Goal: Task Accomplishment & Management: Manage account settings

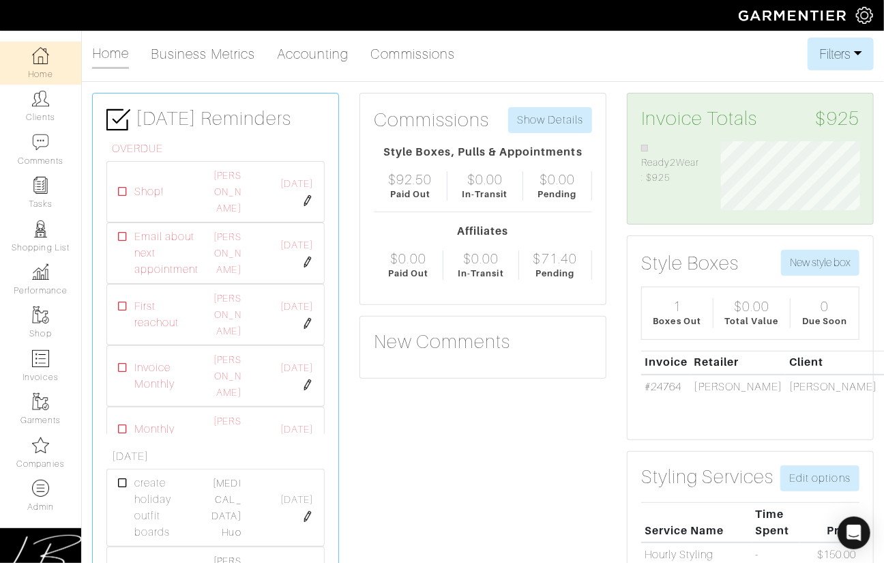
scroll to position [69, 159]
click at [29, 106] on link "Clients" at bounding box center [40, 106] width 81 height 43
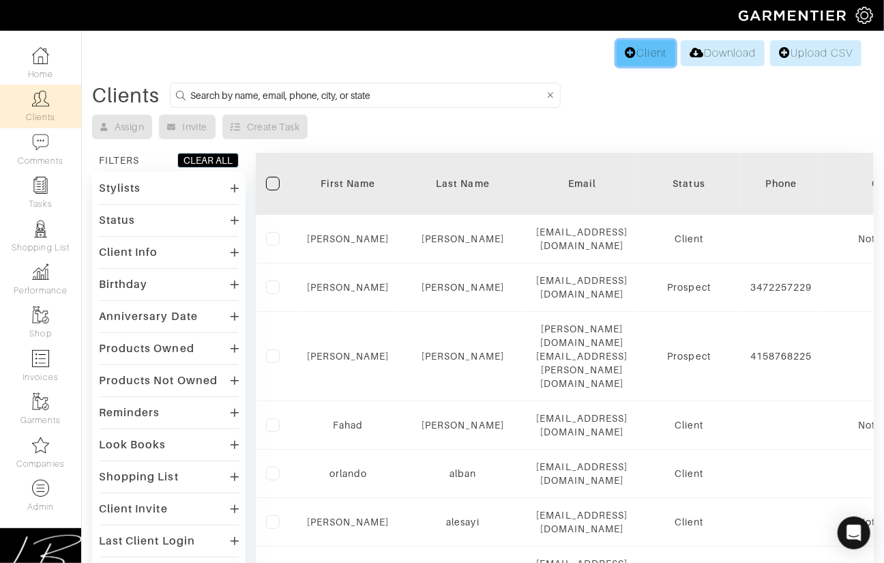
click at [631, 61] on link "Client" at bounding box center [646, 53] width 59 height 26
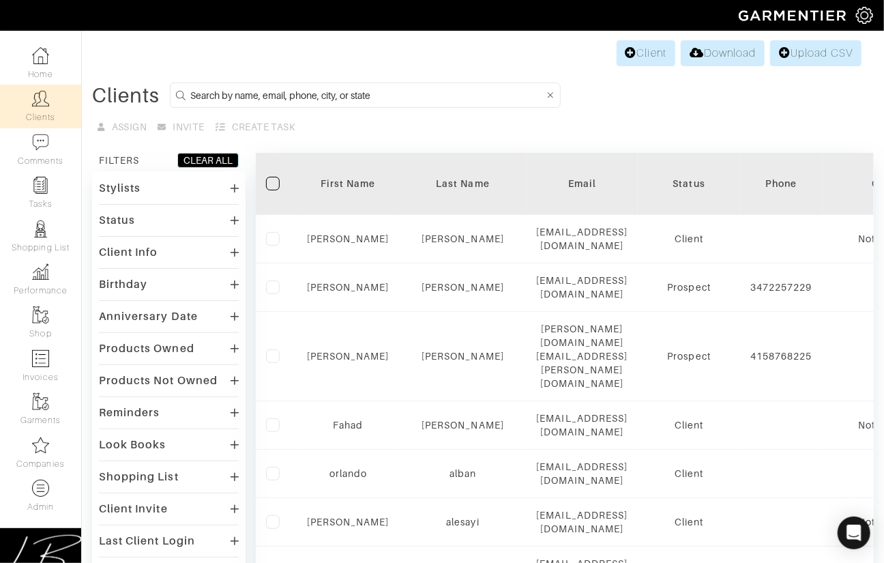
click at [202, 96] on input at bounding box center [367, 95] width 354 height 17
type input "lisa.bubes@gmail.com"
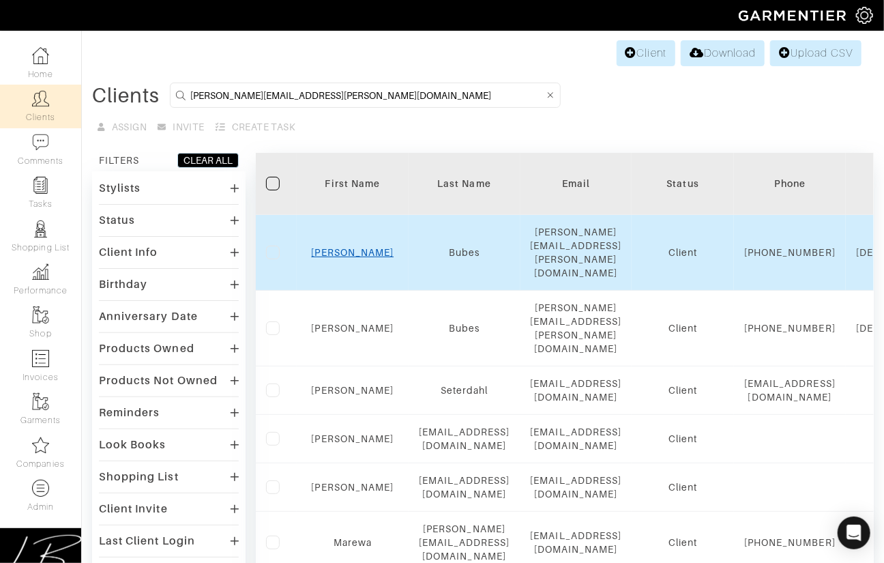
click at [390, 247] on link "Lisa" at bounding box center [353, 252] width 83 height 11
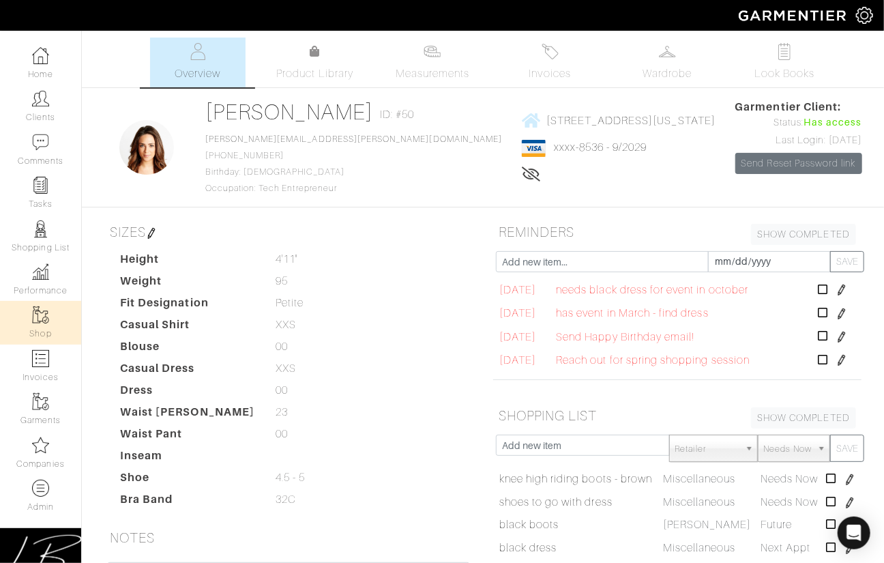
click at [46, 312] on img at bounding box center [40, 314] width 17 height 17
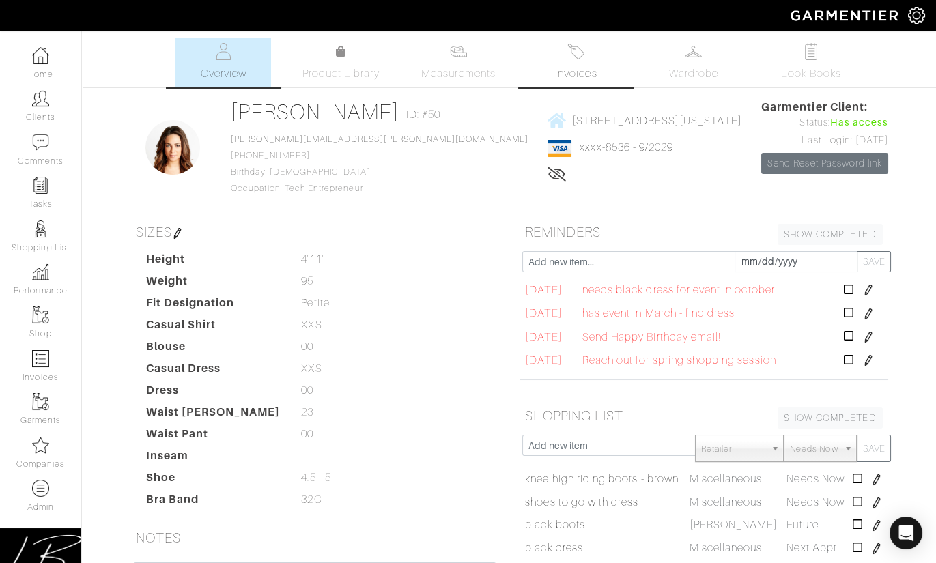
click at [586, 66] on span "Invoices" at bounding box center [576, 74] width 42 height 16
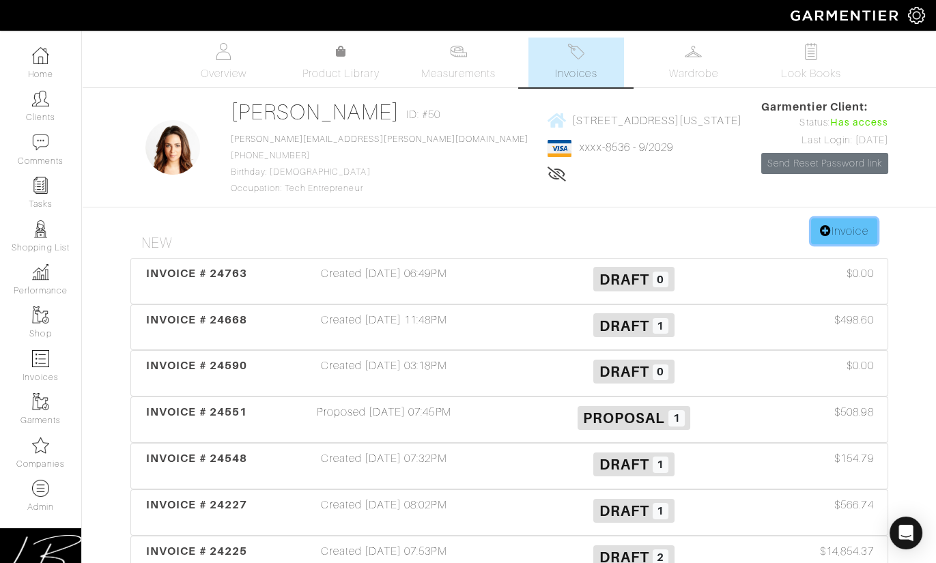
click at [837, 235] on link "Invoice" at bounding box center [844, 231] width 66 height 26
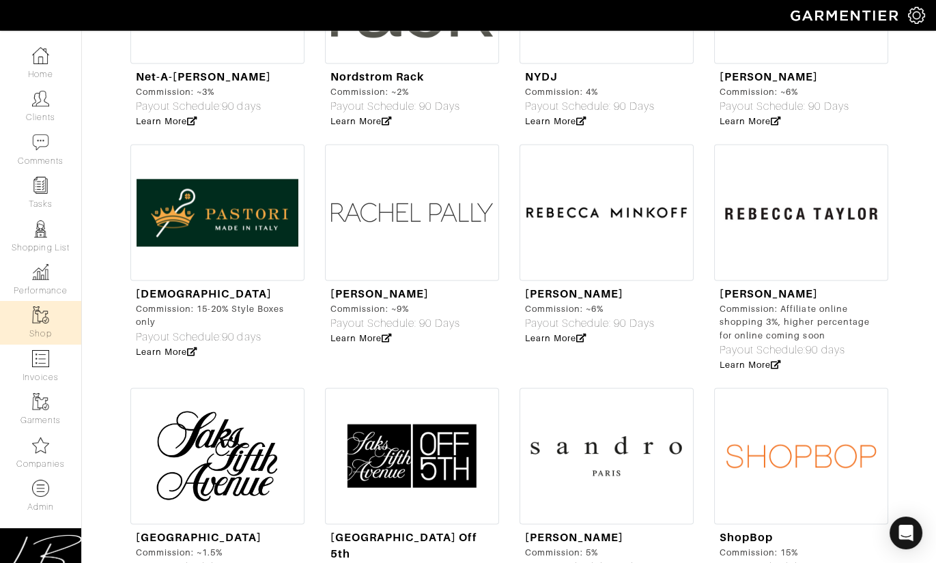
scroll to position [3940, 0]
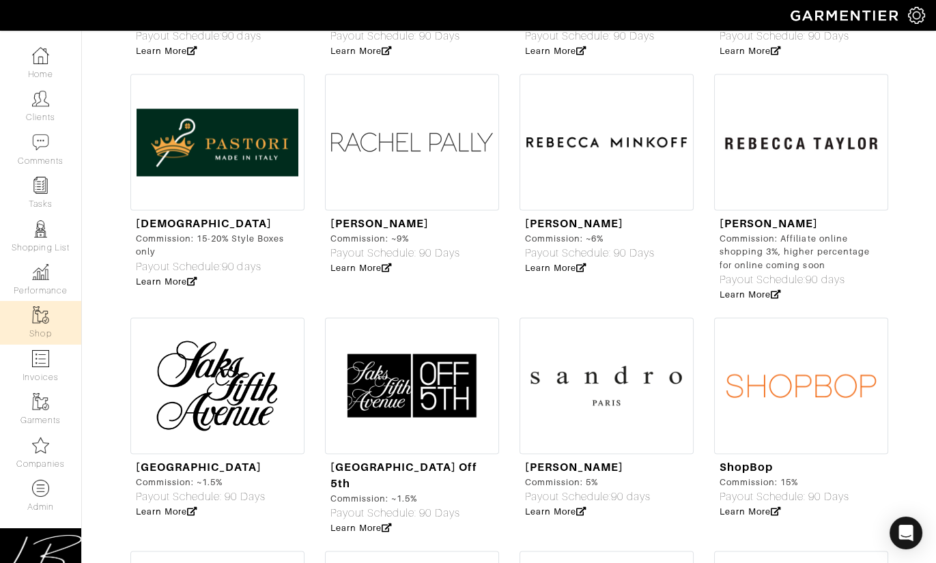
drag, startPoint x: 258, startPoint y: 400, endPoint x: 134, endPoint y: 403, distance: 123.5
click at [136, 476] on div "Commission: ~1.5%" at bounding box center [201, 482] width 130 height 13
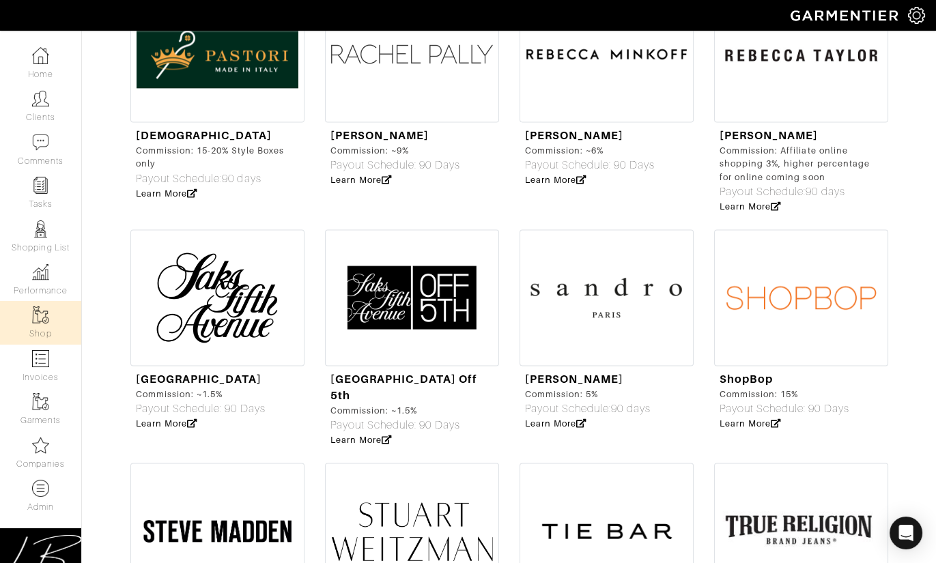
scroll to position [3997, 0]
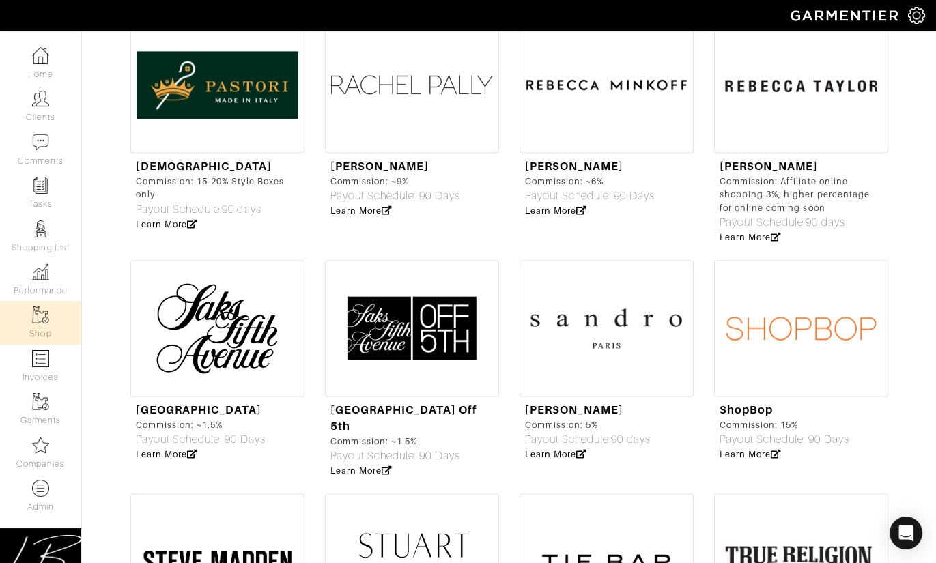
drag, startPoint x: 809, startPoint y: 346, endPoint x: 715, endPoint y: 346, distance: 93.5
click at [715, 396] on div "ShopBop Commission: 15% Payout Schedule: 90 Days Learn More" at bounding box center [801, 431] width 174 height 70
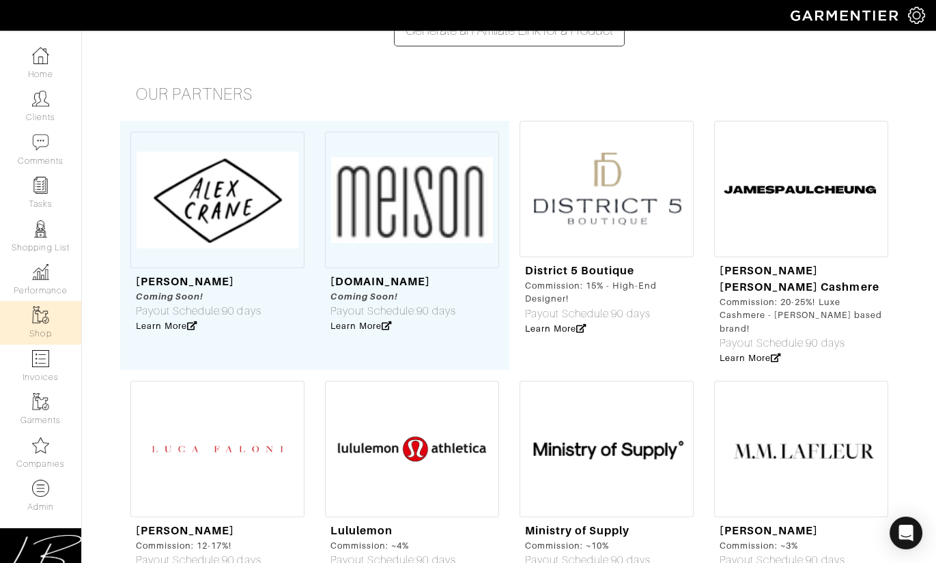
scroll to position [0, 0]
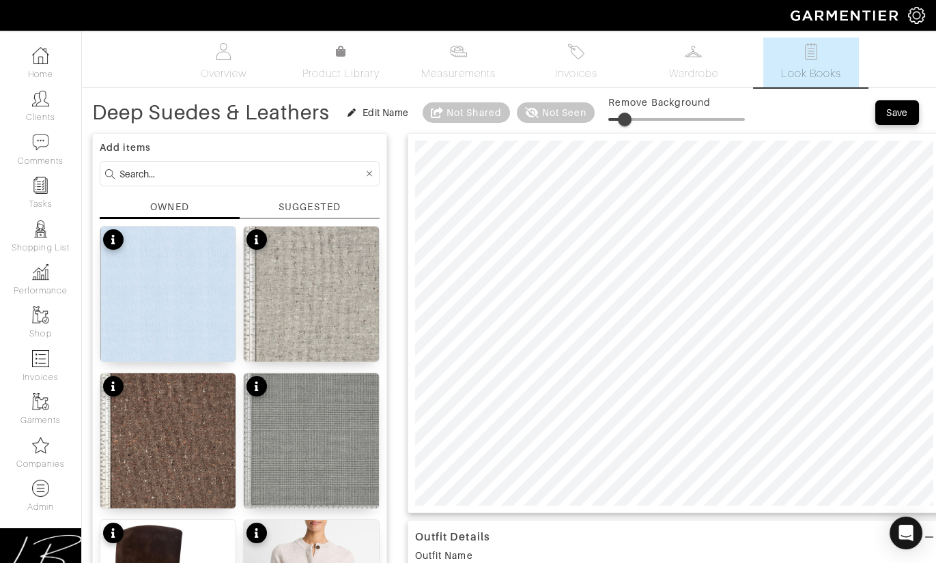
click at [629, 117] on span at bounding box center [625, 120] width 14 height 14
type input "14"
click at [631, 115] on span at bounding box center [629, 120] width 14 height 14
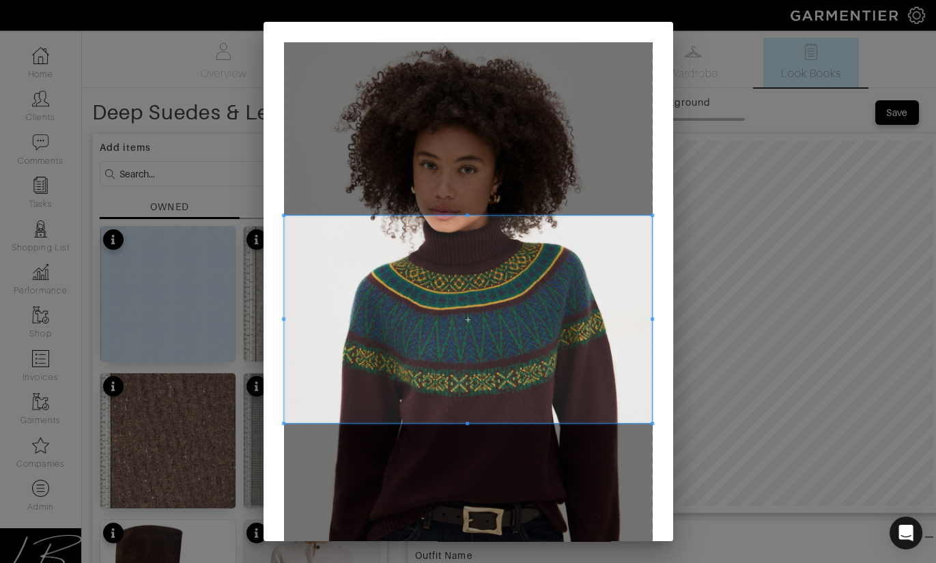
click at [473, 299] on span at bounding box center [468, 319] width 369 height 207
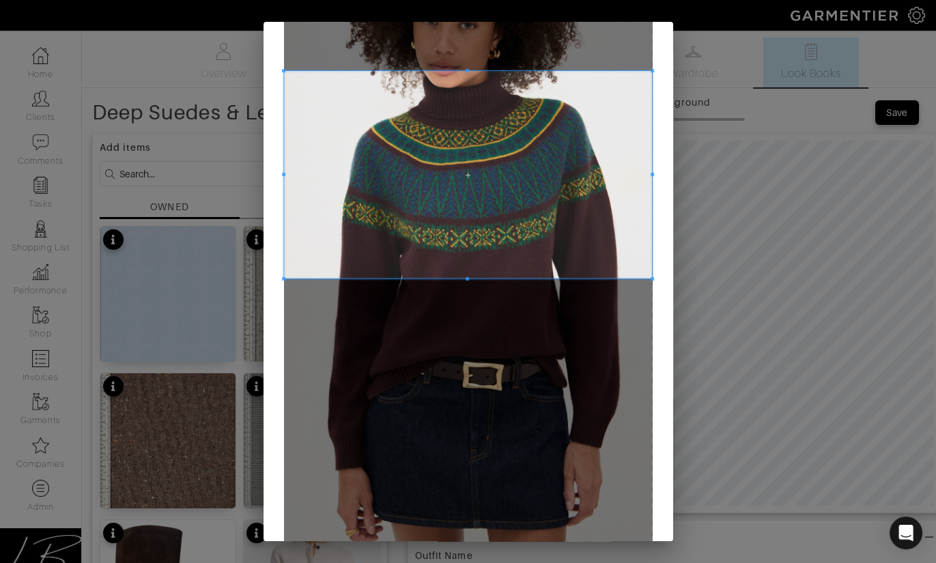
scroll to position [157, 0]
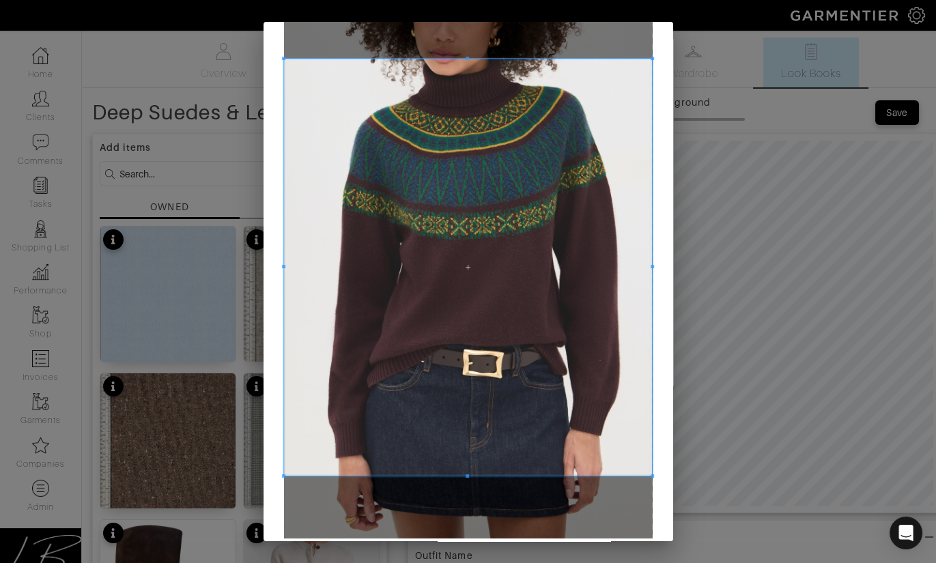
click at [485, 474] on div at bounding box center [468, 267] width 369 height 417
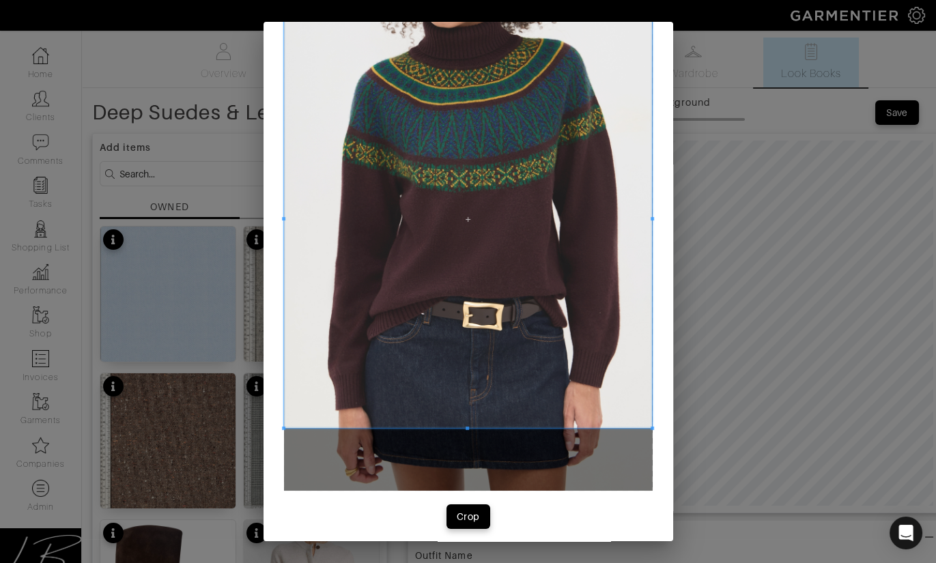
scroll to position [212, 0]
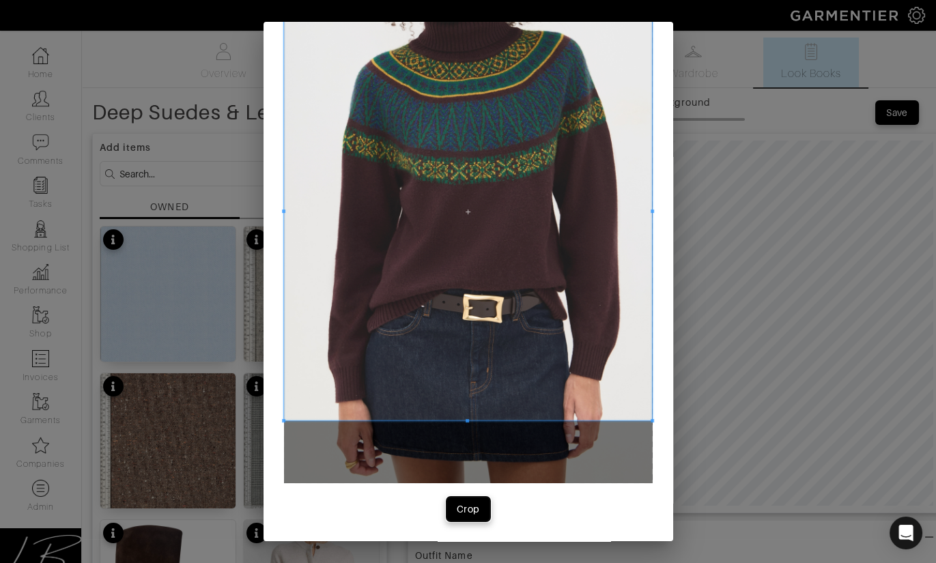
click at [469, 513] on div "Crop" at bounding box center [468, 509] width 23 height 14
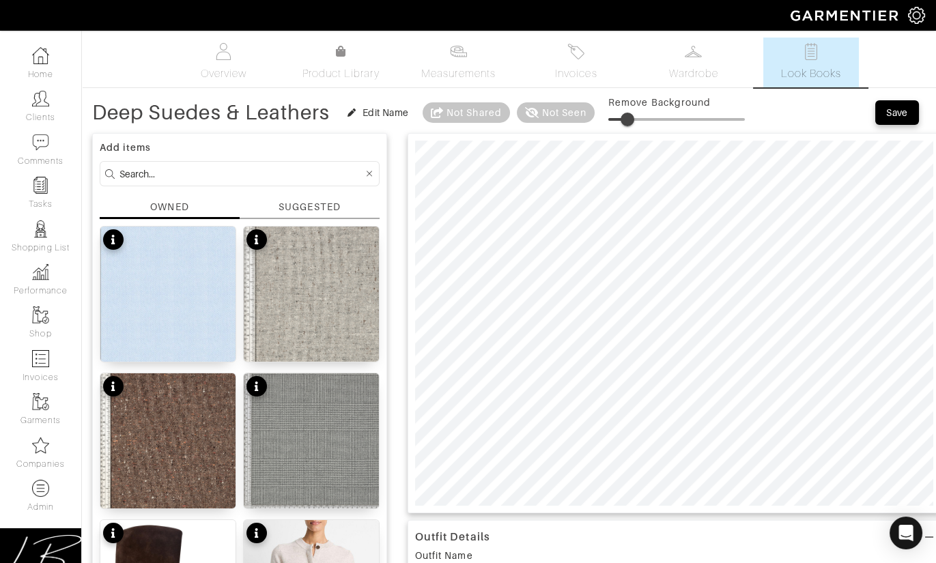
drag, startPoint x: 615, startPoint y: 119, endPoint x: 631, endPoint y: 118, distance: 16.4
click at [631, 117] on span at bounding box center [627, 120] width 14 height 14
click at [635, 115] on span at bounding box center [631, 120] width 14 height 14
drag, startPoint x: 637, startPoint y: 119, endPoint x: 661, endPoint y: 137, distance: 29.6
click at [641, 119] on span at bounding box center [637, 120] width 14 height 14
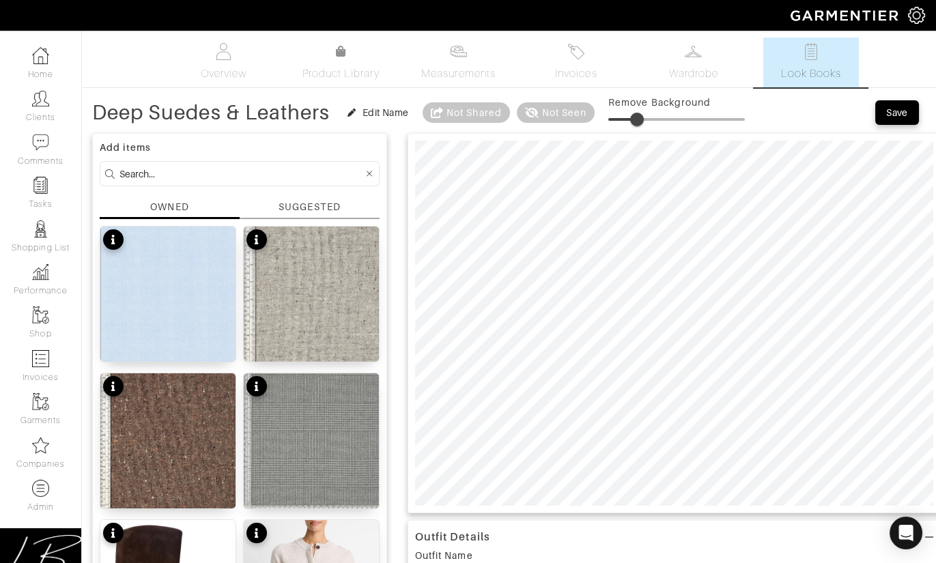
drag, startPoint x: 644, startPoint y: 121, endPoint x: 656, endPoint y: 134, distance: 18.4
click at [645, 120] on span at bounding box center [641, 120] width 14 height 14
type input "24"
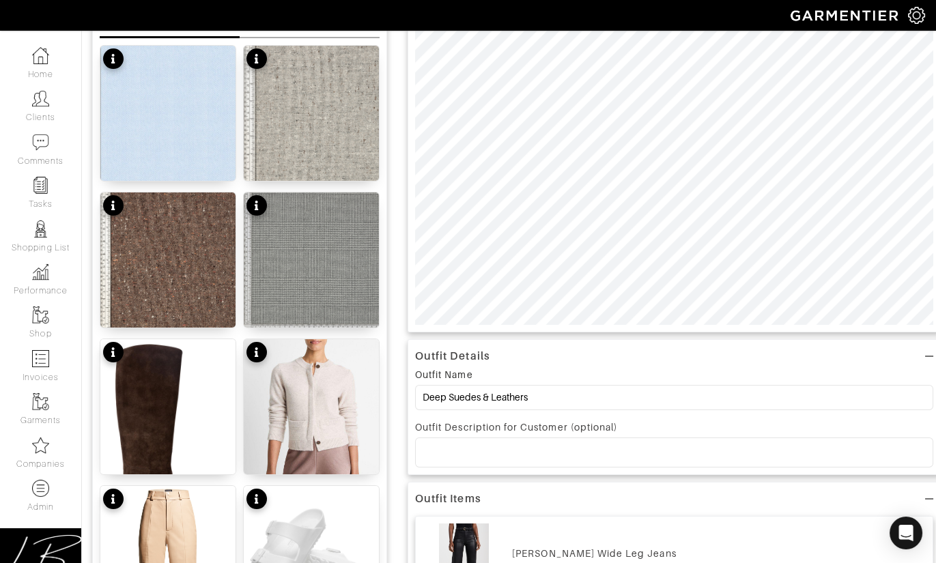
scroll to position [182, 0]
click at [597, 446] on p at bounding box center [674, 452] width 496 height 12
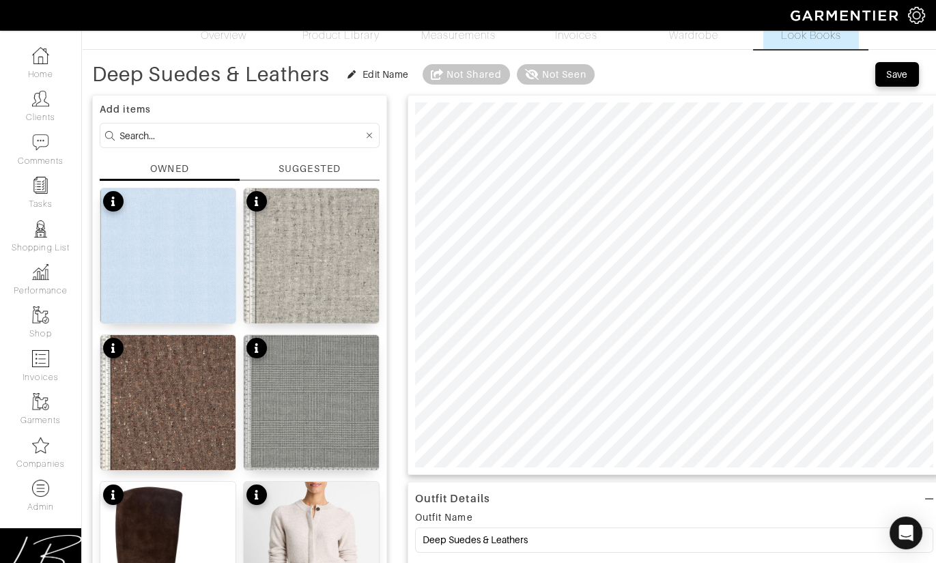
scroll to position [36, 0]
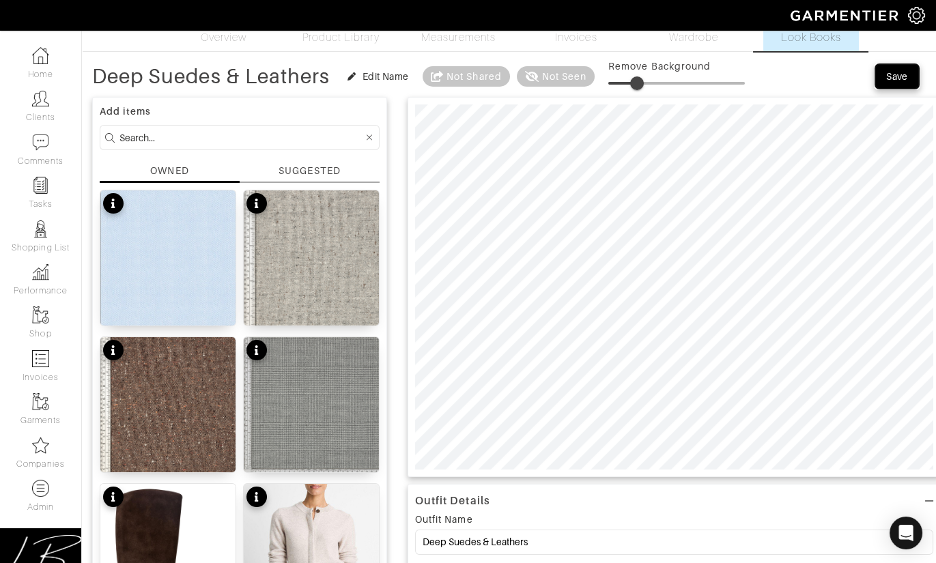
click at [900, 83] on button "Save" at bounding box center [897, 76] width 44 height 25
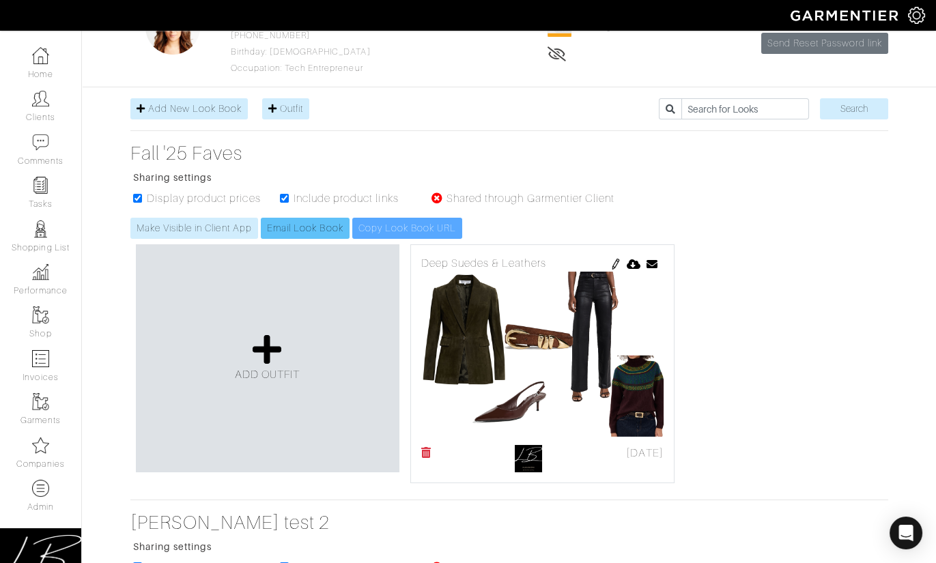
scroll to position [71, 0]
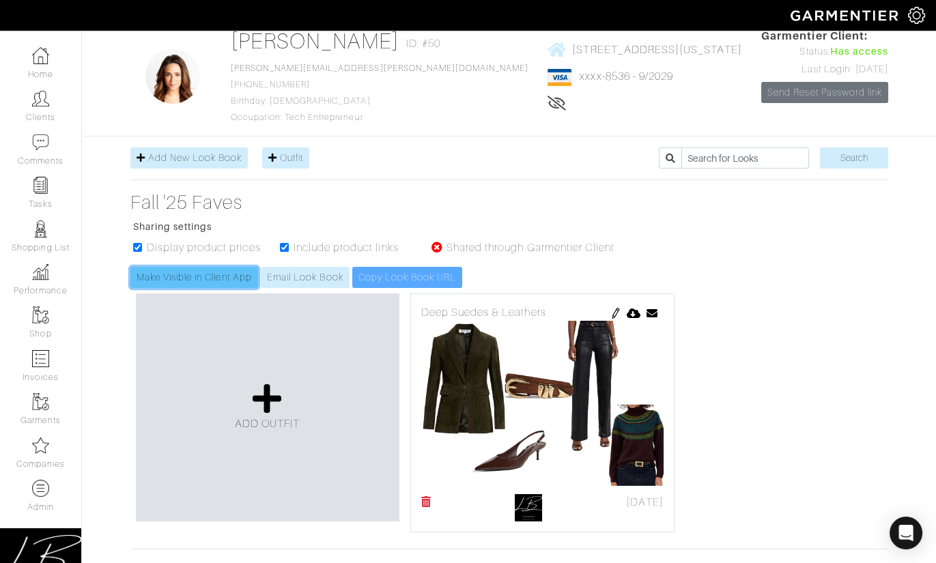
click at [222, 268] on link "Make Visible in Client App" at bounding box center [194, 277] width 128 height 21
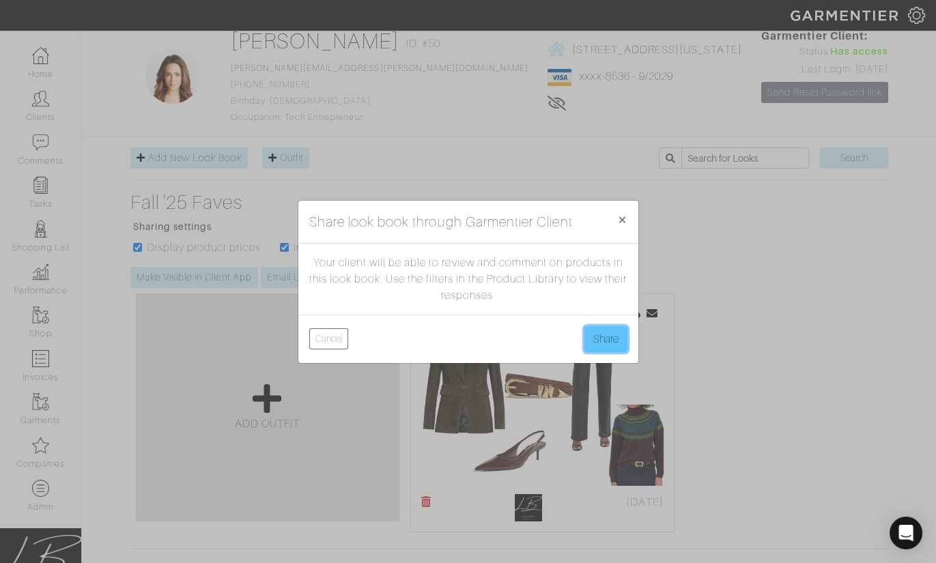
click at [596, 334] on button "Share" at bounding box center [605, 339] width 43 height 26
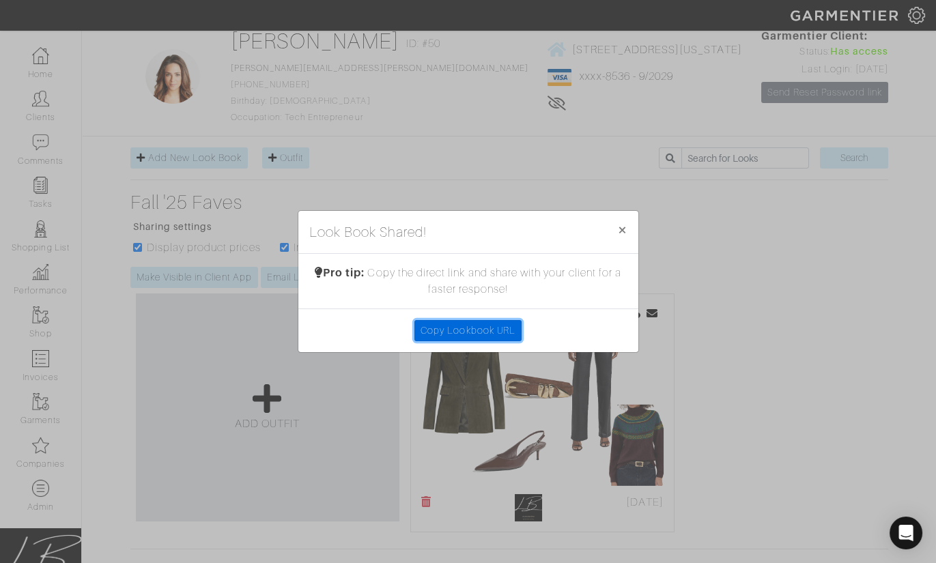
click at [498, 333] on link "Copy Lookbook URL" at bounding box center [467, 330] width 107 height 21
click at [625, 225] on span "×" at bounding box center [622, 229] width 10 height 18
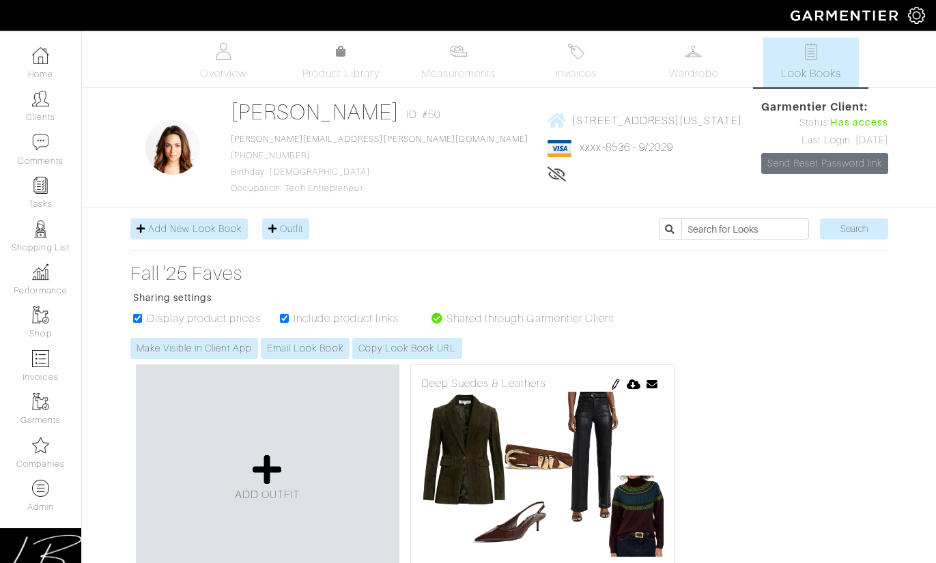
scroll to position [69, 0]
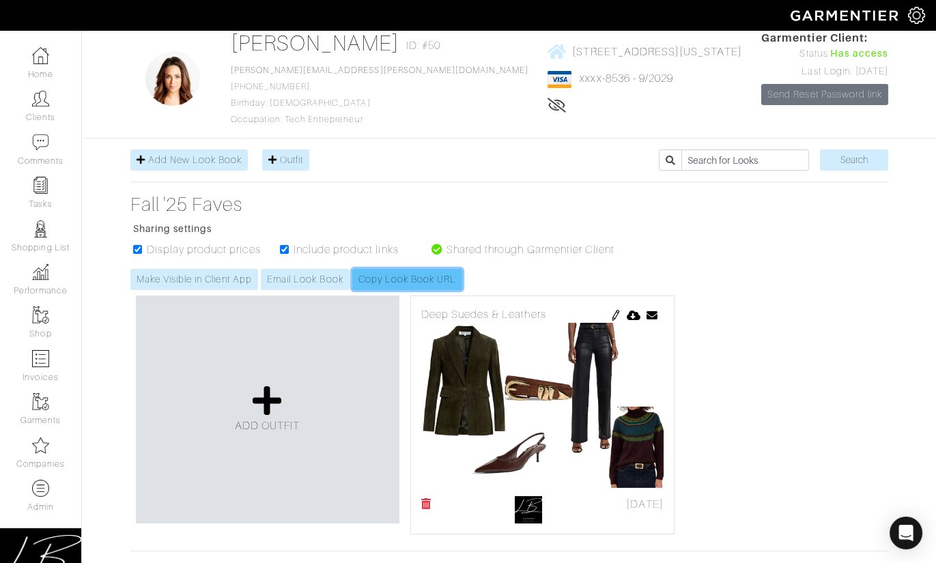
click at [444, 274] on link "Copy Look Book URL" at bounding box center [407, 279] width 110 height 21
drag, startPoint x: 779, startPoint y: 251, endPoint x: 771, endPoint y: 258, distance: 10.7
click at [779, 251] on div "Fall '25 Faves Sharing settings Display product prices Include product links Sh…" at bounding box center [509, 241] width 778 height 97
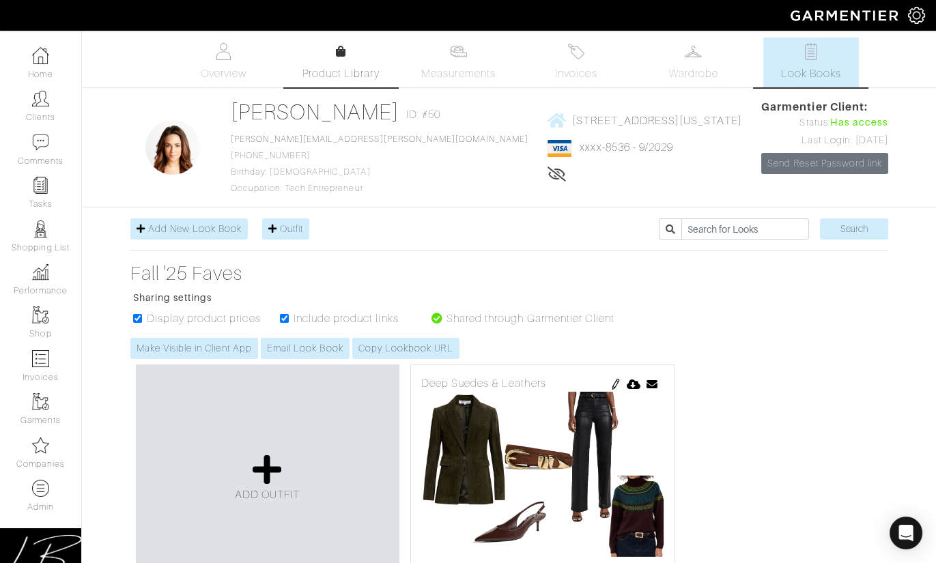
click at [330, 71] on span "Product Library" at bounding box center [340, 74] width 77 height 16
click at [321, 66] on span "Product Library" at bounding box center [340, 74] width 77 height 16
click at [425, 336] on ul "Display product prices Include product links Shared through Garmentier Client" at bounding box center [375, 324] width 479 height 27
click at [422, 343] on link "Copy Lookbook URL" at bounding box center [405, 348] width 107 height 21
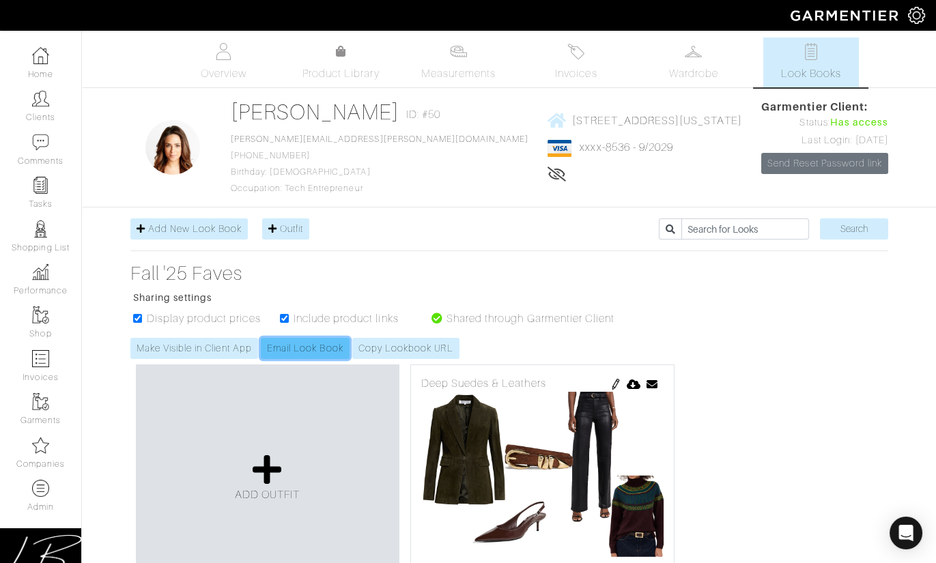
click at [293, 346] on link "Email Look Book" at bounding box center [305, 348] width 89 height 21
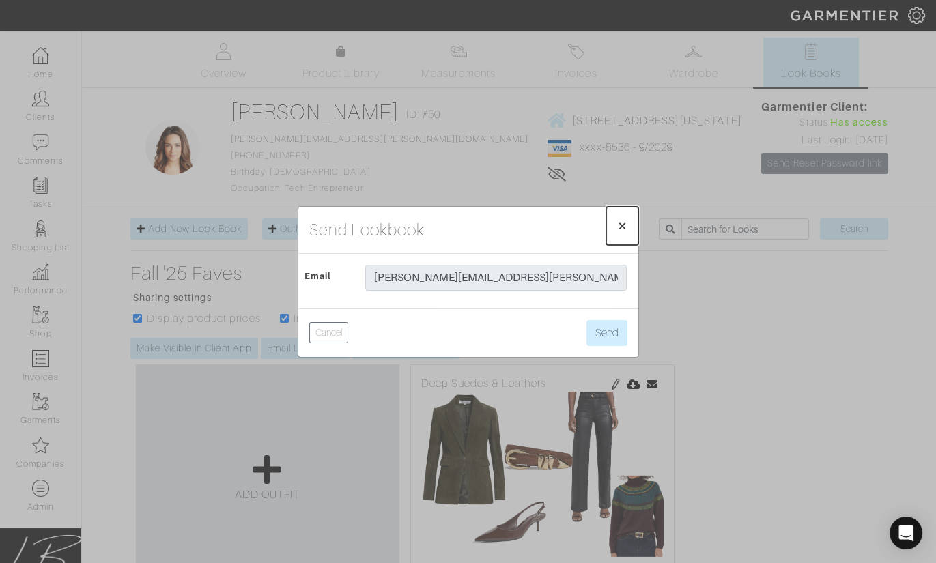
click at [620, 225] on span "×" at bounding box center [622, 225] width 10 height 18
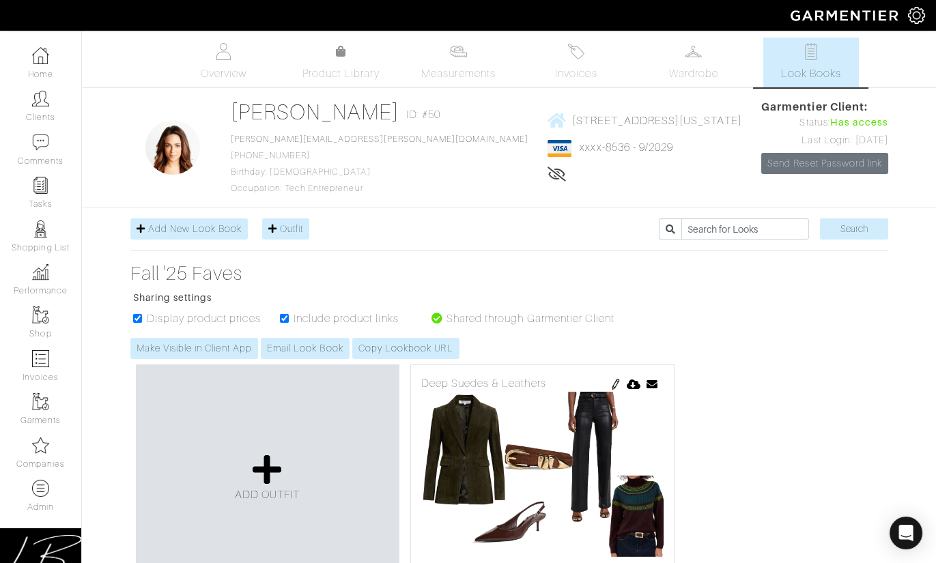
click at [618, 225] on div "Add New Look Book Outfit Search" at bounding box center [508, 228] width 757 height 21
click at [263, 470] on icon at bounding box center [266, 469] width 29 height 33
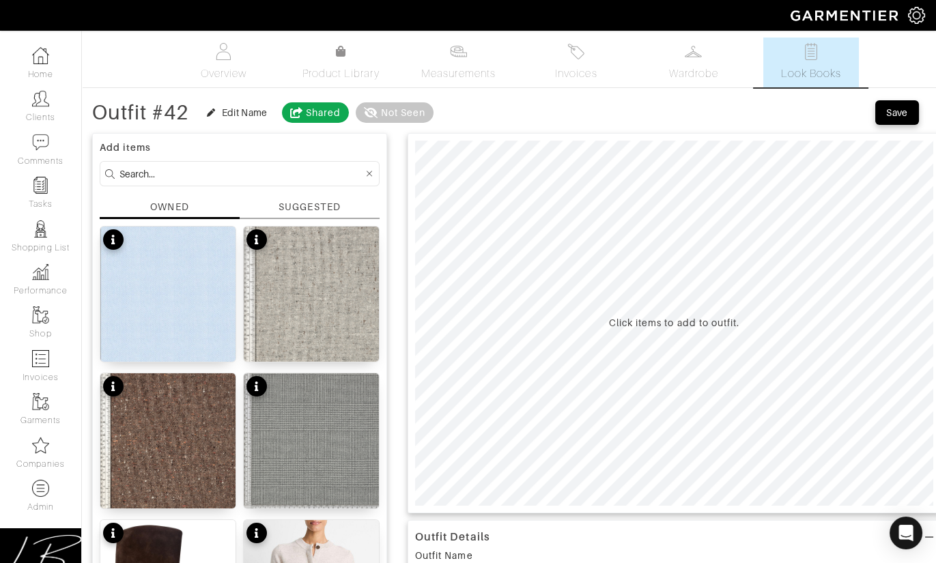
click at [330, 205] on div "SUGGESTED" at bounding box center [308, 207] width 61 height 14
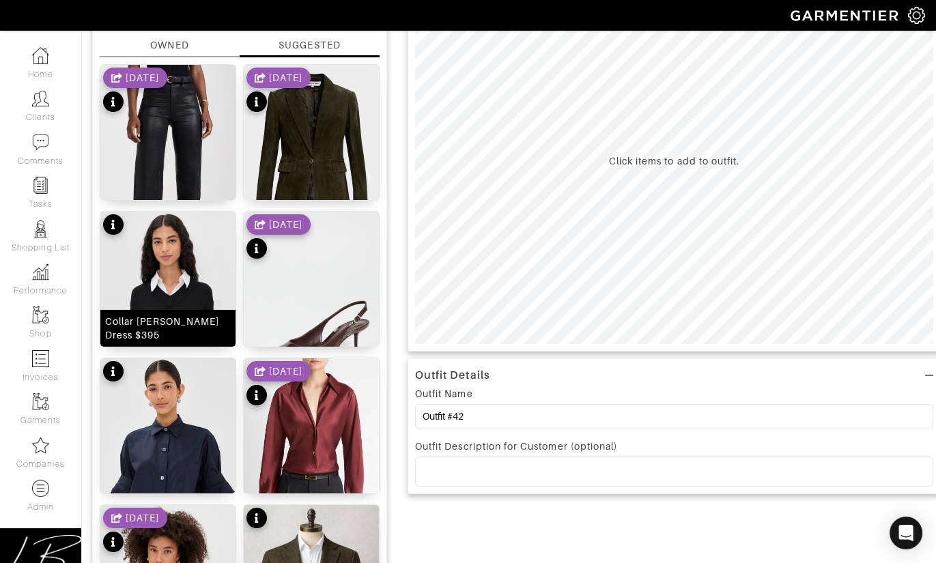
click at [158, 288] on img at bounding box center [167, 332] width 135 height 240
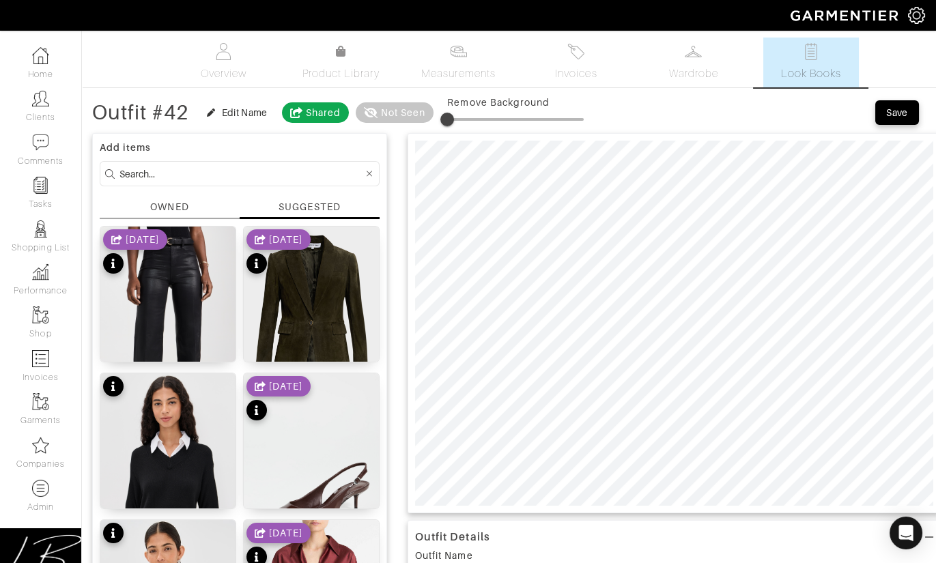
click at [299, 175] on input at bounding box center [241, 173] width 244 height 17
click at [344, 205] on div "SUGGESTED" at bounding box center [310, 209] width 140 height 19
click at [317, 182] on form at bounding box center [240, 173] width 280 height 25
click at [306, 172] on input at bounding box center [241, 173] width 244 height 17
type input "boots"
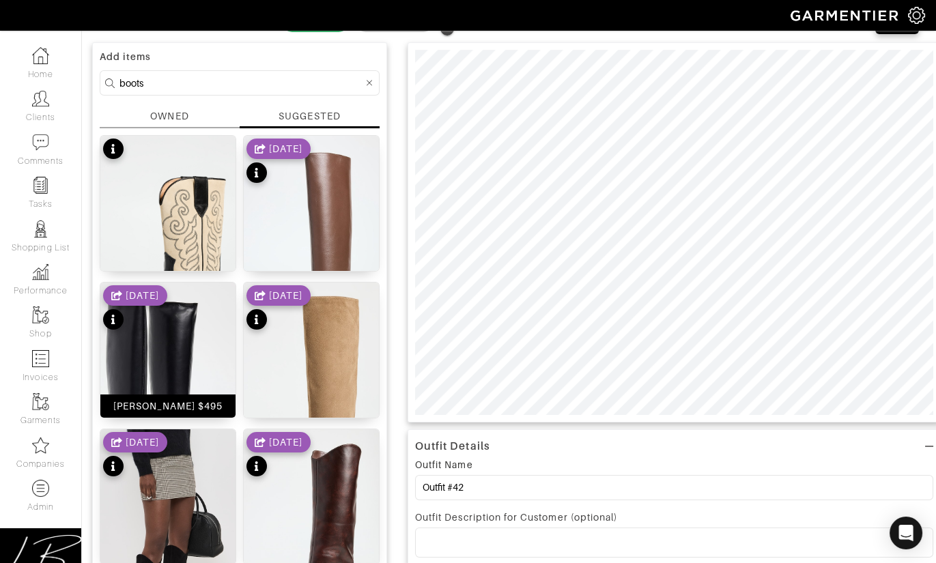
scroll to position [96, 0]
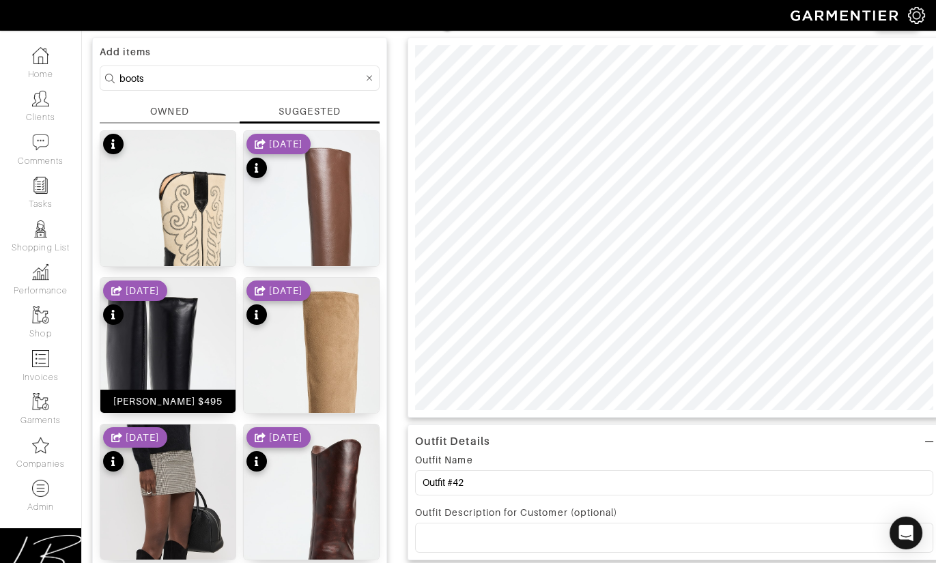
click at [167, 340] on img at bounding box center [167, 398] width 135 height 240
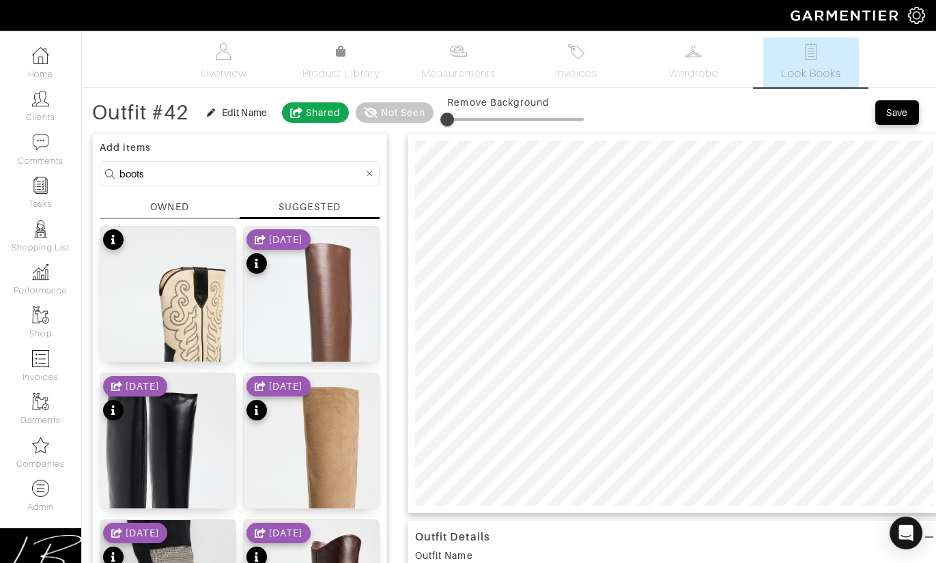
scroll to position [33, 0]
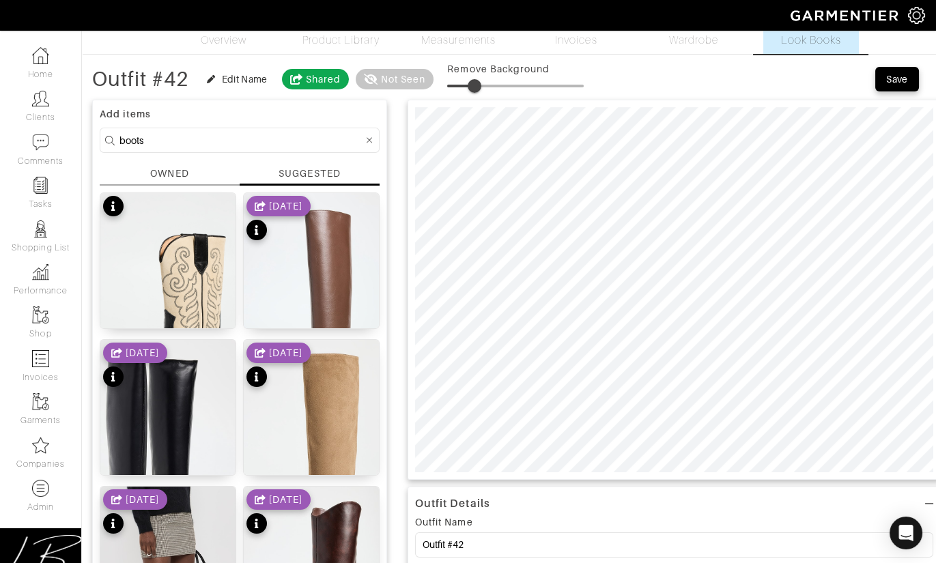
drag, startPoint x: 452, startPoint y: 85, endPoint x: 477, endPoint y: 84, distance: 25.3
click at [477, 84] on span at bounding box center [474, 86] width 14 height 14
type input "24"
click at [482, 85] on span at bounding box center [480, 86] width 14 height 14
drag, startPoint x: 250, startPoint y: 143, endPoint x: 242, endPoint y: 122, distance: 22.0
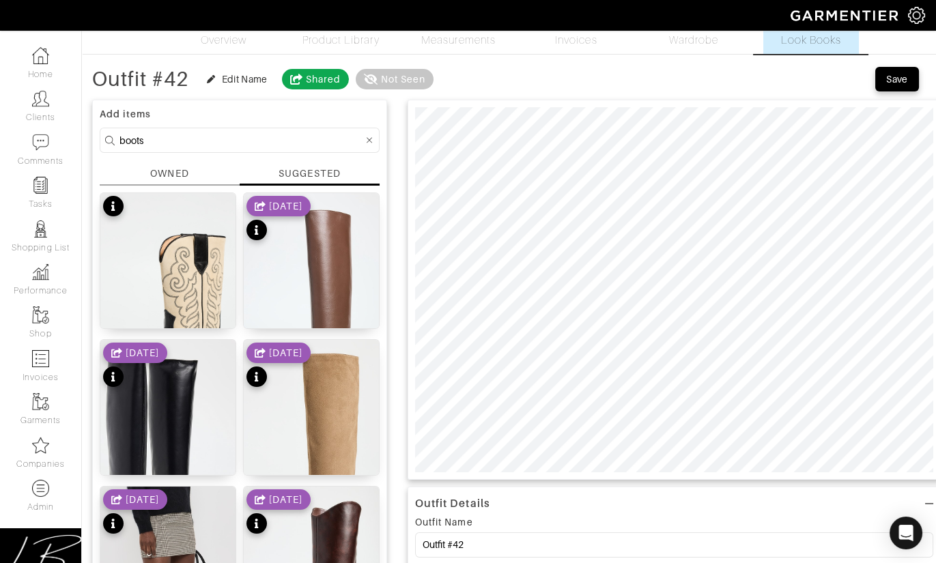
type input "bag"
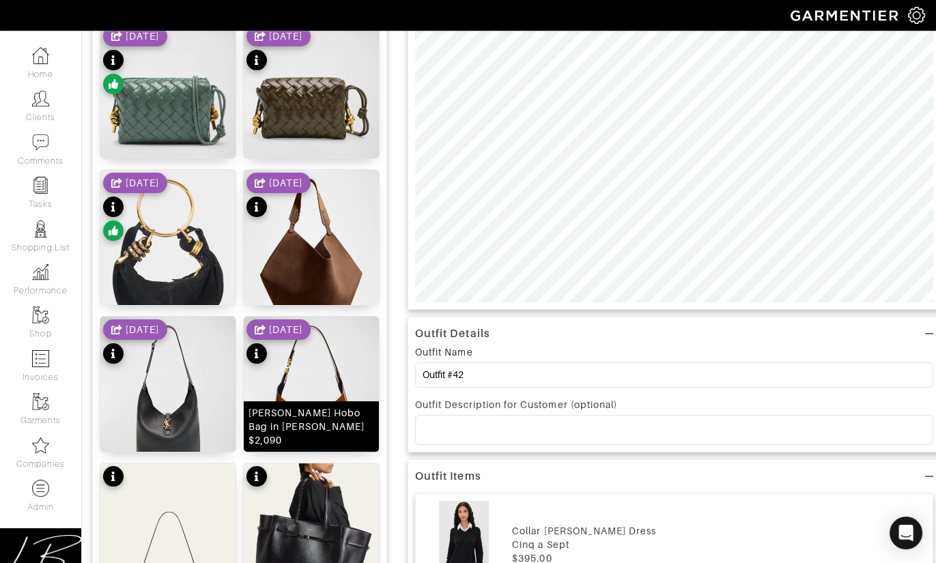
scroll to position [205, 0]
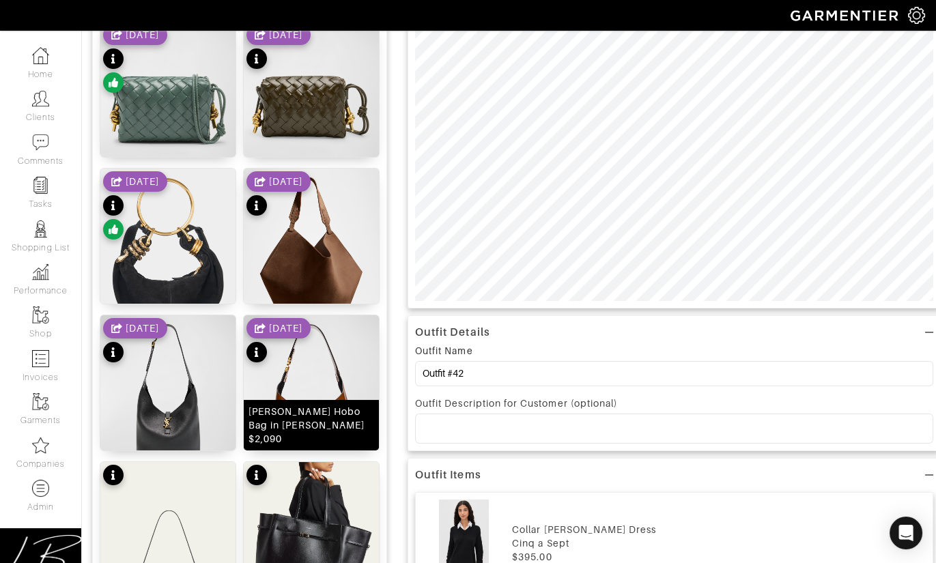
click at [340, 389] on img at bounding box center [311, 399] width 135 height 169
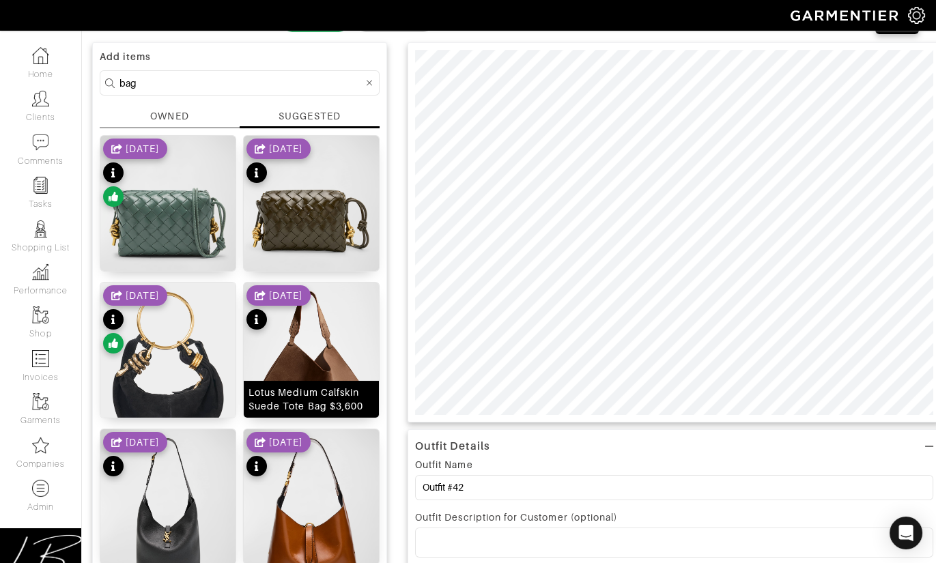
scroll to position [0, 0]
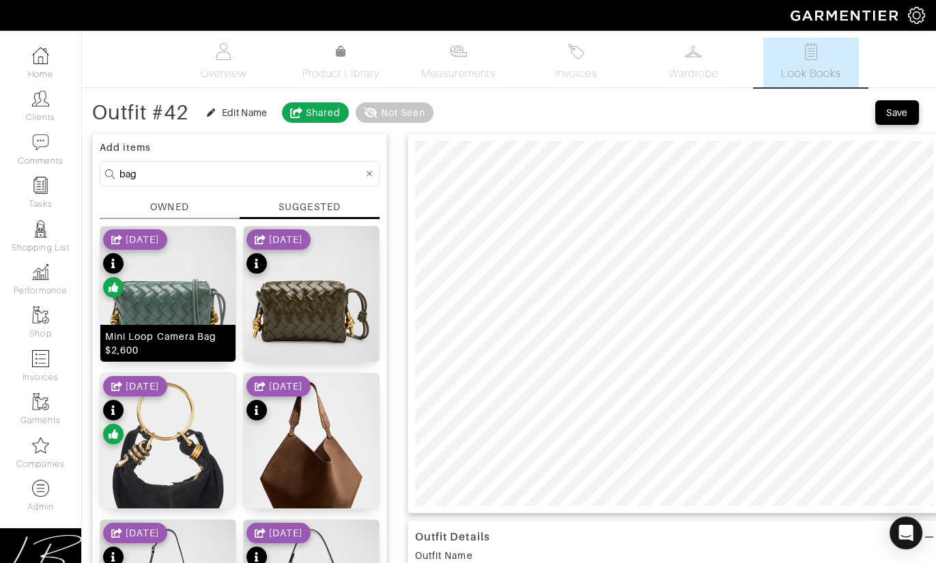
click at [180, 291] on img at bounding box center [167, 311] width 135 height 169
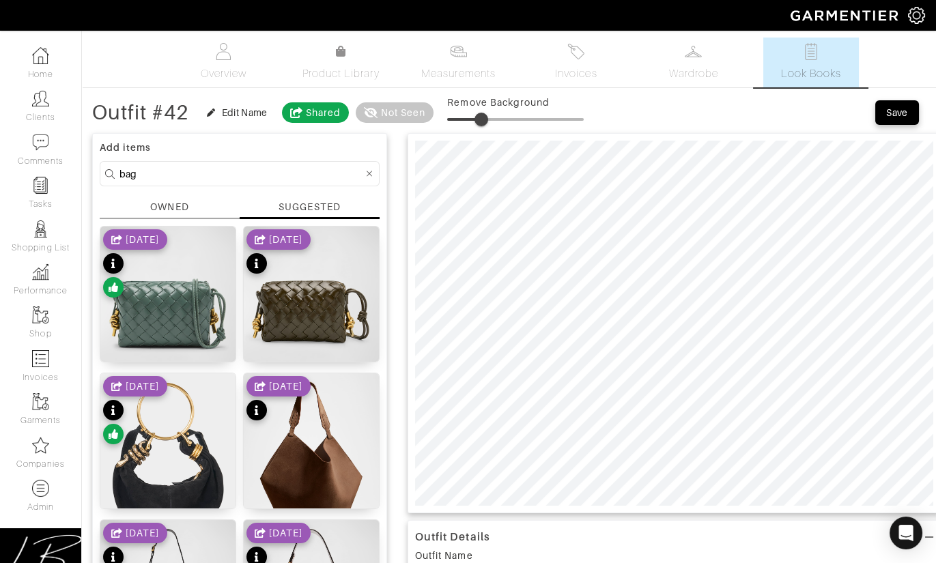
type input "26"
drag, startPoint x: 449, startPoint y: 119, endPoint x: 486, endPoint y: 132, distance: 39.1
click at [485, 115] on span at bounding box center [483, 120] width 14 height 14
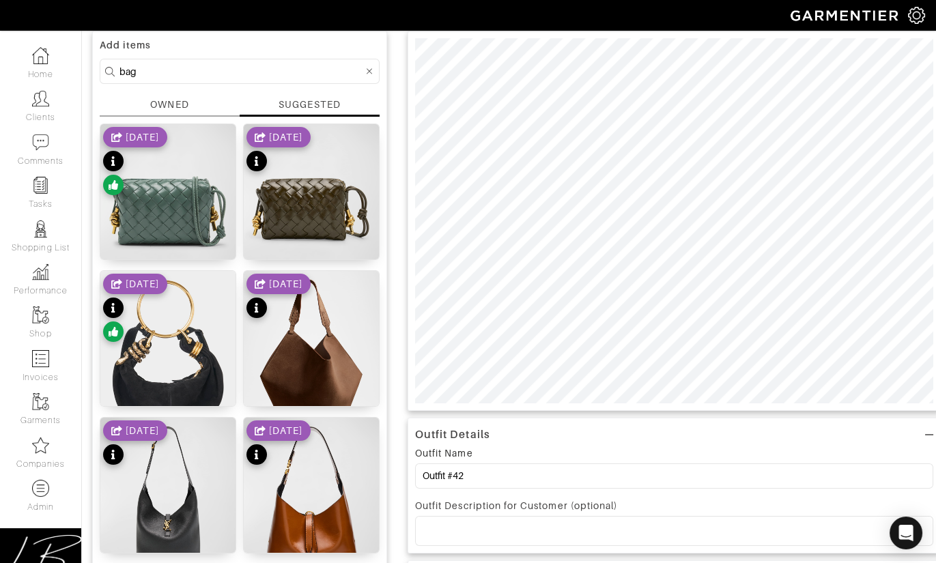
scroll to position [119, 0]
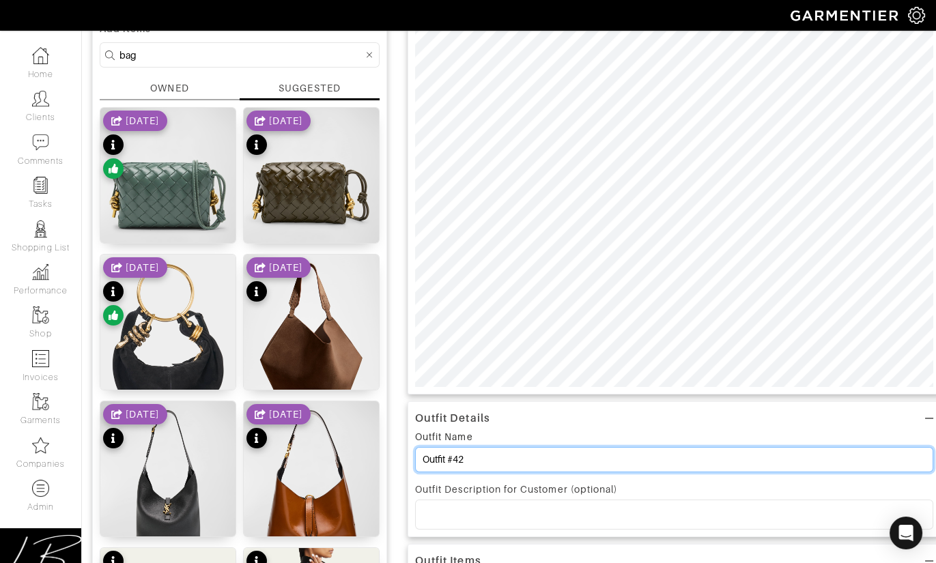
drag, startPoint x: 558, startPoint y: 444, endPoint x: 566, endPoint y: 436, distance: 11.1
click at [562, 437] on div "Outfit Name Outfit #42" at bounding box center [674, 454] width 518 height 50
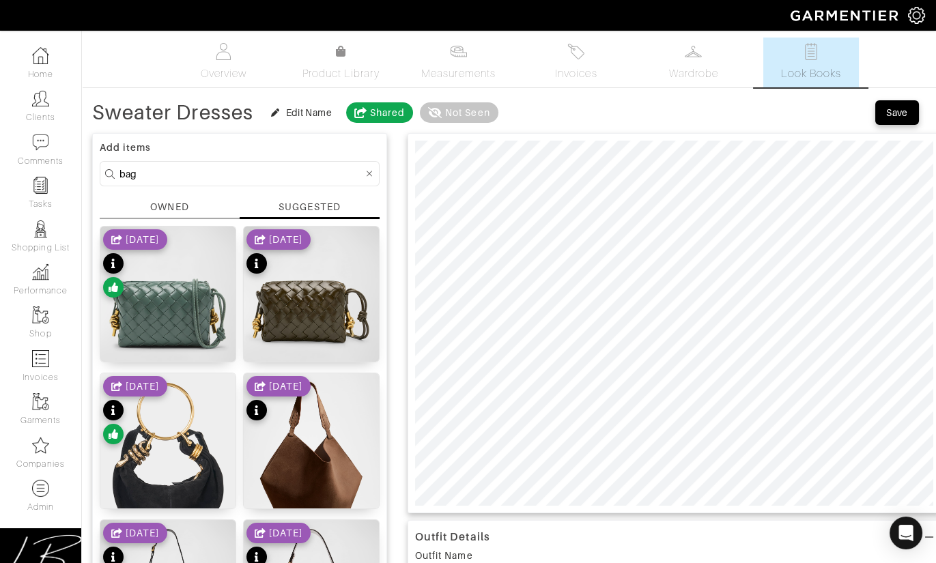
type input "Sweater Dresses"
click at [893, 109] on div "Save" at bounding box center [897, 113] width 22 height 14
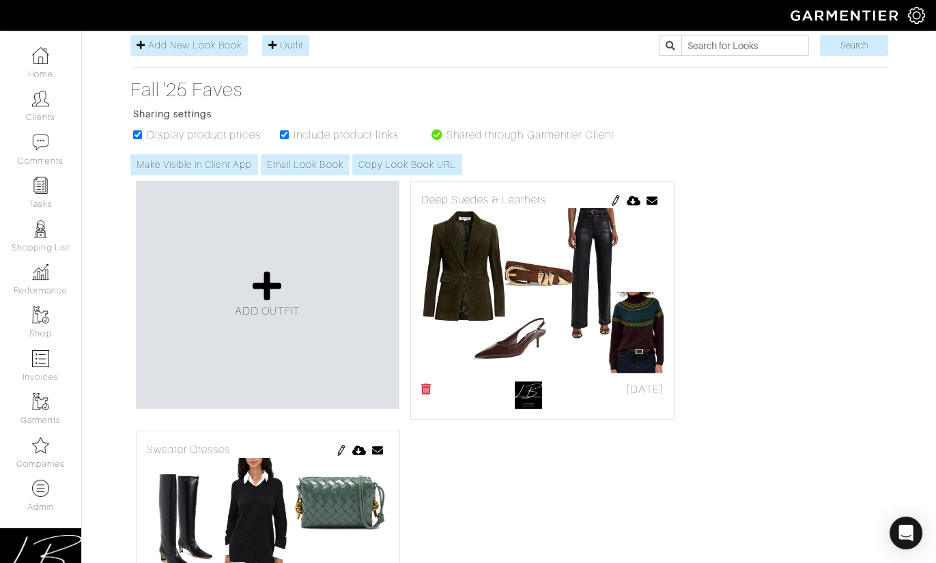
scroll to position [184, 0]
click at [268, 283] on icon at bounding box center [266, 285] width 29 height 33
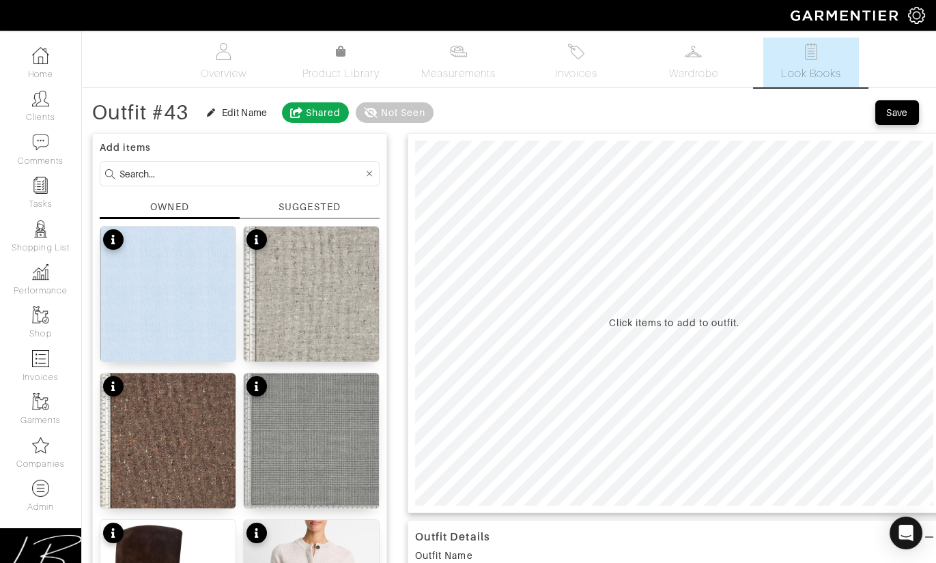
click at [308, 205] on div "SUGGESTED" at bounding box center [308, 207] width 61 height 14
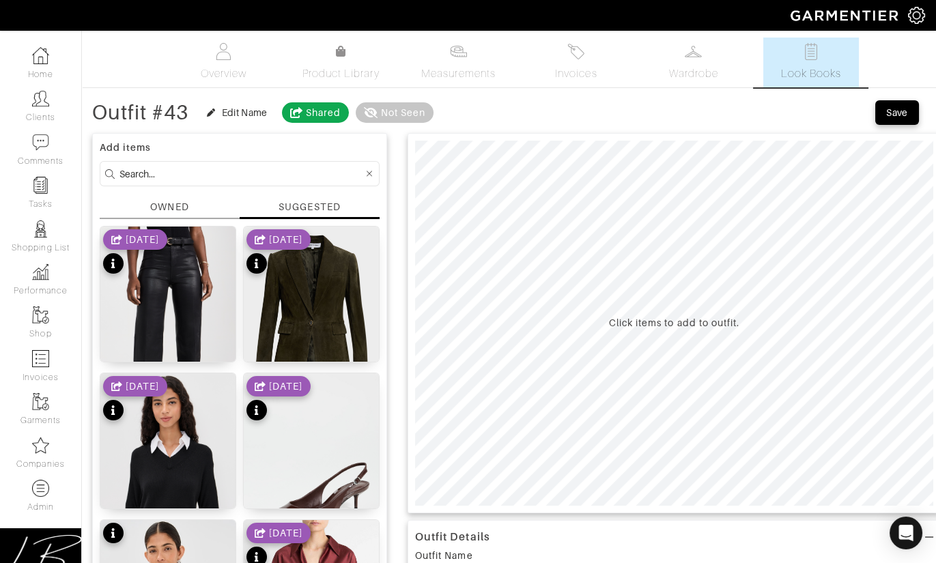
click at [176, 169] on input at bounding box center [241, 173] width 244 height 17
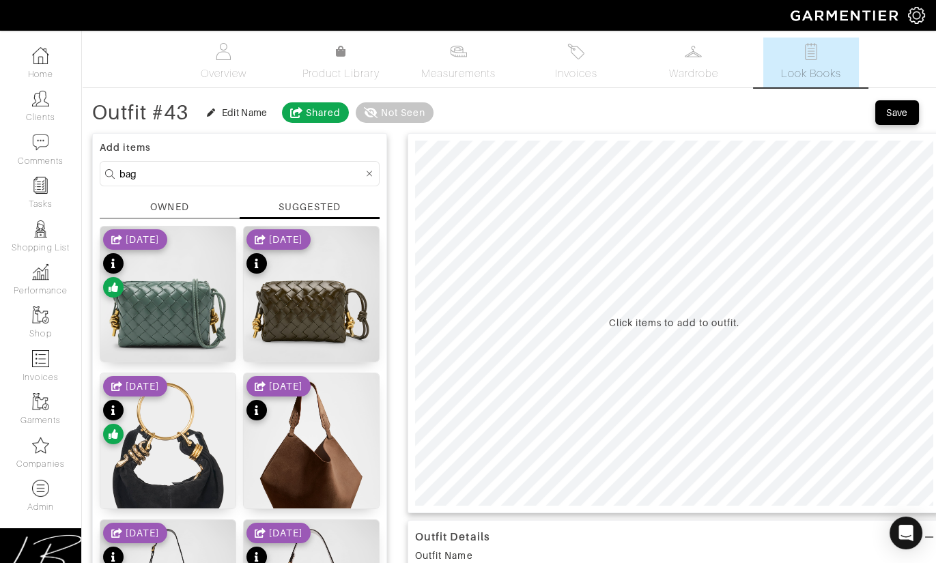
drag, startPoint x: 180, startPoint y: 168, endPoint x: 180, endPoint y: 158, distance: 9.6
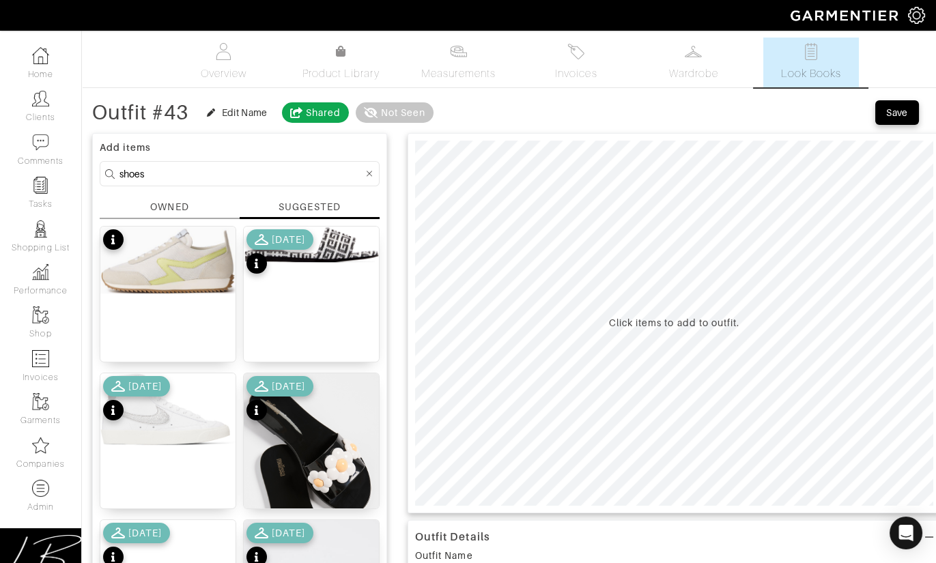
drag, startPoint x: 213, startPoint y: 161, endPoint x: 212, endPoint y: 154, distance: 6.9
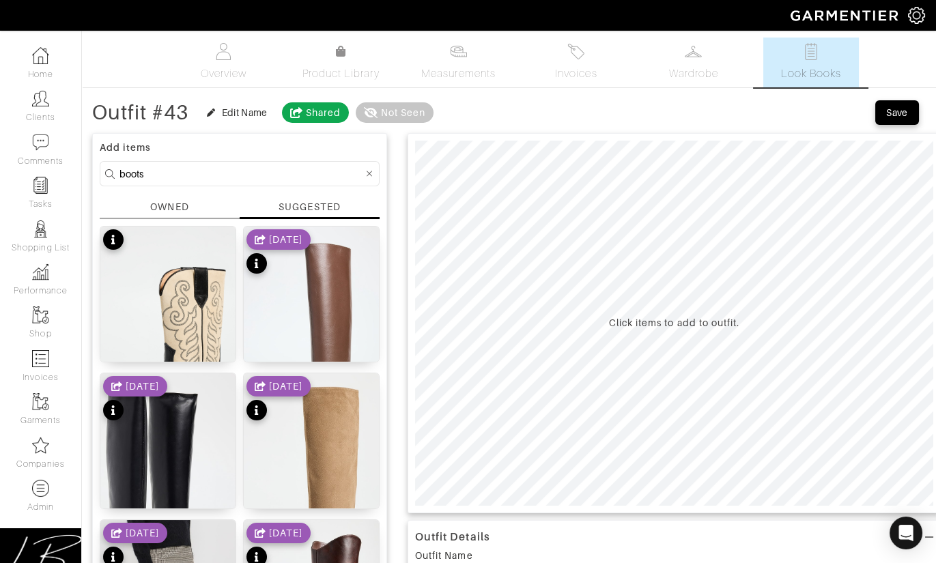
drag, startPoint x: 250, startPoint y: 179, endPoint x: 250, endPoint y: 158, distance: 20.5
type input "tops"
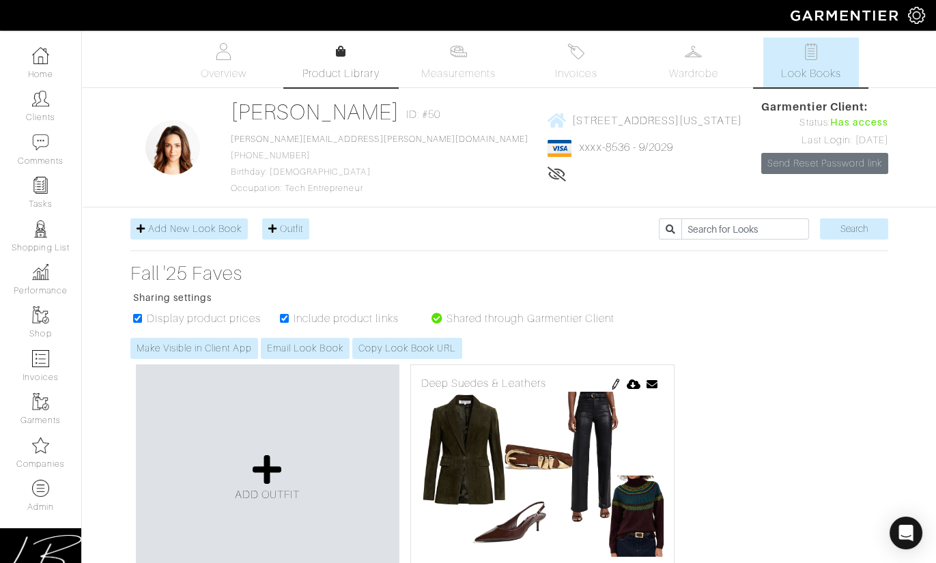
click at [331, 46] on link "Product Library" at bounding box center [341, 63] width 96 height 38
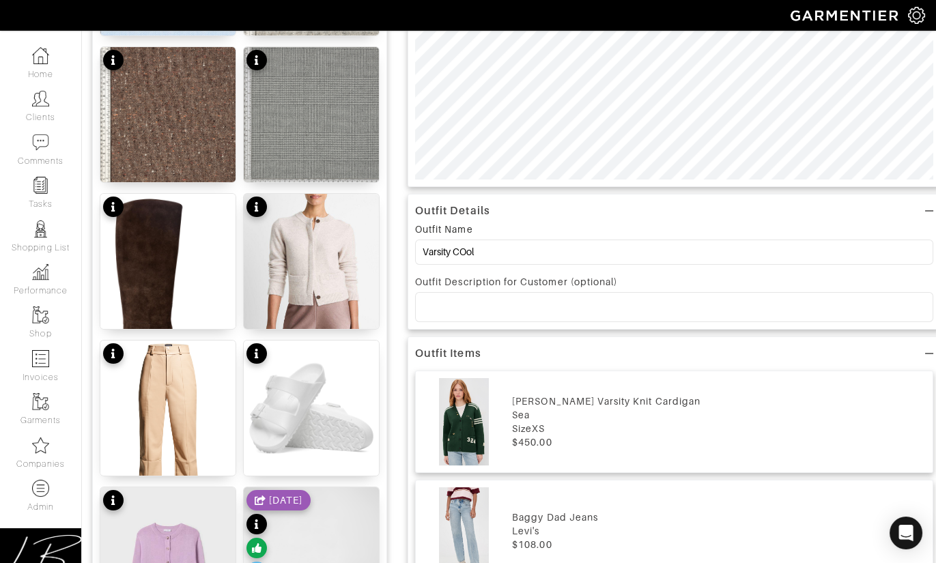
scroll to position [334, 0]
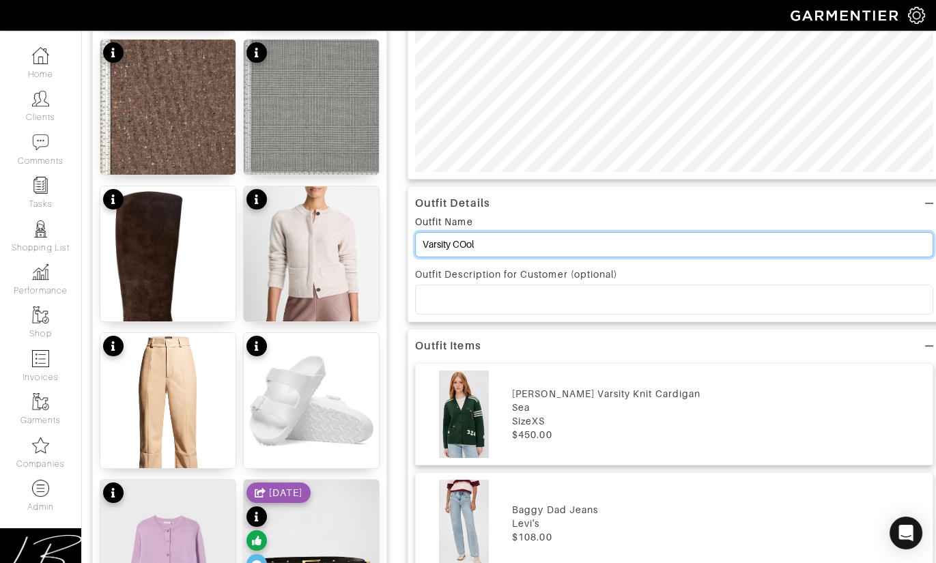
click at [468, 242] on input "Varsity COol" at bounding box center [674, 244] width 518 height 25
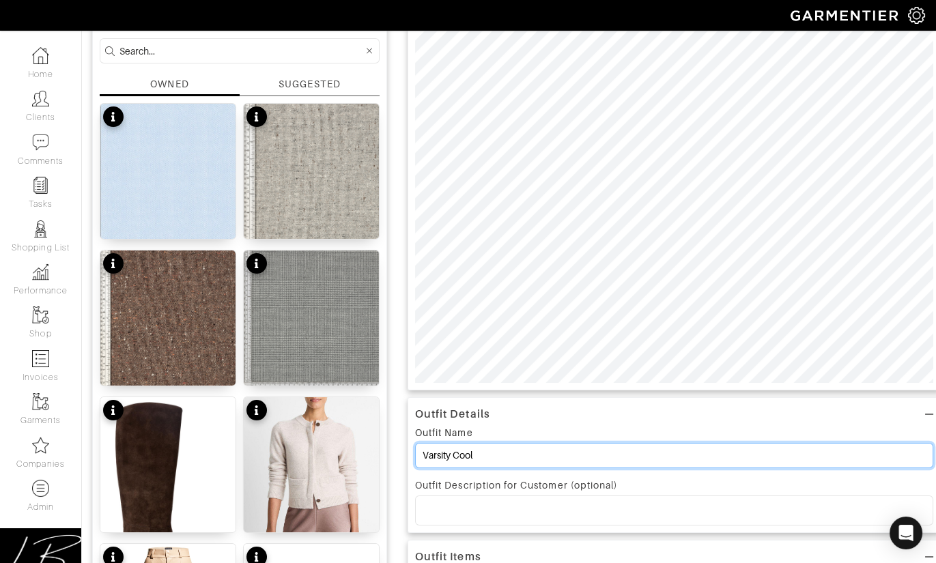
scroll to position [0, 0]
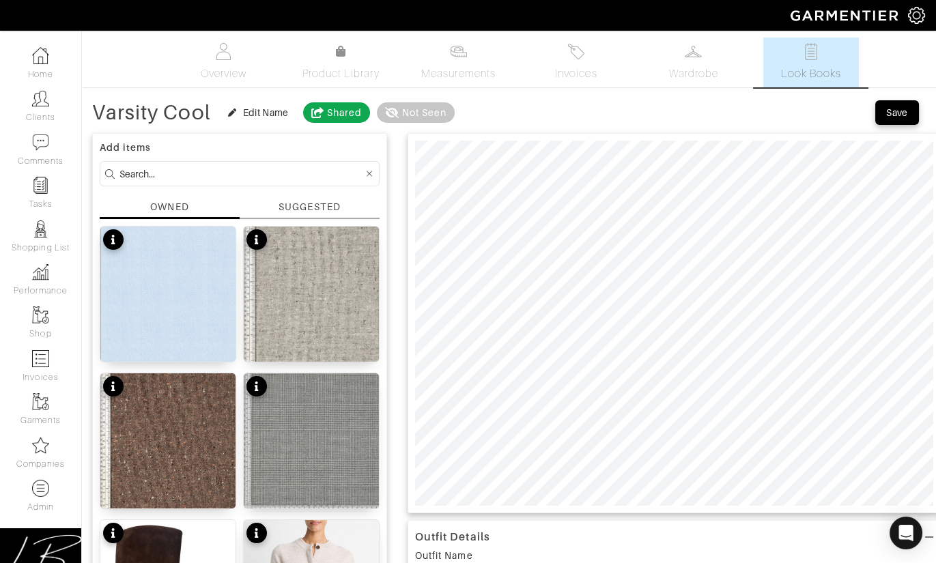
type input "Varsity Cool"
drag, startPoint x: 470, startPoint y: 119, endPoint x: 488, endPoint y: 119, distance: 17.7
click at [488, 119] on span at bounding box center [487, 120] width 14 height 14
drag, startPoint x: 493, startPoint y: 115, endPoint x: 502, endPoint y: 117, distance: 8.3
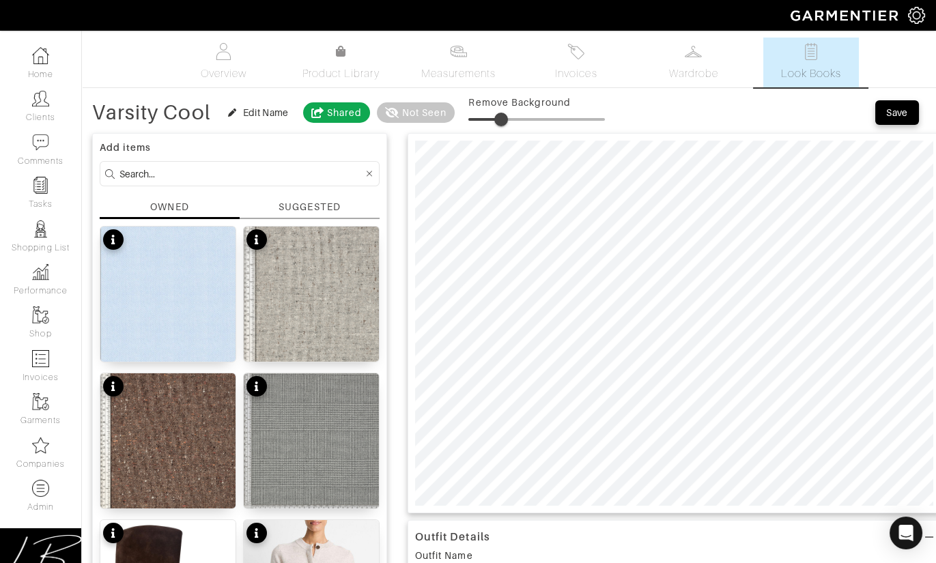
click at [502, 115] on span at bounding box center [501, 120] width 14 height 14
click at [508, 113] on span at bounding box center [507, 120] width 14 height 14
click at [510, 116] on span at bounding box center [509, 120] width 14 height 14
type input "24"
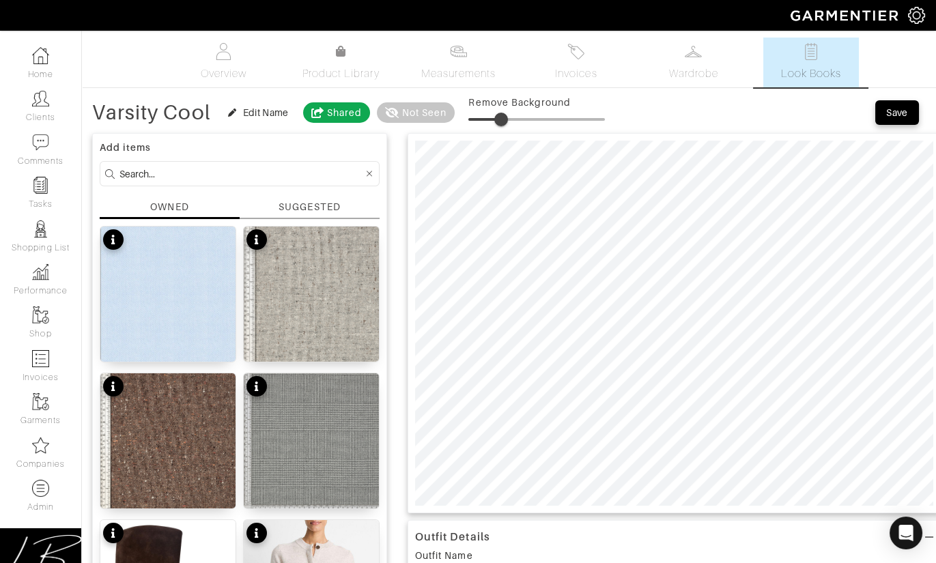
click at [303, 174] on input at bounding box center [241, 173] width 244 height 17
drag, startPoint x: 321, startPoint y: 204, endPoint x: 286, endPoint y: 182, distance: 41.5
click at [321, 204] on div "SUGGESTED" at bounding box center [308, 207] width 61 height 14
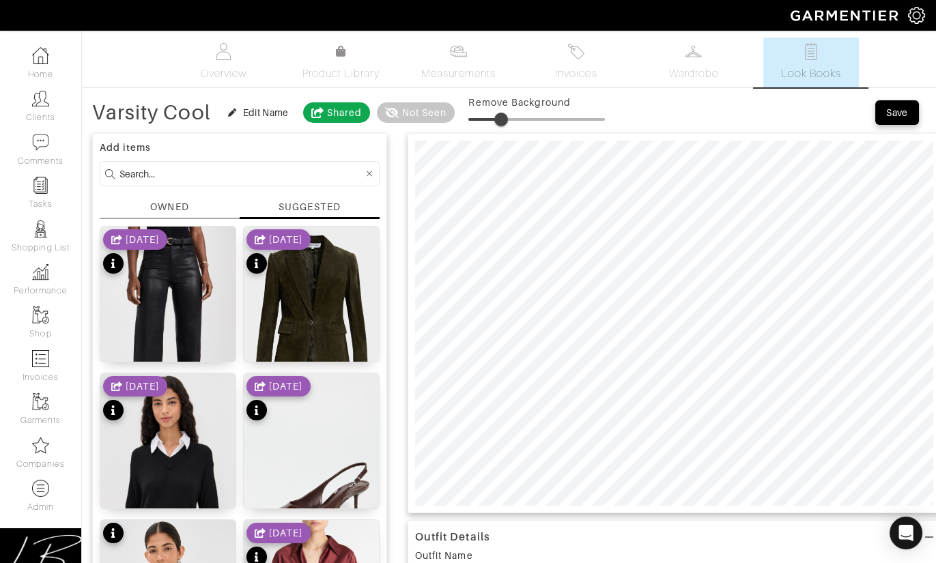
click at [264, 171] on input at bounding box center [241, 173] width 244 height 17
type input "bag"
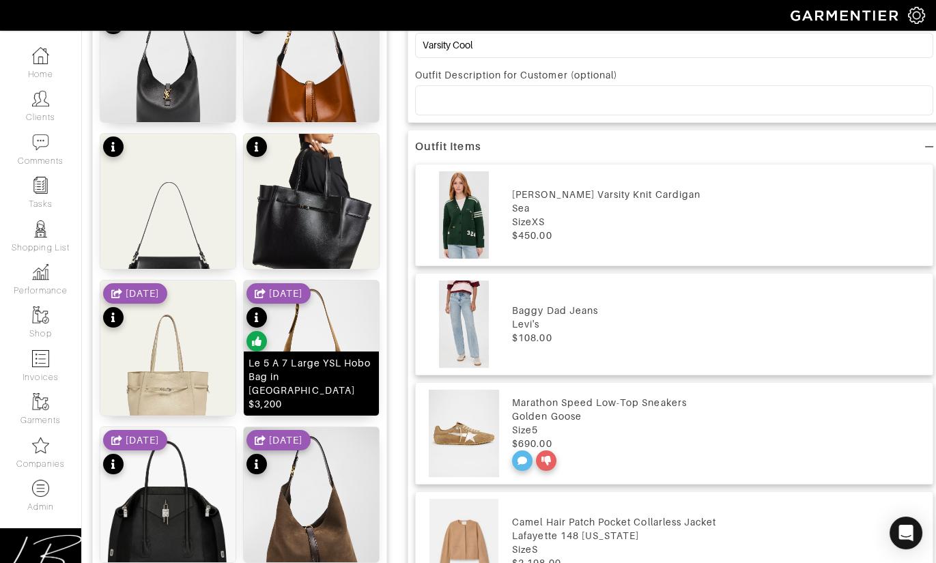
scroll to position [534, 0]
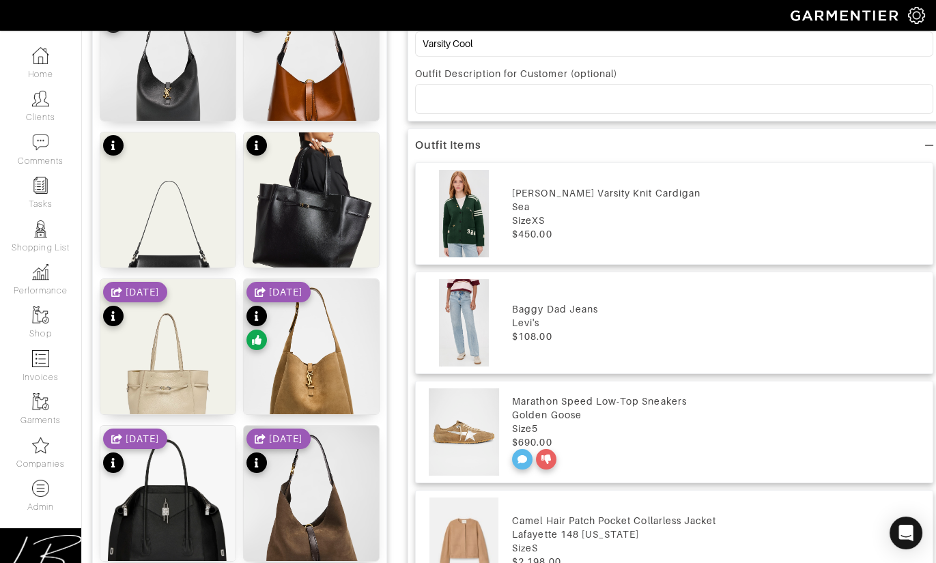
click at [288, 326] on div "3/13/25" at bounding box center [278, 318] width 64 height 72
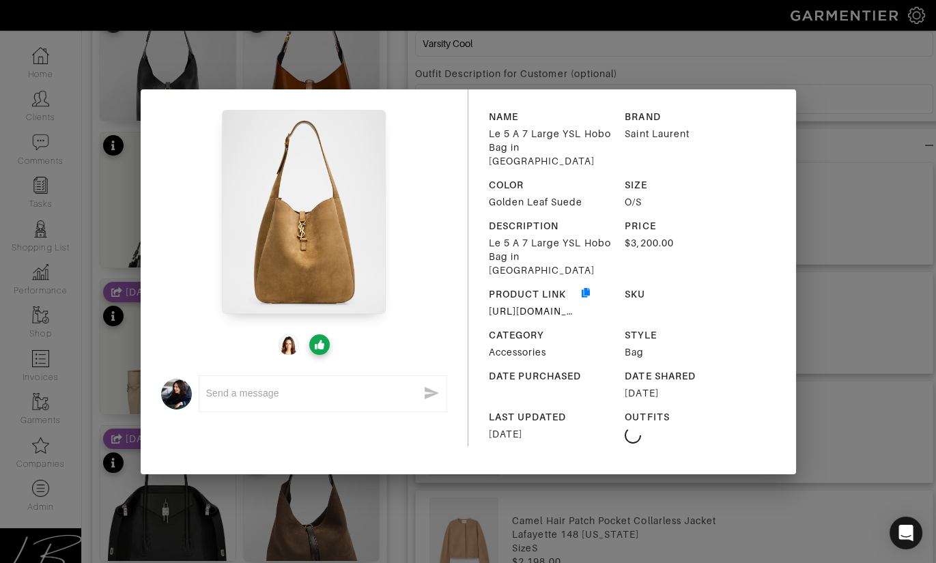
click at [831, 128] on div "x NAME Le 5 A 7 Large YSL Hobo Bag in Suede BRAND Saint Laurent COLOR Golden Le…" at bounding box center [468, 281] width 936 height 563
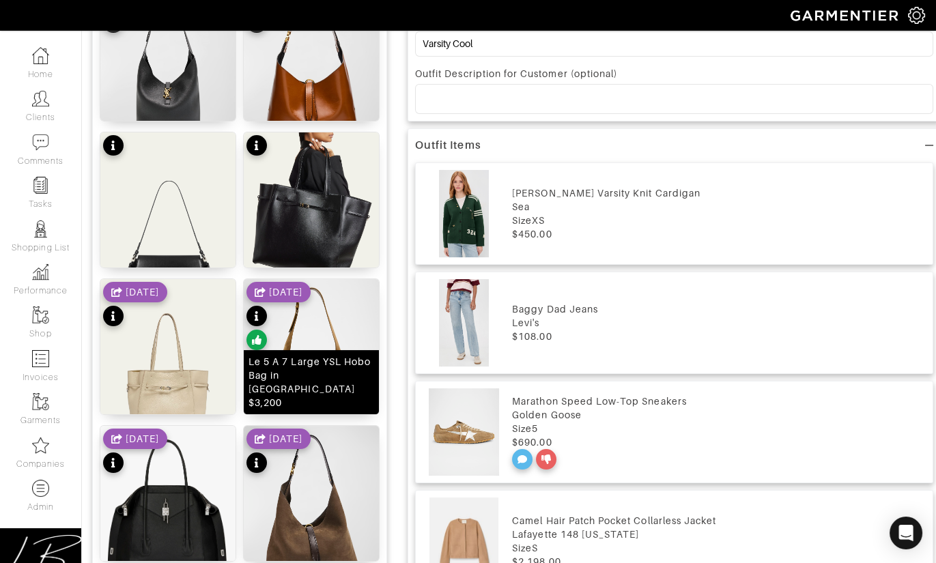
click at [329, 317] on img at bounding box center [311, 363] width 135 height 169
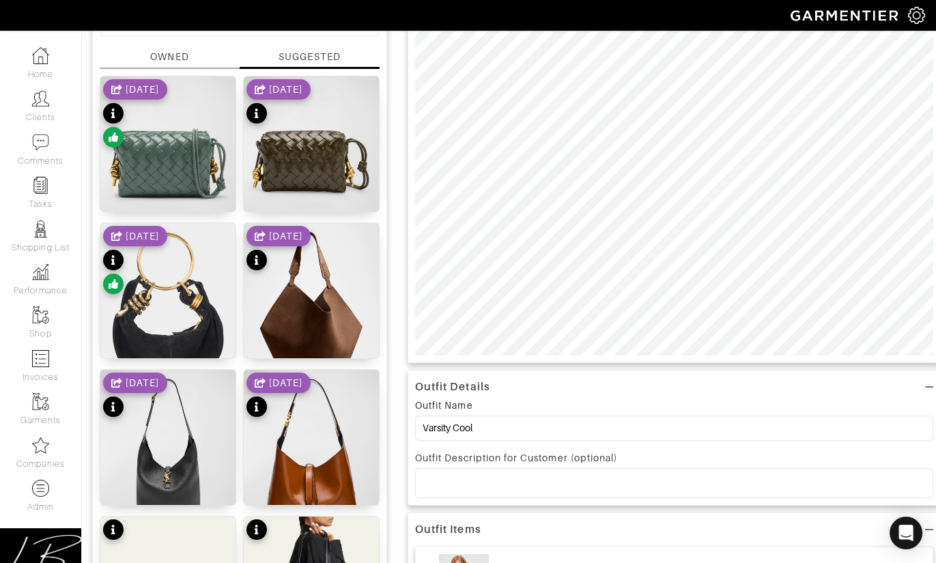
scroll to position [0, 0]
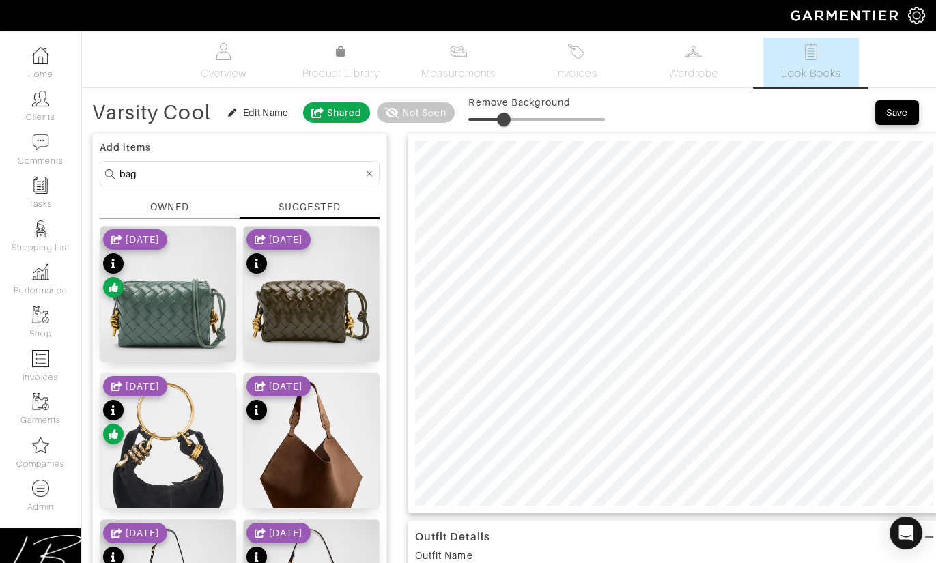
type input "27"
click at [506, 120] on span at bounding box center [505, 120] width 14 height 14
click at [890, 116] on div "Save" at bounding box center [897, 113] width 22 height 14
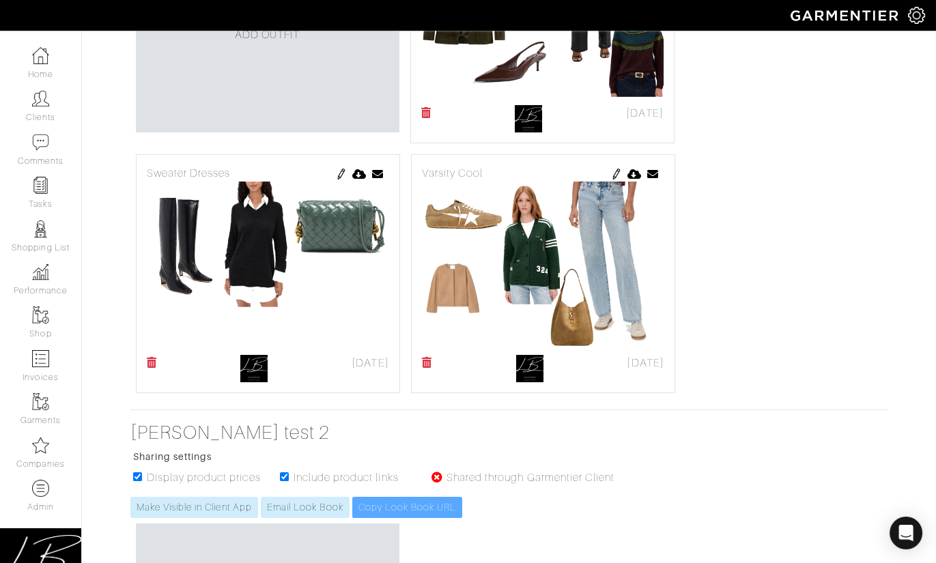
scroll to position [461, 0]
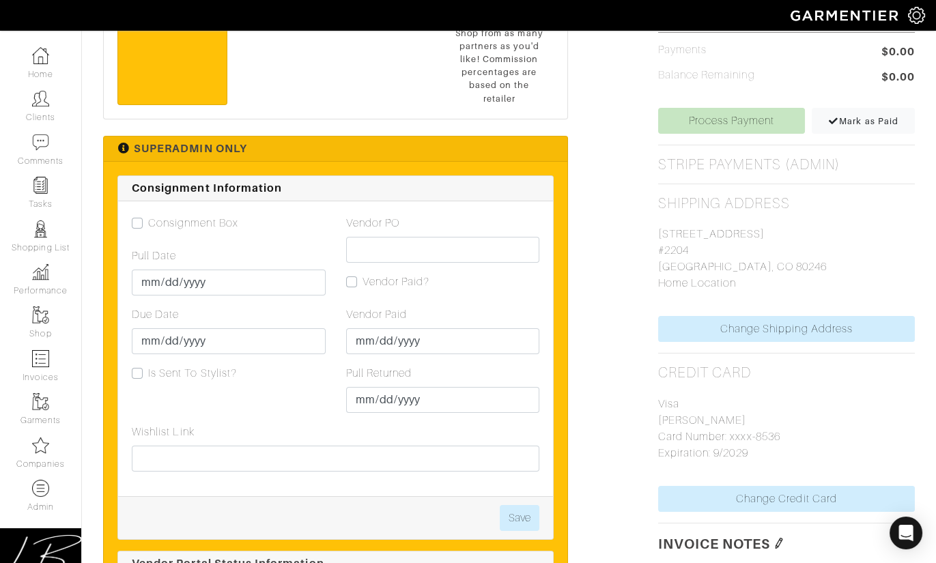
scroll to position [552, 0]
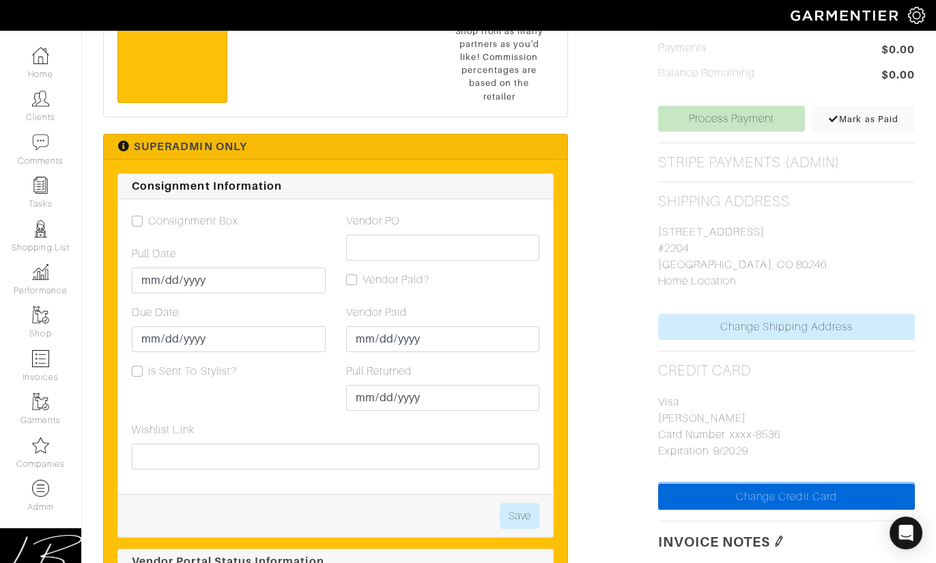
click at [794, 495] on link "Change Credit Card" at bounding box center [786, 497] width 257 height 26
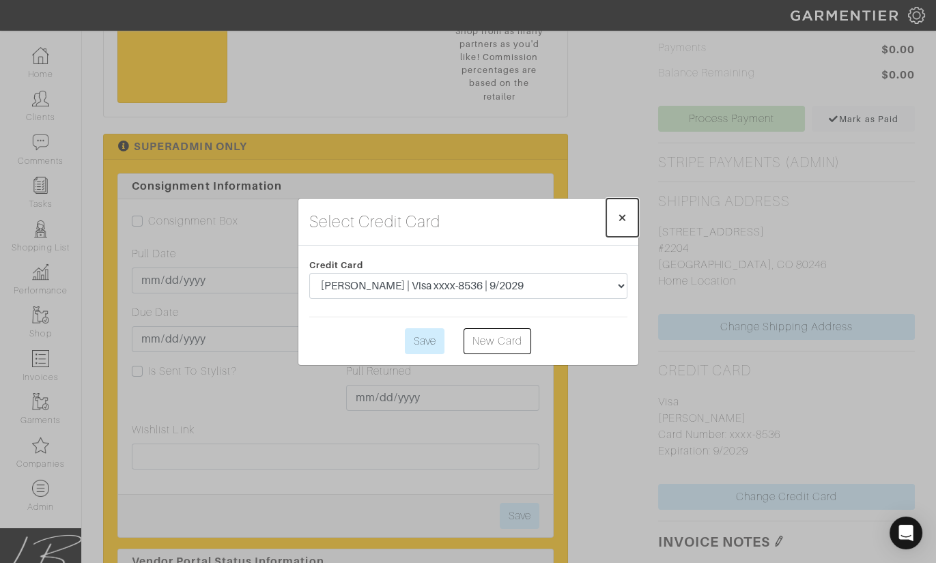
click at [628, 215] on button "× Close" at bounding box center [622, 218] width 32 height 38
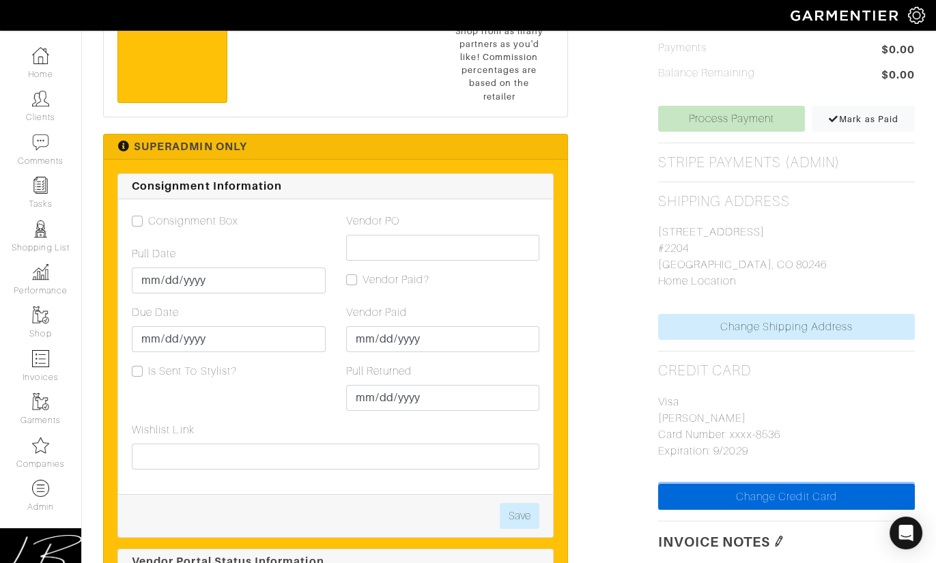
scroll to position [0, 0]
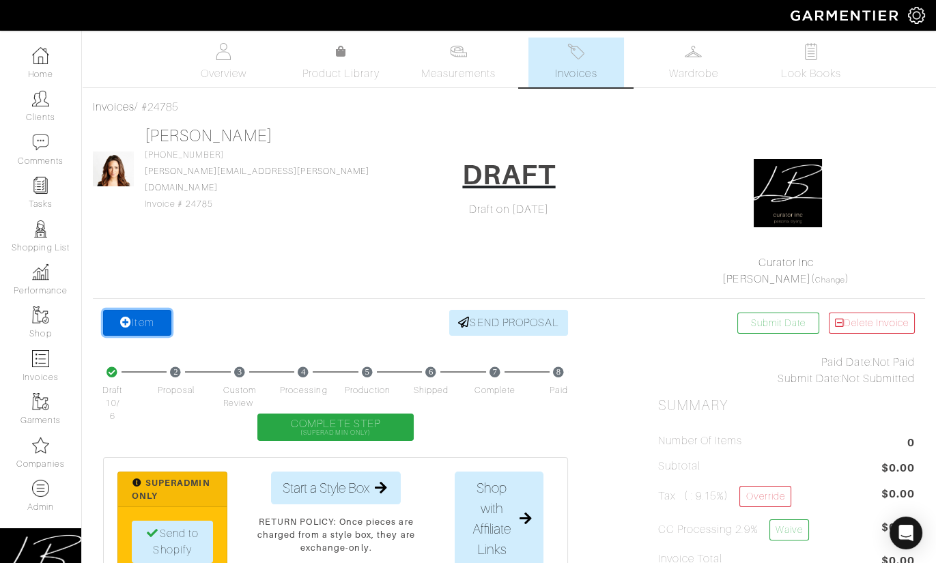
click at [132, 314] on link "Item" at bounding box center [137, 323] width 68 height 26
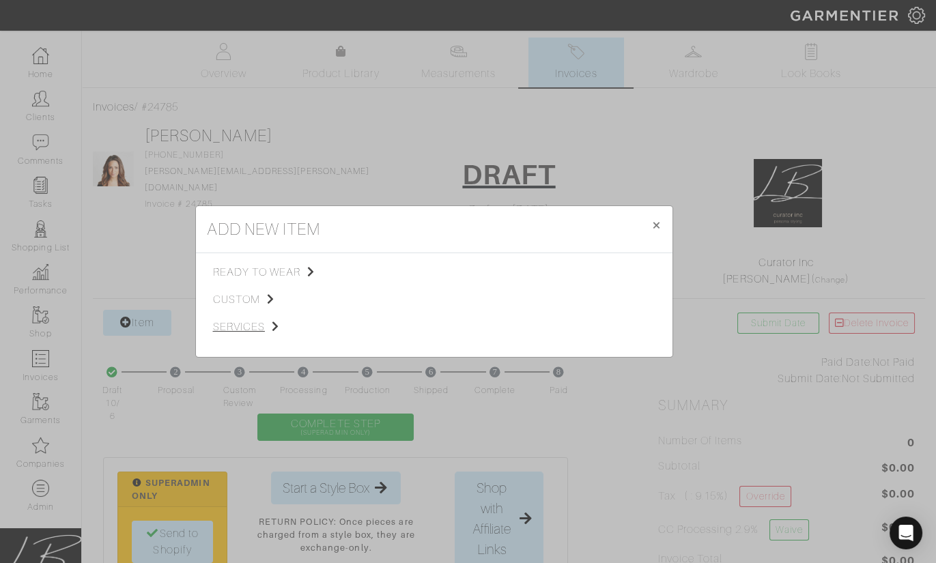
click at [237, 323] on span "services" at bounding box center [281, 327] width 137 height 16
click at [407, 270] on span "Styling Service" at bounding box center [405, 270] width 68 height 11
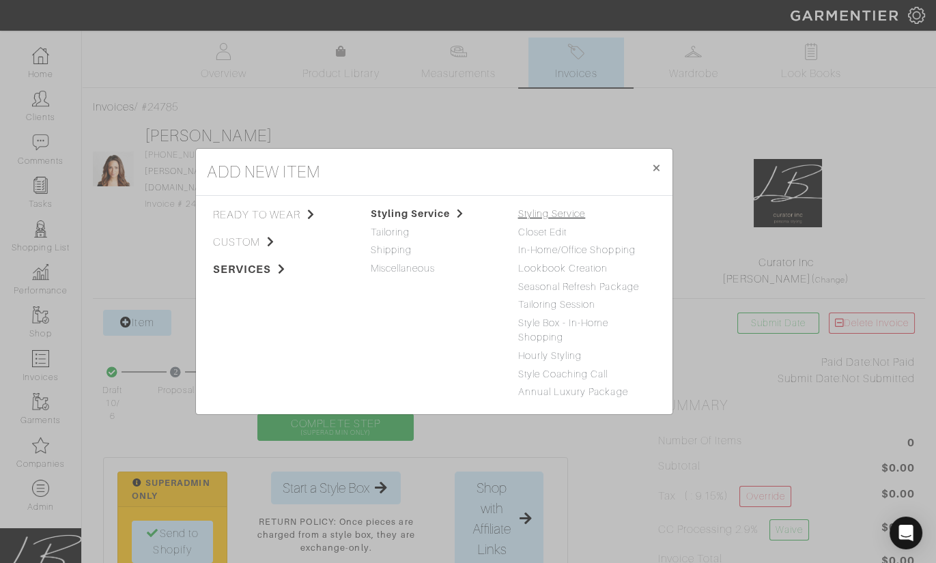
click at [541, 211] on link "Styling Service" at bounding box center [552, 213] width 68 height 11
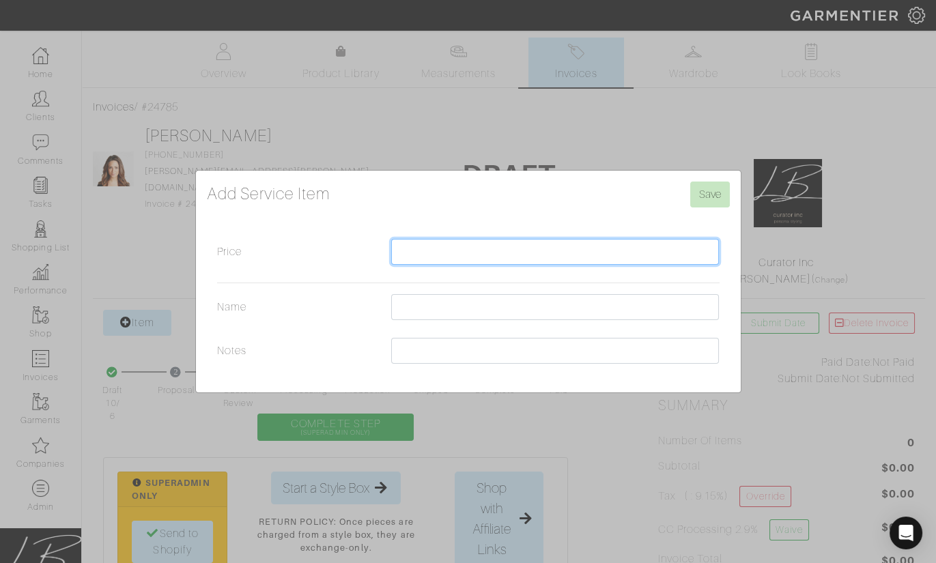
click at [435, 257] on input "Price" at bounding box center [555, 252] width 328 height 26
type input "$500"
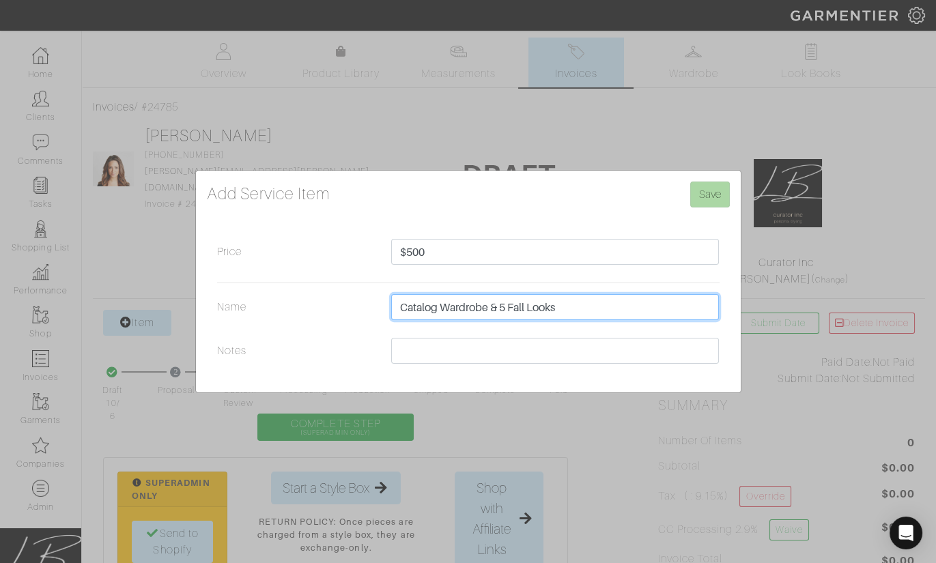
type input "Catalog Wardrobe & 5 Fall Looks"
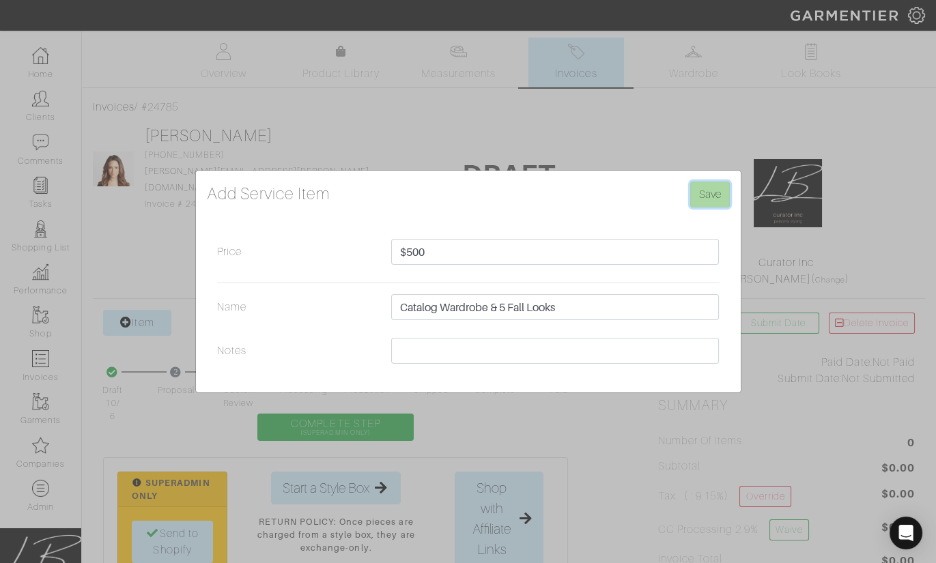
click at [718, 192] on input "Save" at bounding box center [710, 195] width 40 height 26
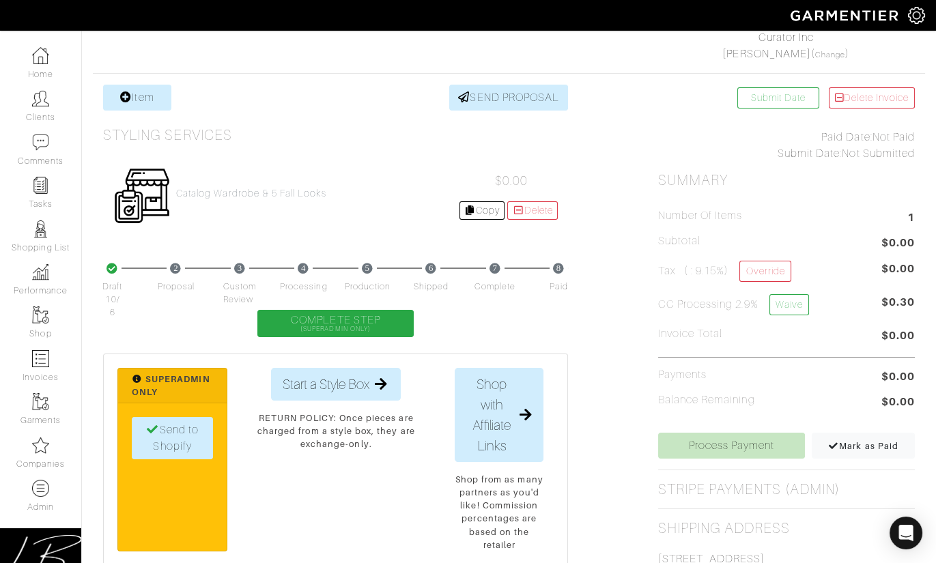
scroll to position [228, 0]
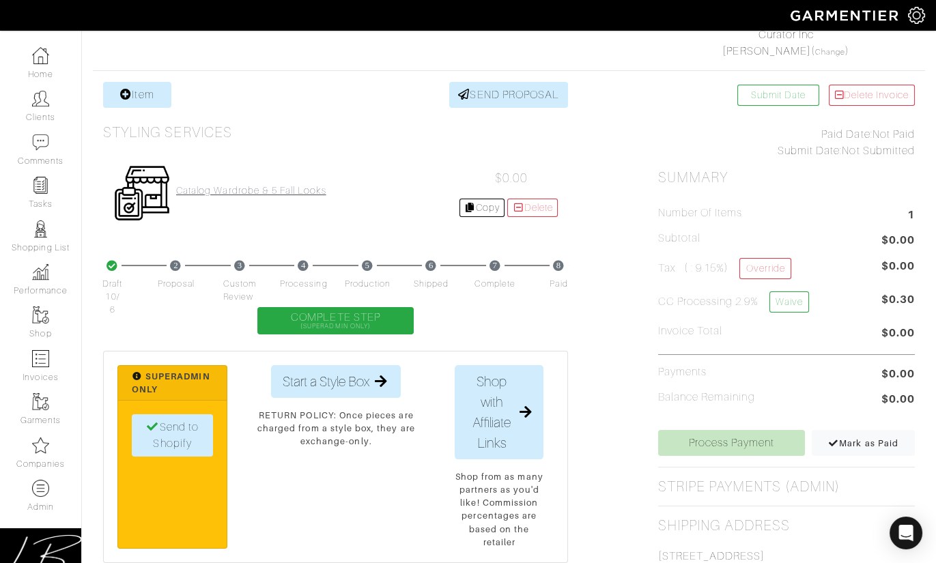
click at [237, 192] on h4 "Catalog Wardrobe & 5 Fall Looks" at bounding box center [251, 191] width 150 height 12
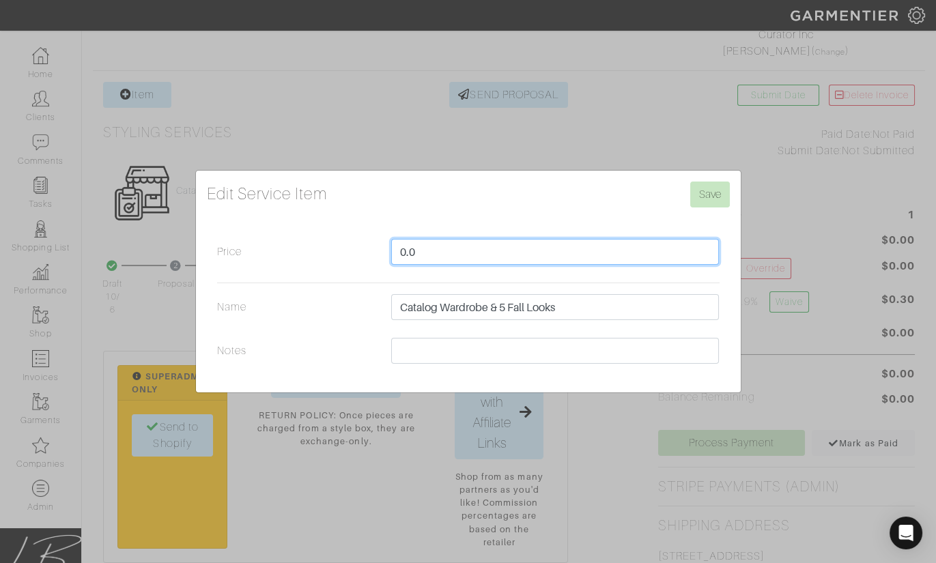
drag, startPoint x: 448, startPoint y: 251, endPoint x: 446, endPoint y: 233, distance: 17.9
click at [446, 233] on form "Edit Service Item Save Price 0.0 Name Catalog Wardrobe & 5 Fall Looks Notes" at bounding box center [468, 276] width 523 height 189
type input "500"
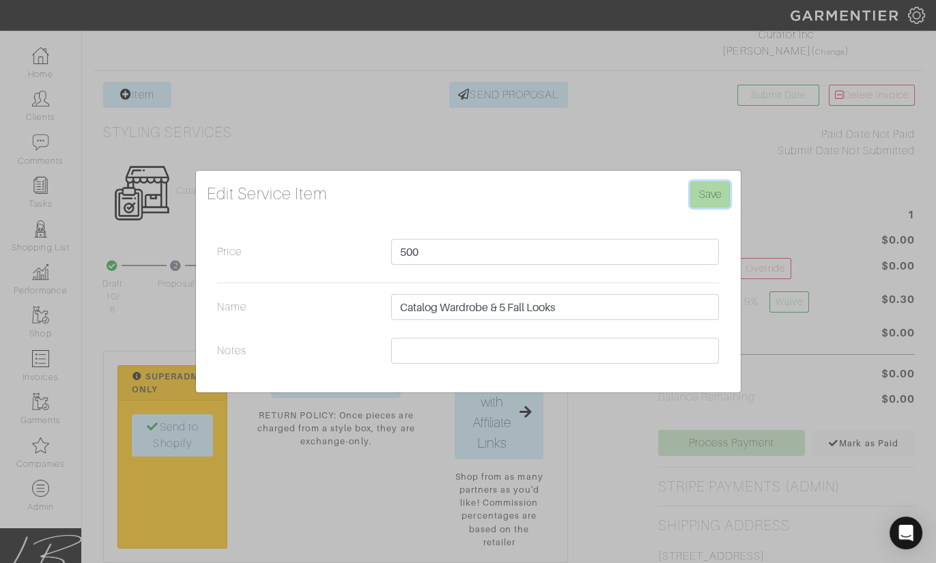
click at [725, 204] on input "Save" at bounding box center [710, 195] width 40 height 26
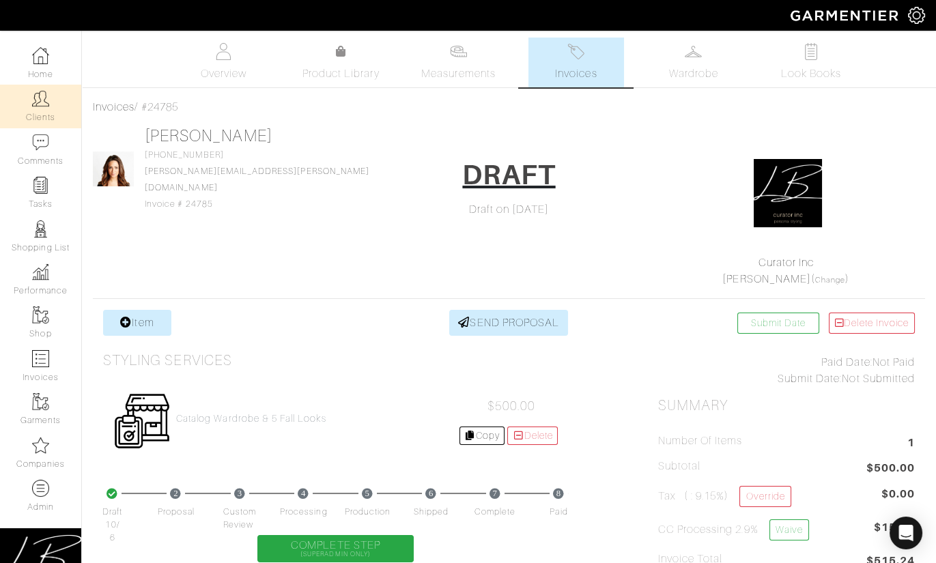
click at [61, 98] on link "Clients" at bounding box center [40, 106] width 81 height 43
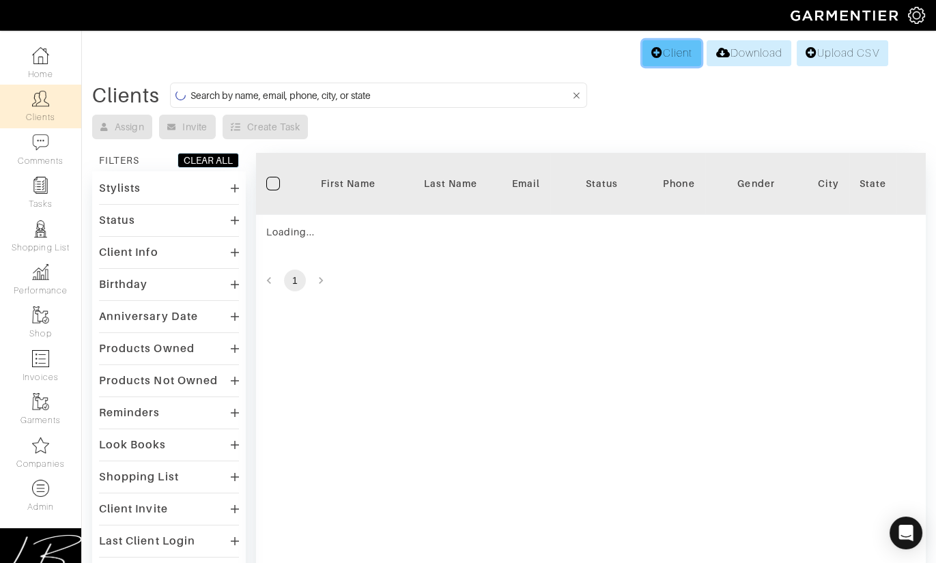
click at [653, 48] on icon at bounding box center [657, 52] width 12 height 11
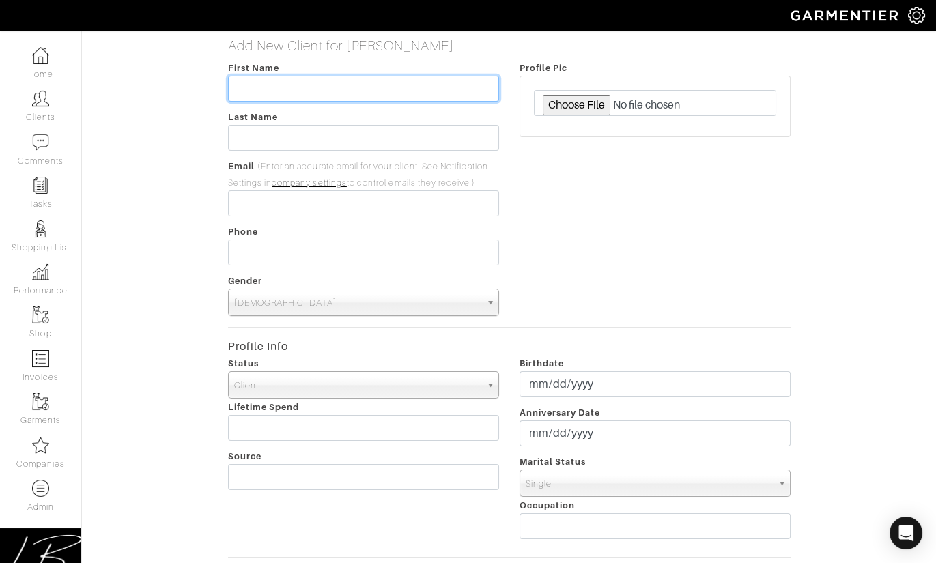
click at [326, 94] on input "text" at bounding box center [363, 89] width 271 height 26
type input "[PERSON_NAME]"
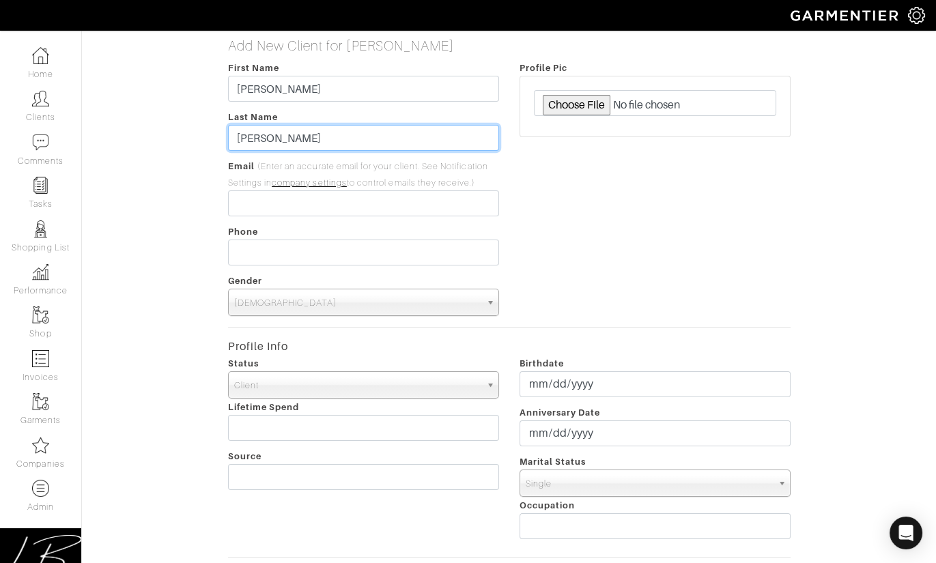
type input "[PERSON_NAME]"
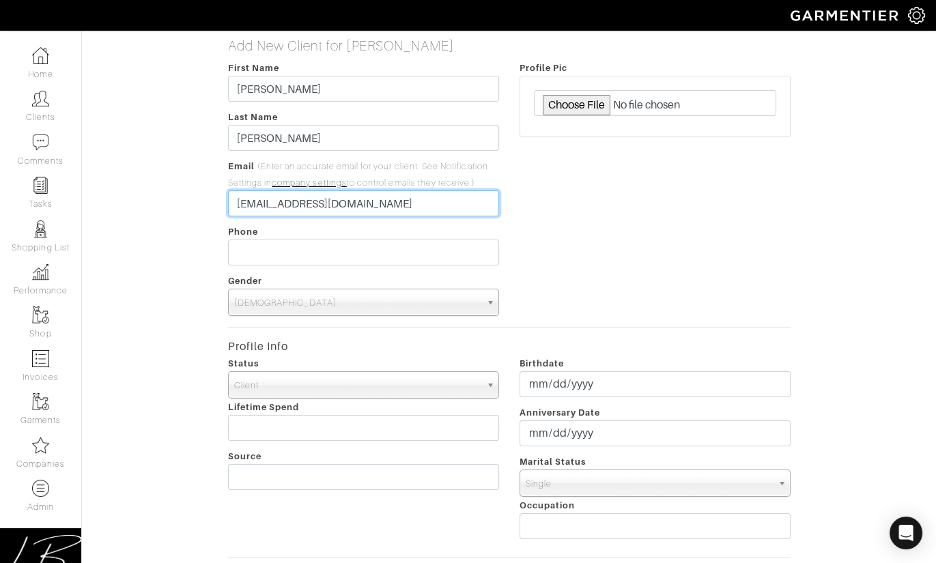
type input "[EMAIL_ADDRESS][DOMAIN_NAME]"
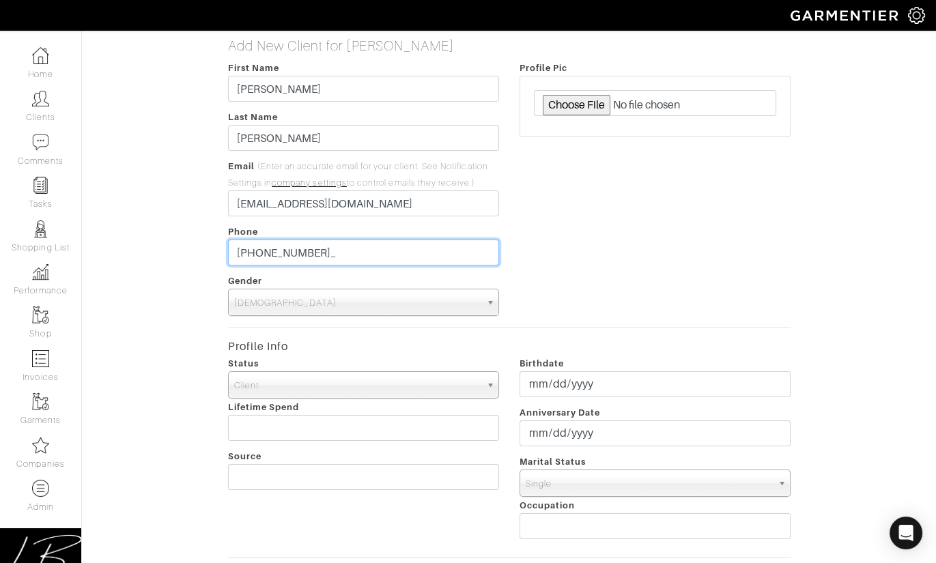
type input "[PHONE_NUMBER]"
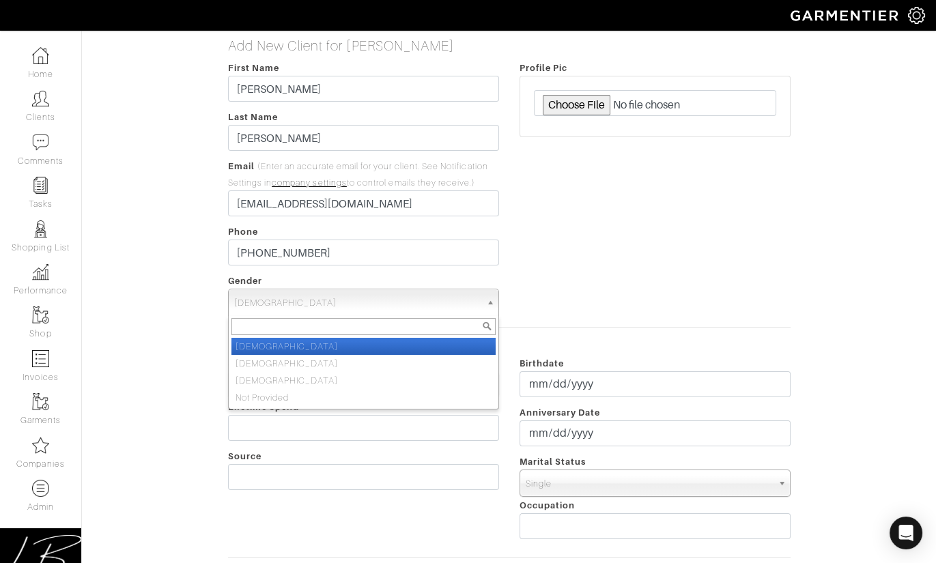
click at [334, 308] on span "[DEMOGRAPHIC_DATA]" at bounding box center [357, 302] width 246 height 27
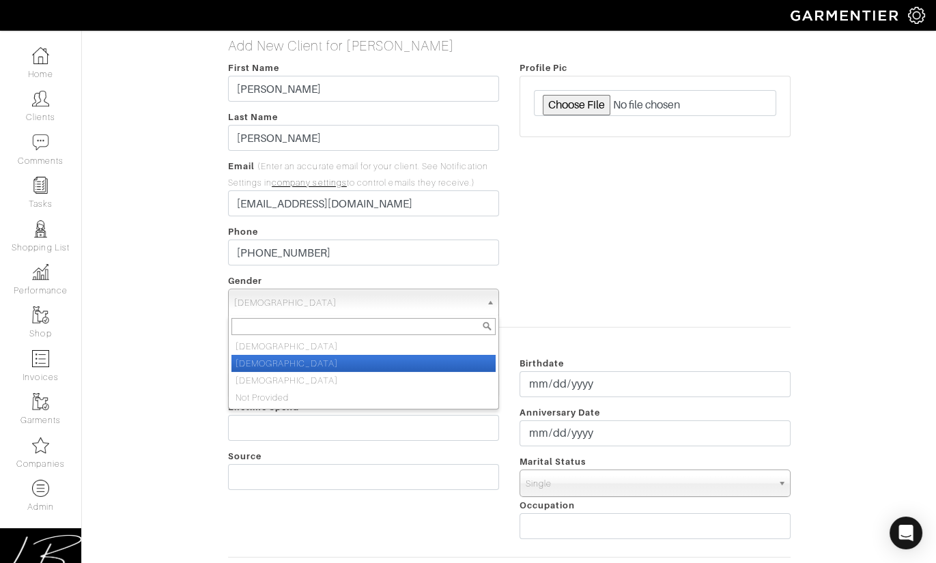
click at [330, 361] on li "[DEMOGRAPHIC_DATA]" at bounding box center [363, 363] width 264 height 17
select select "[DEMOGRAPHIC_DATA]"
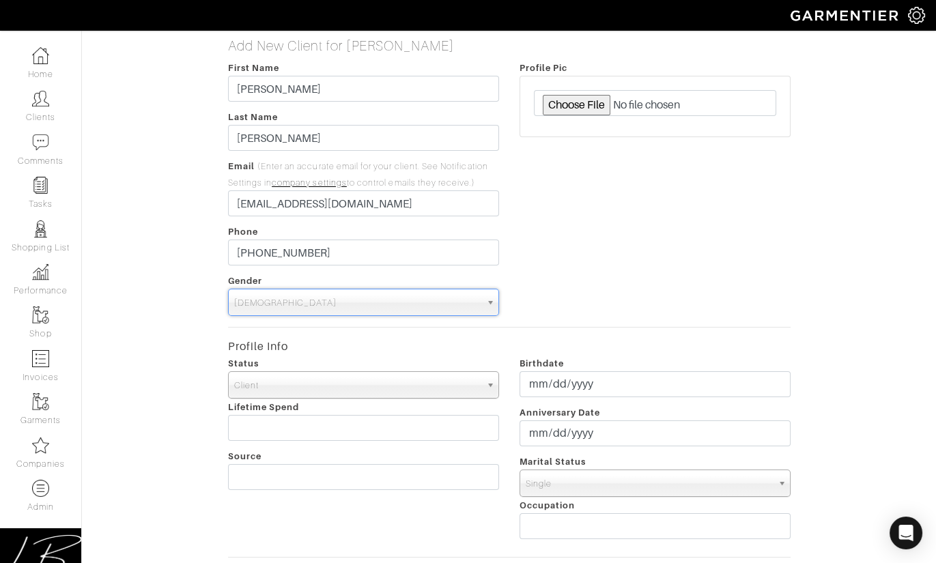
drag, startPoint x: 510, startPoint y: 257, endPoint x: 519, endPoint y: 283, distance: 27.6
click at [510, 257] on div "Profile Pic" at bounding box center [654, 187] width 291 height 257
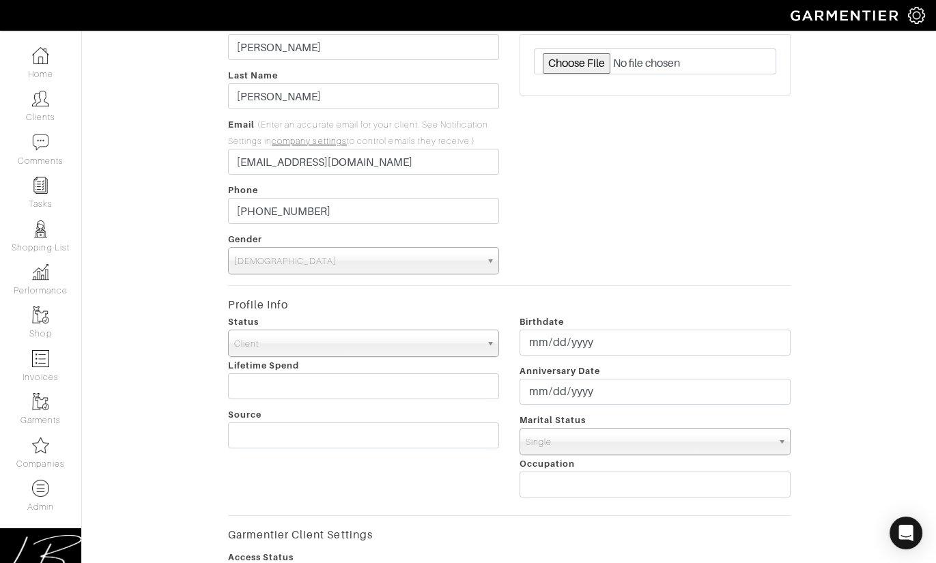
scroll to position [41, 0]
click at [317, 441] on input "text" at bounding box center [363, 436] width 271 height 26
type input "Website Lead"
click at [585, 204] on div "Profile Pic" at bounding box center [654, 146] width 291 height 257
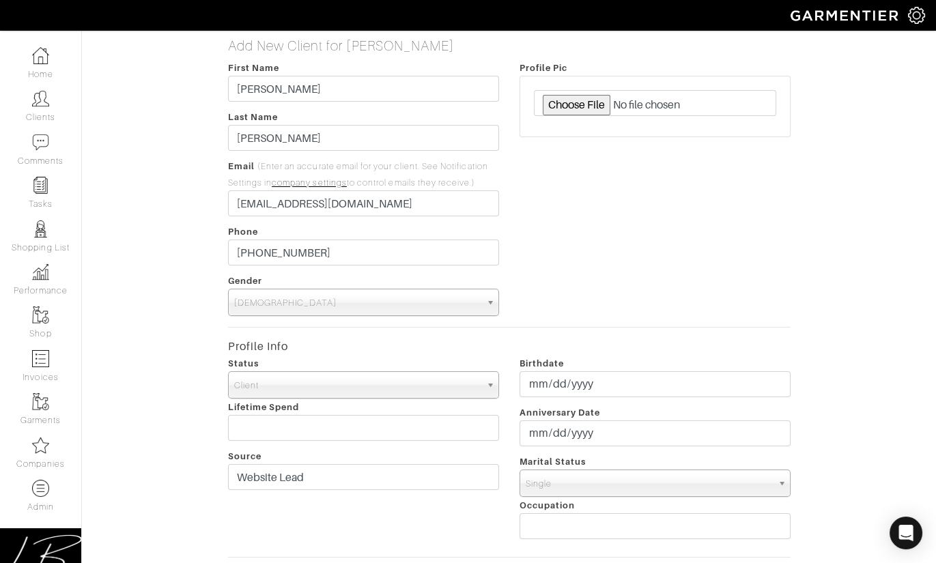
scroll to position [431, 0]
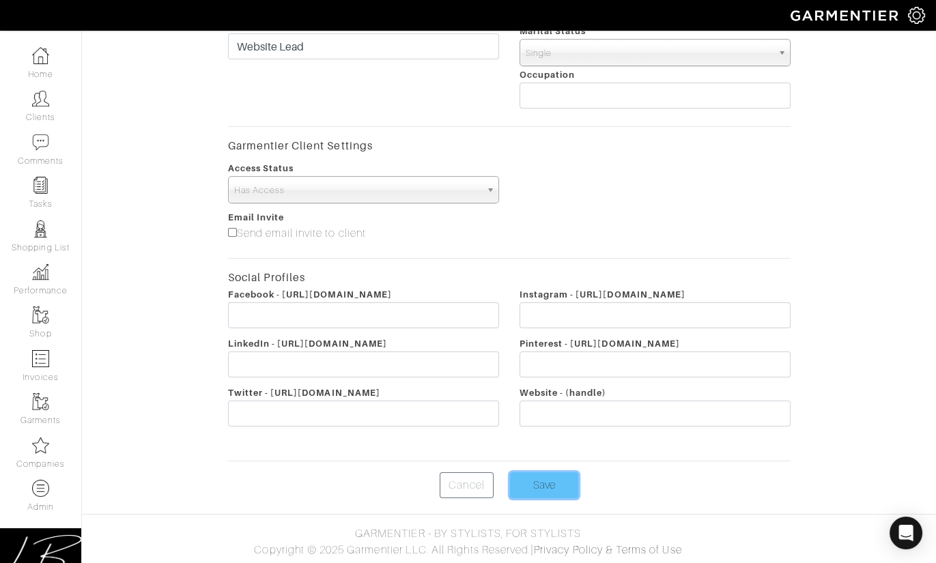
click at [547, 487] on input "Save" at bounding box center [544, 485] width 68 height 26
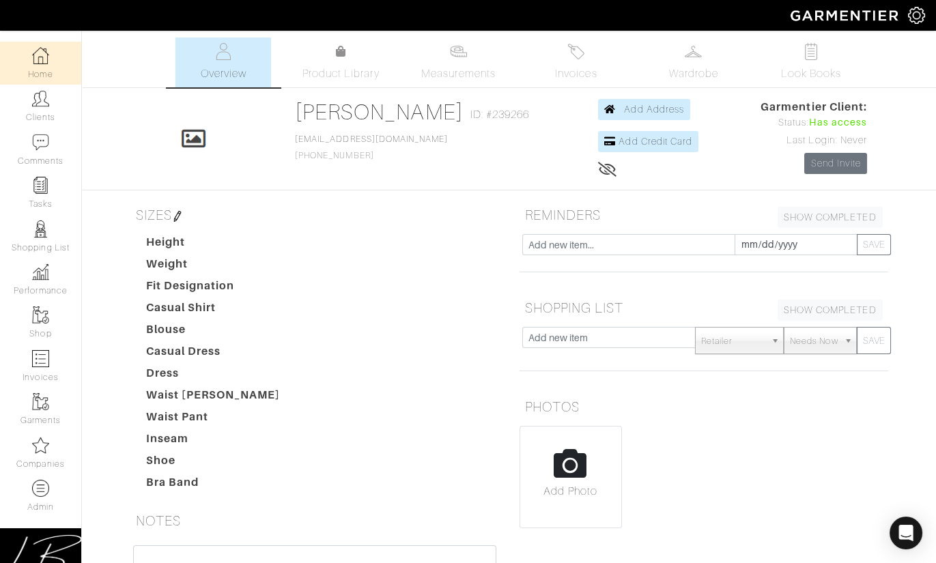
click at [54, 47] on link "Home" at bounding box center [40, 63] width 81 height 43
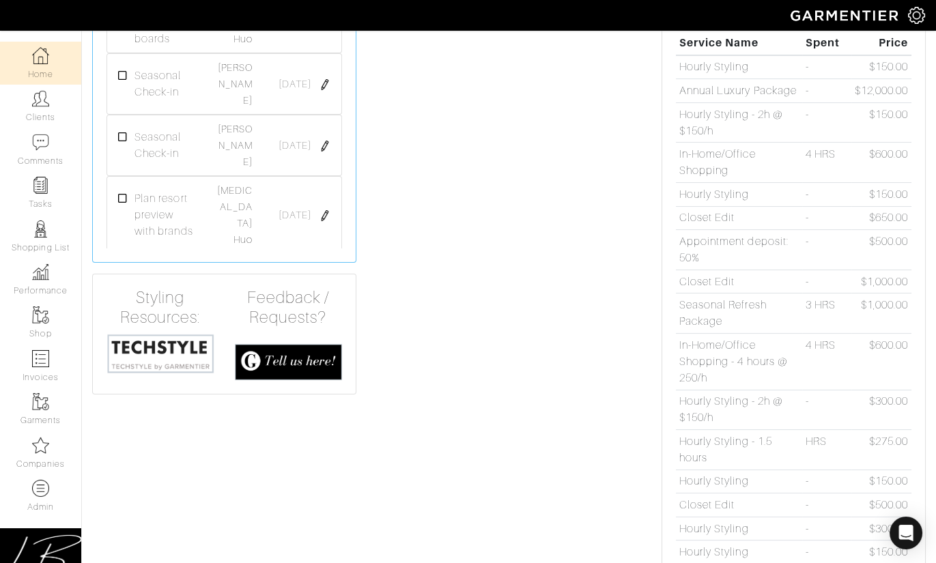
scroll to position [497, 0]
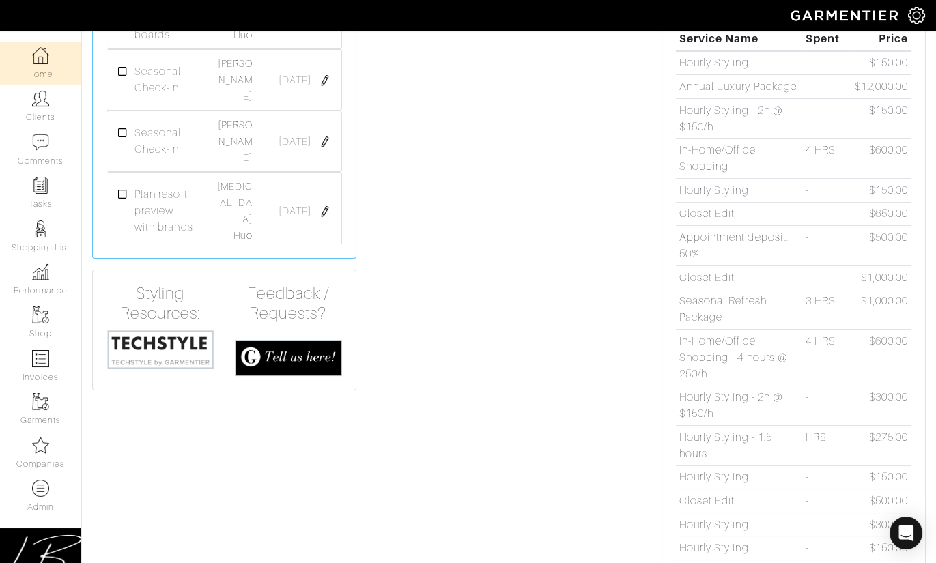
click at [152, 342] on img at bounding box center [160, 349] width 108 height 41
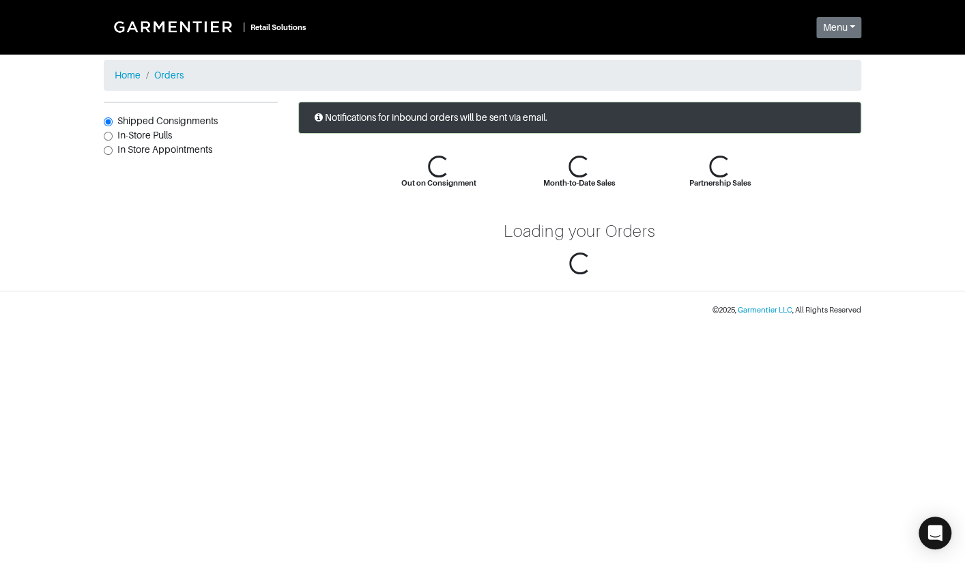
scroll to position [175, 0]
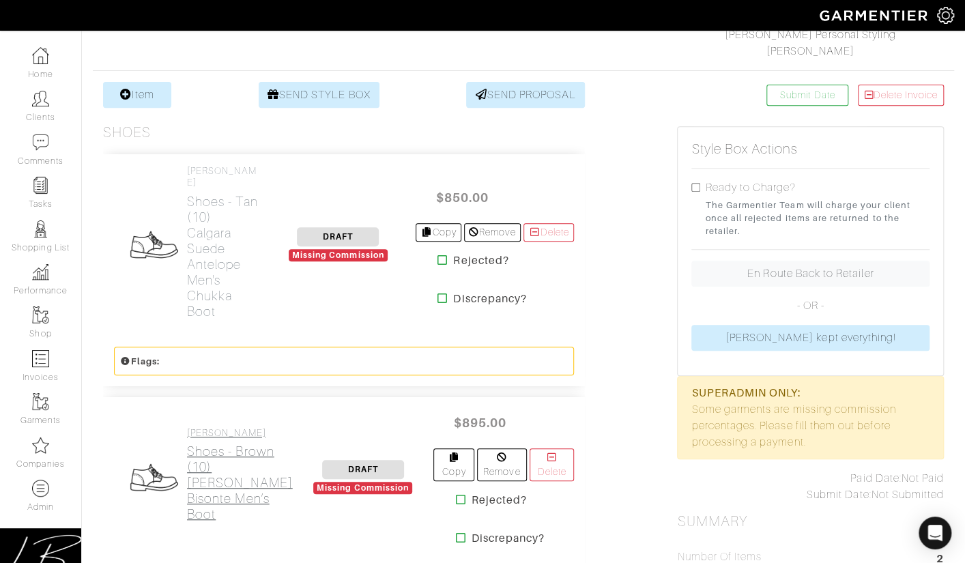
scroll to position [222, 0]
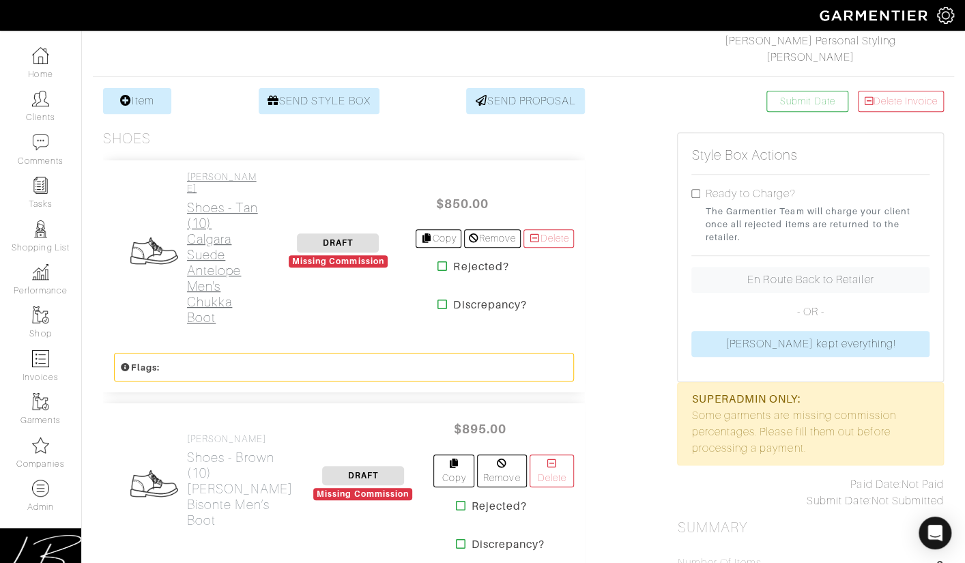
click at [196, 292] on h2 "Shoes - Tan (10) Calgara Suede Antelope Men's Chukka Boot" at bounding box center [224, 263] width 74 height 126
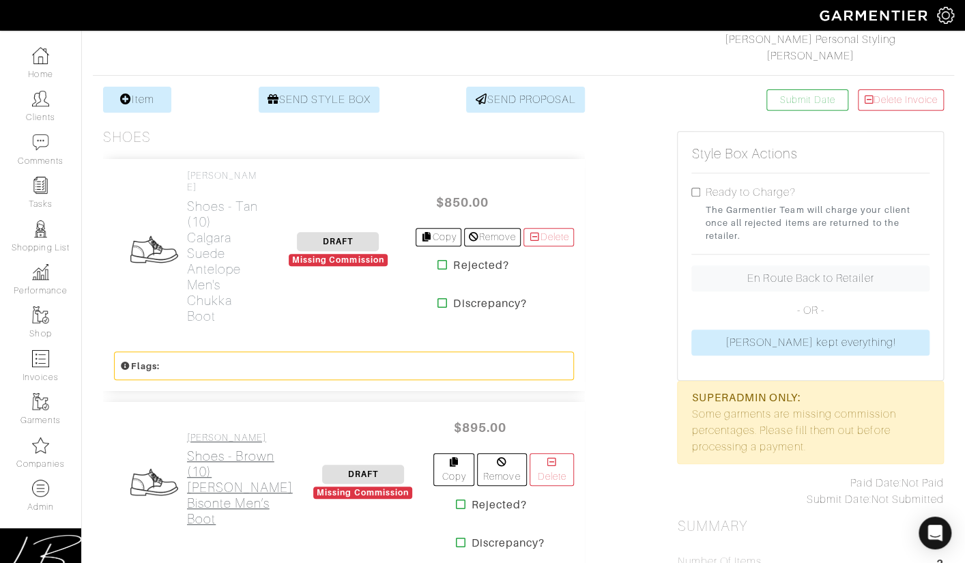
click at [193, 448] on h2 "Shoes - brown (10) [PERSON_NAME] Bisonte Men’s Boot" at bounding box center [240, 487] width 106 height 78
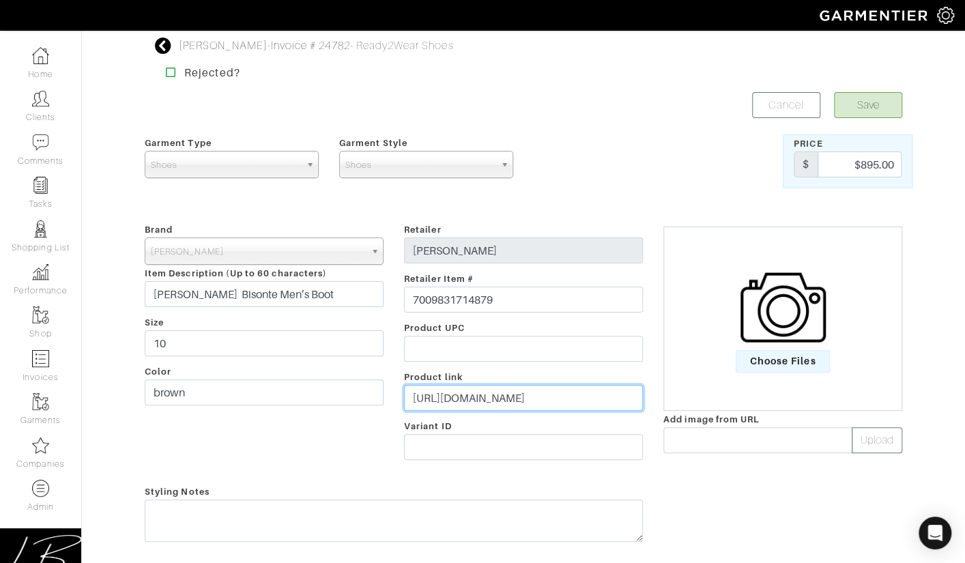
click at [467, 390] on input "[URL][DOMAIN_NAME]" at bounding box center [523, 398] width 239 height 26
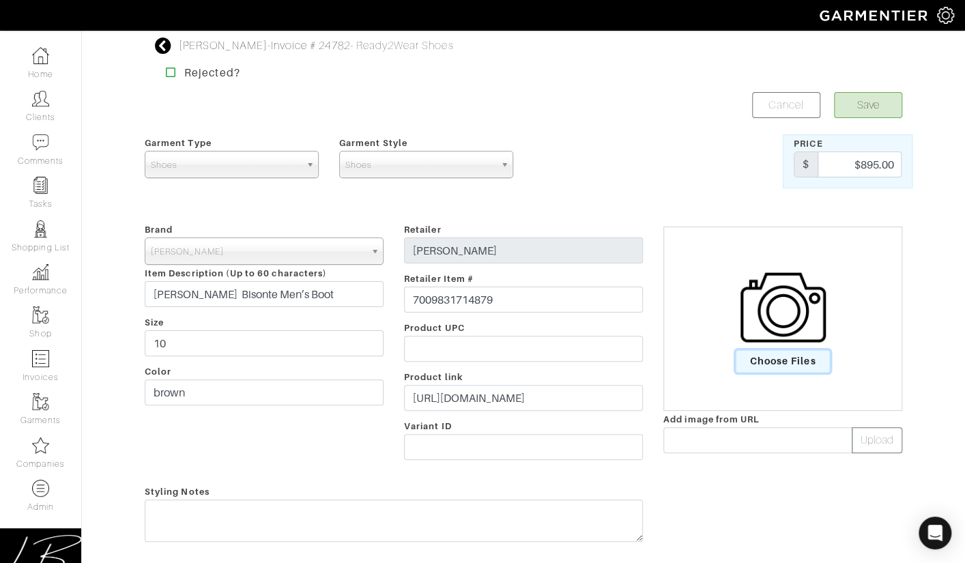
click at [781, 354] on span "Choose Files" at bounding box center [783, 361] width 95 height 23
click at [0, 0] on input "Choose Files" at bounding box center [0, 0] width 0 height 0
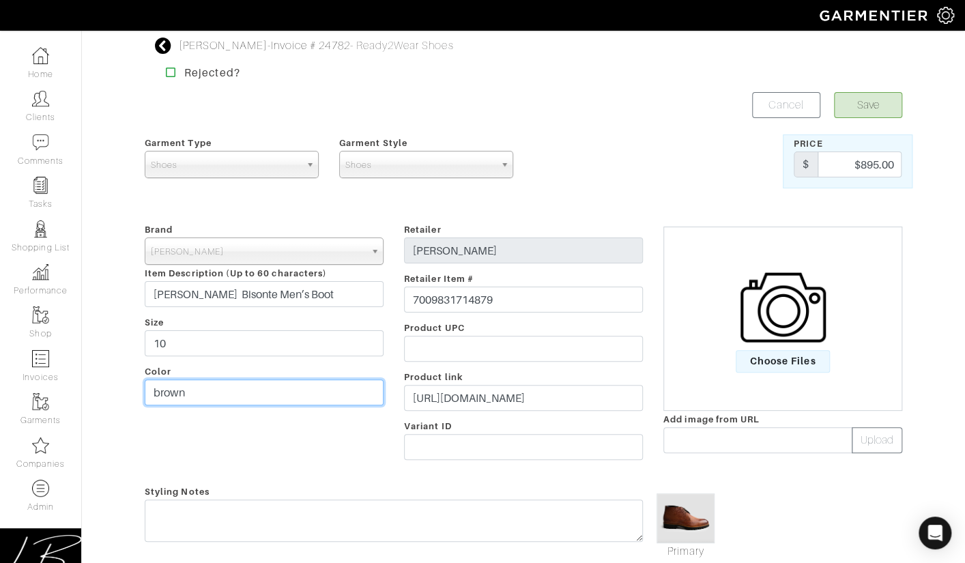
click at [160, 392] on input "brown" at bounding box center [264, 392] width 239 height 26
type input "Brown"
drag, startPoint x: 562, startPoint y: 109, endPoint x: 523, endPoint y: 143, distance: 51.7
click at [562, 109] on div "Save Cancel" at bounding box center [717, 105] width 389 height 26
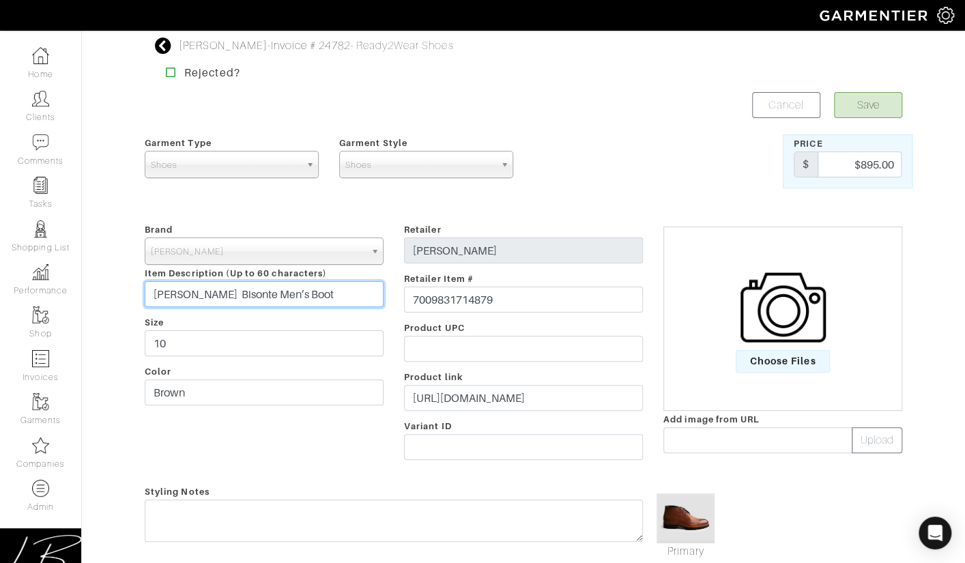
drag, startPoint x: 175, startPoint y: 291, endPoint x: 148, endPoint y: 268, distance: 35.8
click at [136, 287] on div "Brand - 032c 1017 ALYX 9SM 111SKIN 11 by [PERSON_NAME] 11 [PERSON_NAME] 12 Stor…" at bounding box center [263, 344] width 259 height 246
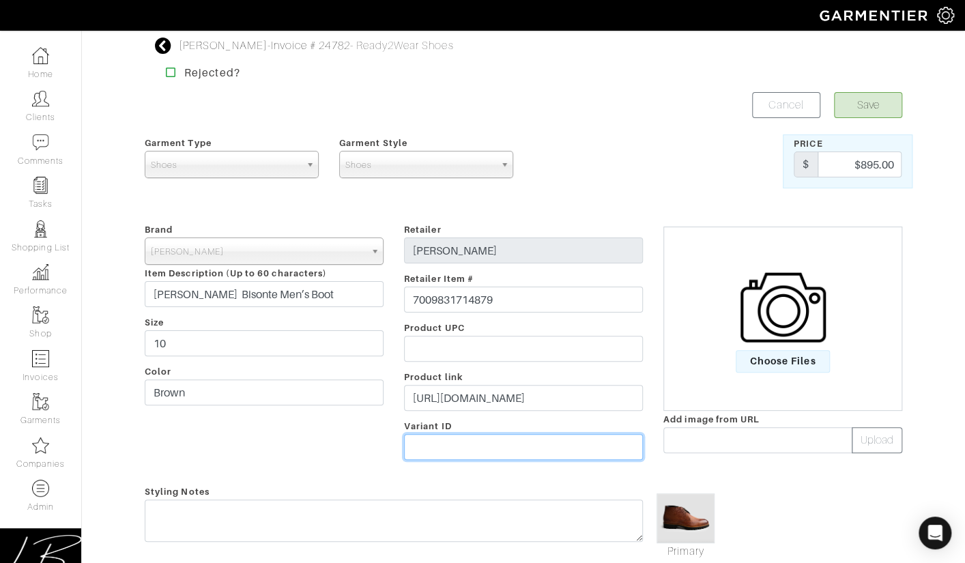
click at [495, 452] on input "text" at bounding box center [523, 447] width 239 height 26
paste input "39796749533247"
type input "39796749533247"
drag, startPoint x: 605, startPoint y: 141, endPoint x: 604, endPoint y: 164, distance: 23.2
click at [605, 141] on div at bounding box center [588, 161] width 130 height 54
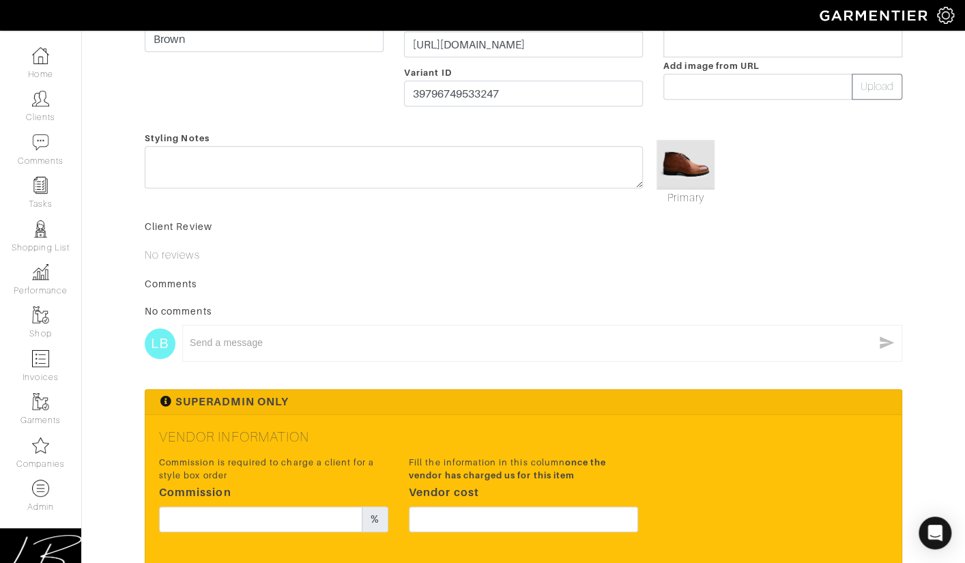
scroll to position [481, 0]
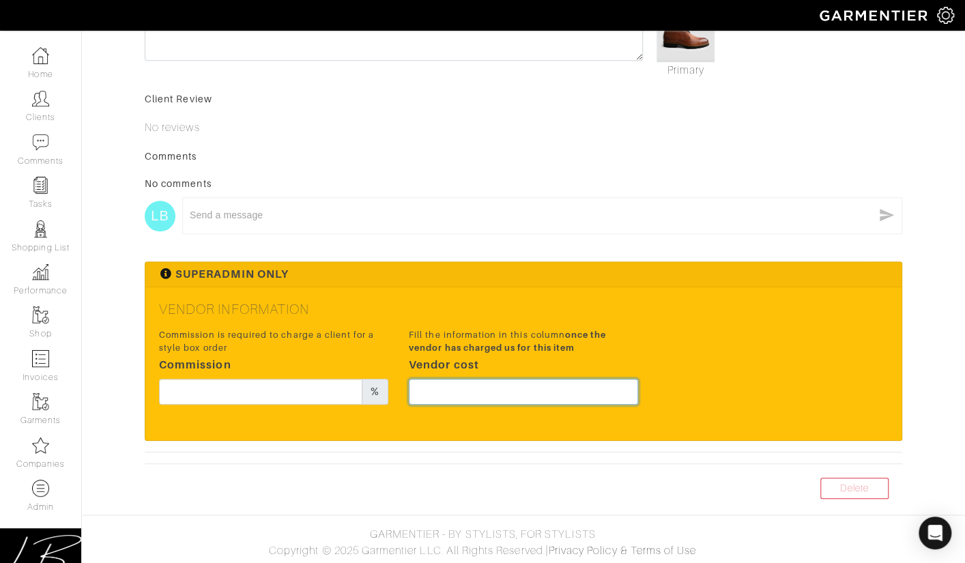
click at [486, 384] on input "text" at bounding box center [523, 392] width 229 height 26
type input "414"
click at [751, 280] on div "Superadmin Only" at bounding box center [523, 274] width 756 height 25
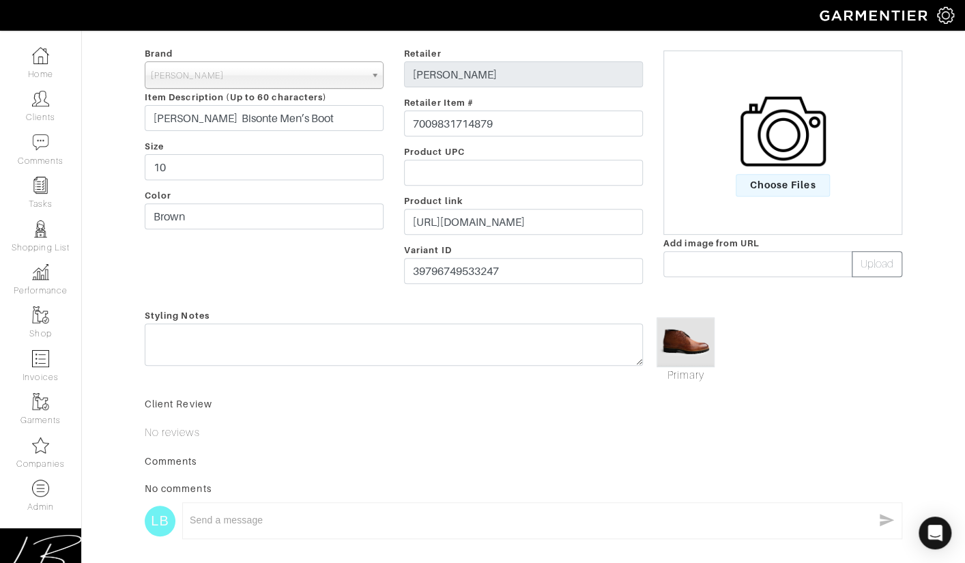
scroll to position [0, 0]
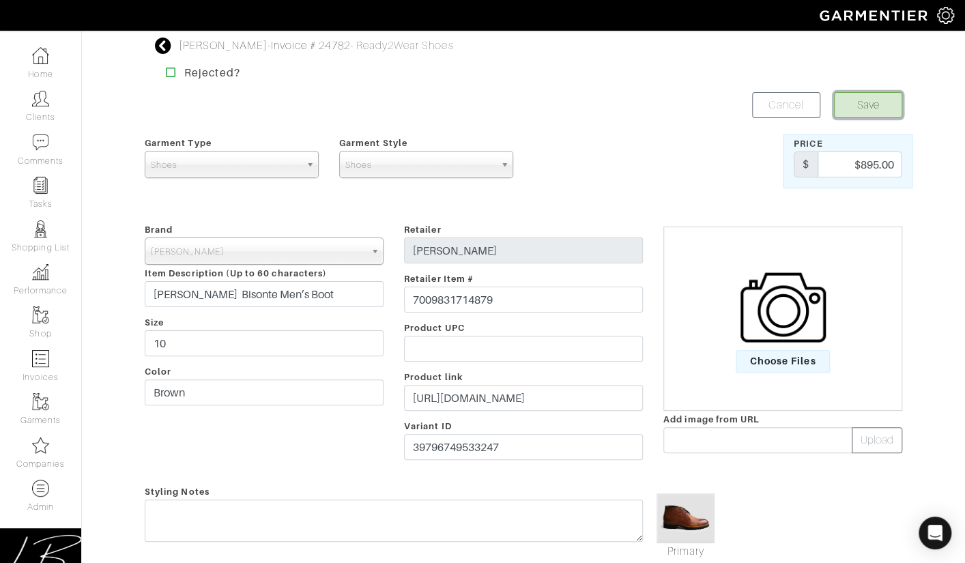
click at [847, 105] on button "Save" at bounding box center [868, 105] width 68 height 26
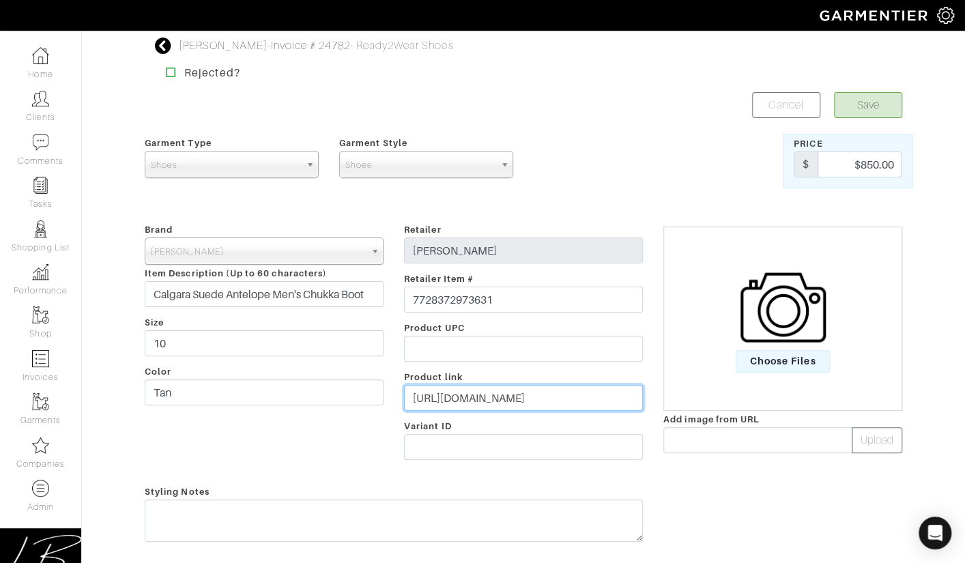
click at [520, 394] on input "[URL][DOMAIN_NAME]" at bounding box center [523, 398] width 239 height 26
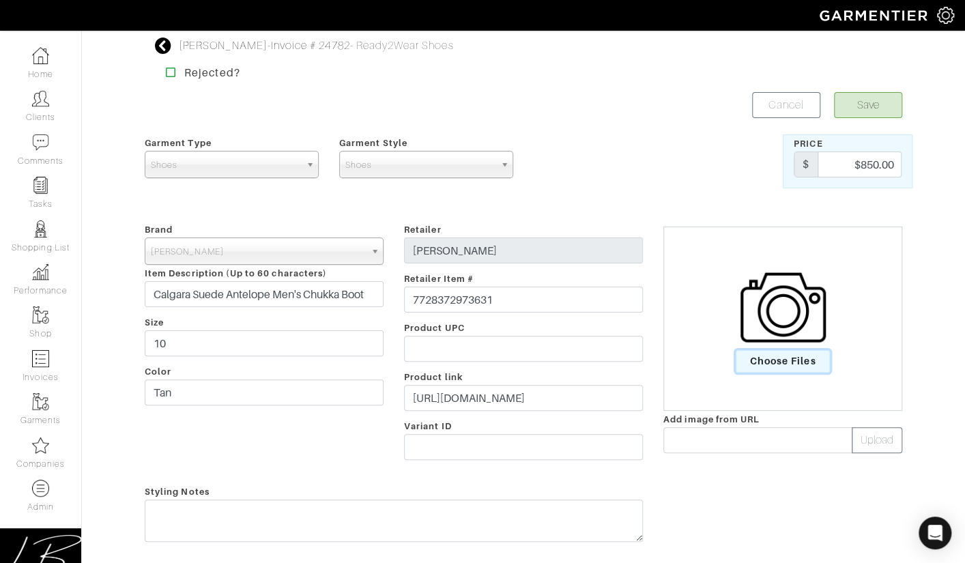
click at [762, 362] on span "Choose Files" at bounding box center [783, 361] width 95 height 23
click at [0, 0] on input "Choose Files" at bounding box center [0, 0] width 0 height 0
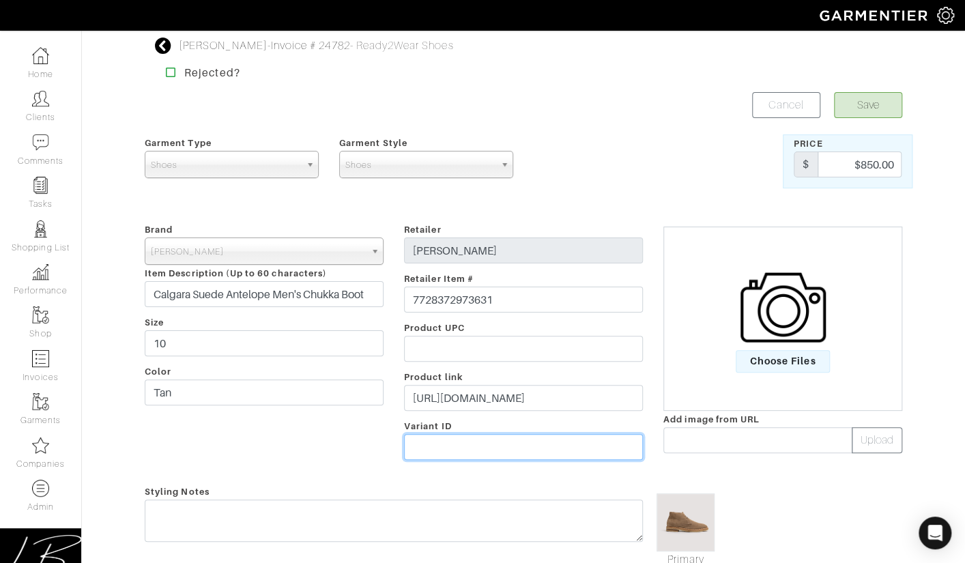
click at [488, 450] on input "text" at bounding box center [523, 447] width 239 height 26
paste input "41546641276991"
type input "41546641276991"
click at [590, 147] on div at bounding box center [588, 161] width 130 height 54
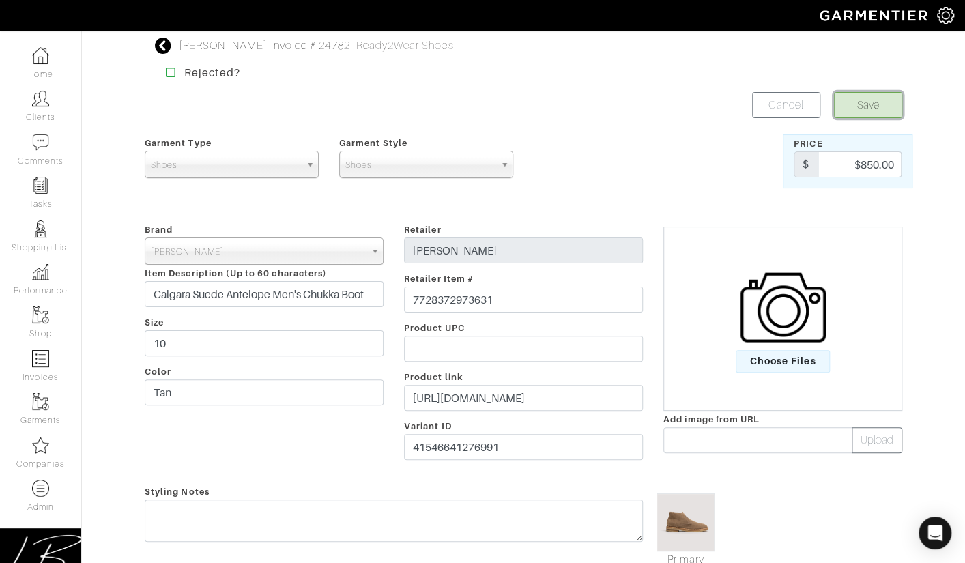
click at [857, 98] on button "Save" at bounding box center [868, 105] width 68 height 26
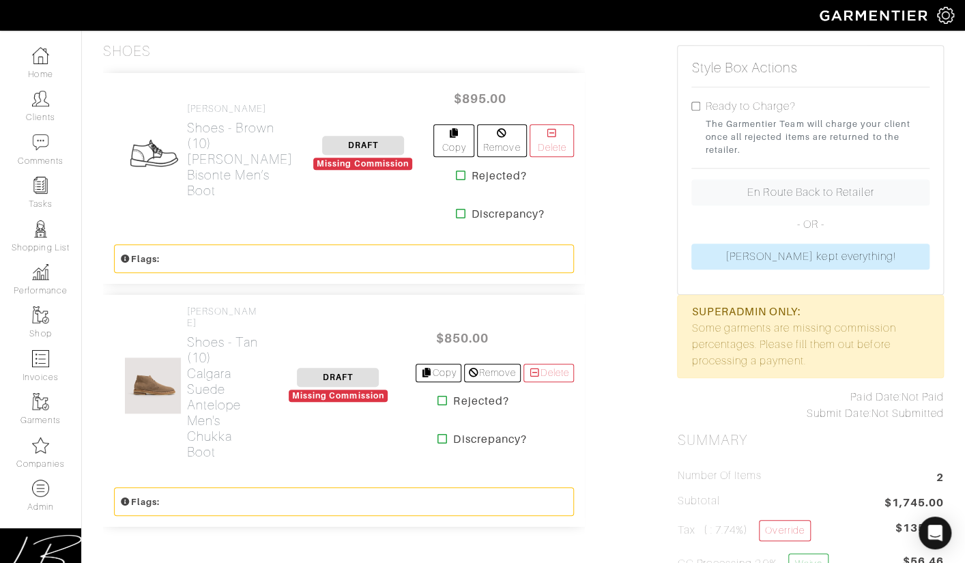
scroll to position [312, 0]
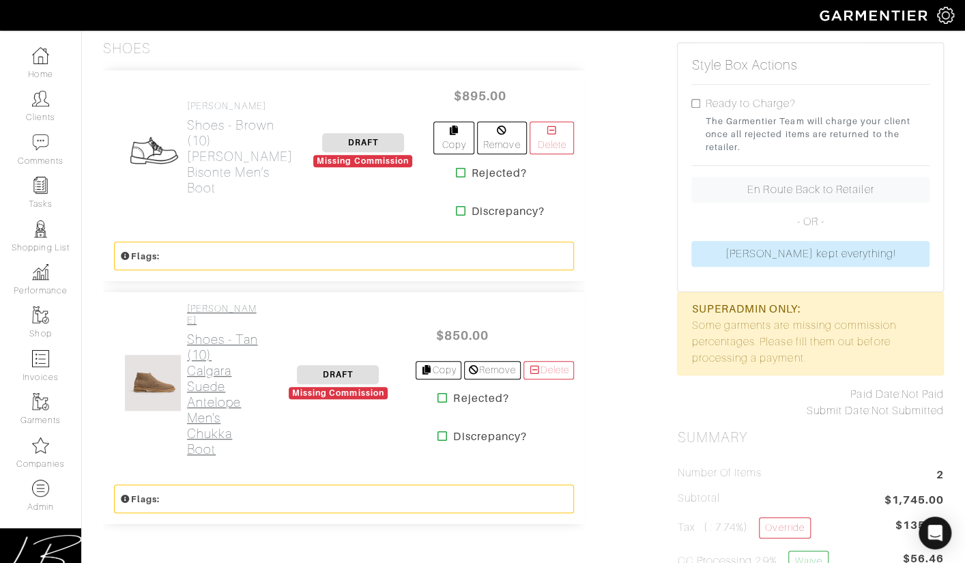
click at [188, 342] on h2 "Shoes - Tan (10) Calgara Suede Antelope Men's Chukka Boot" at bounding box center [224, 395] width 74 height 126
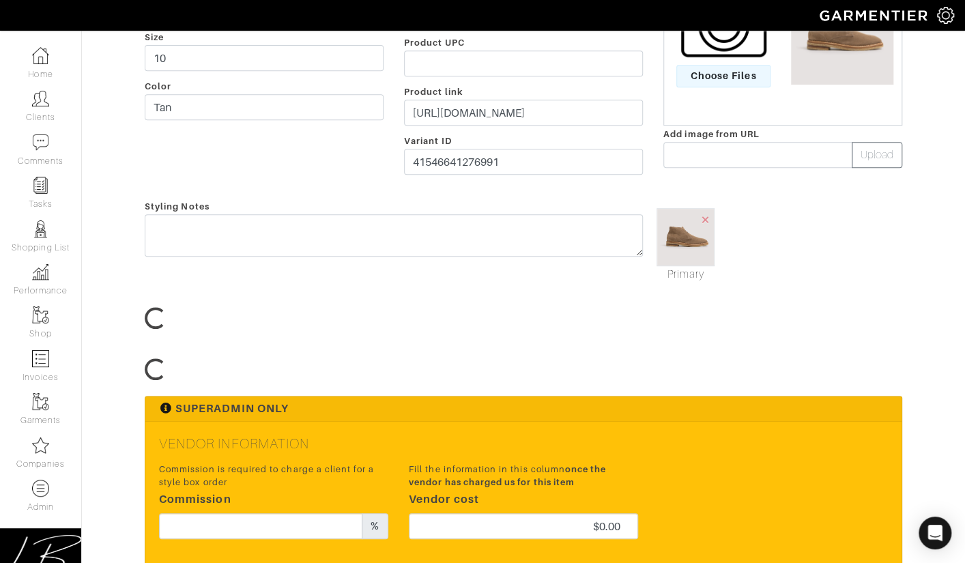
scroll to position [420, 0]
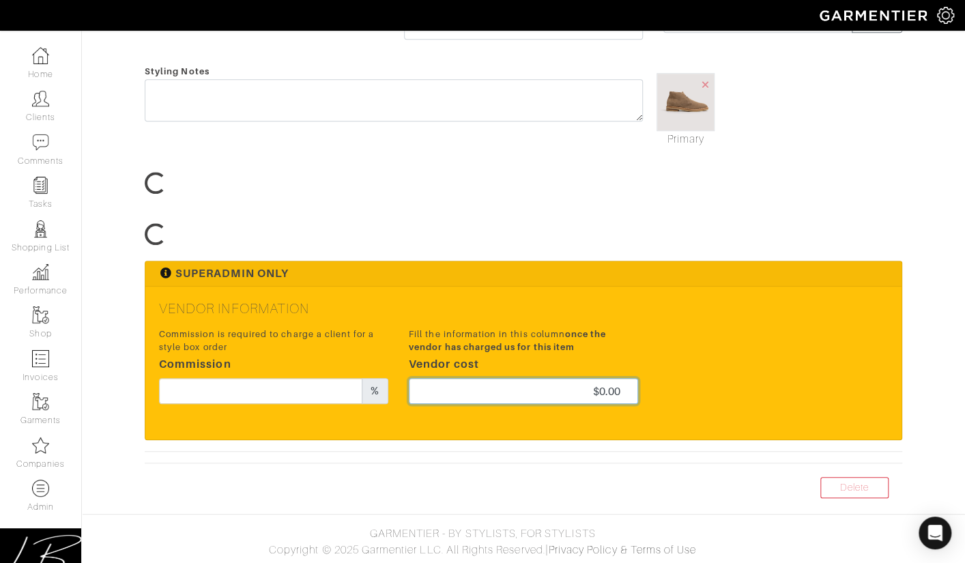
click at [559, 386] on input "$0.00" at bounding box center [523, 391] width 229 height 26
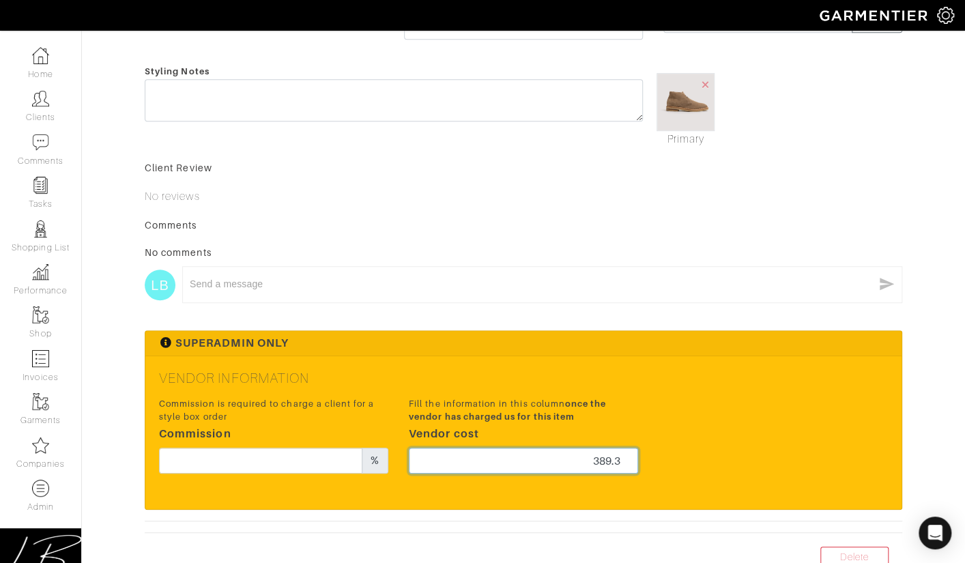
type input "389.3"
click at [647, 233] on div "Comments No comments LB x" at bounding box center [523, 267] width 757 height 98
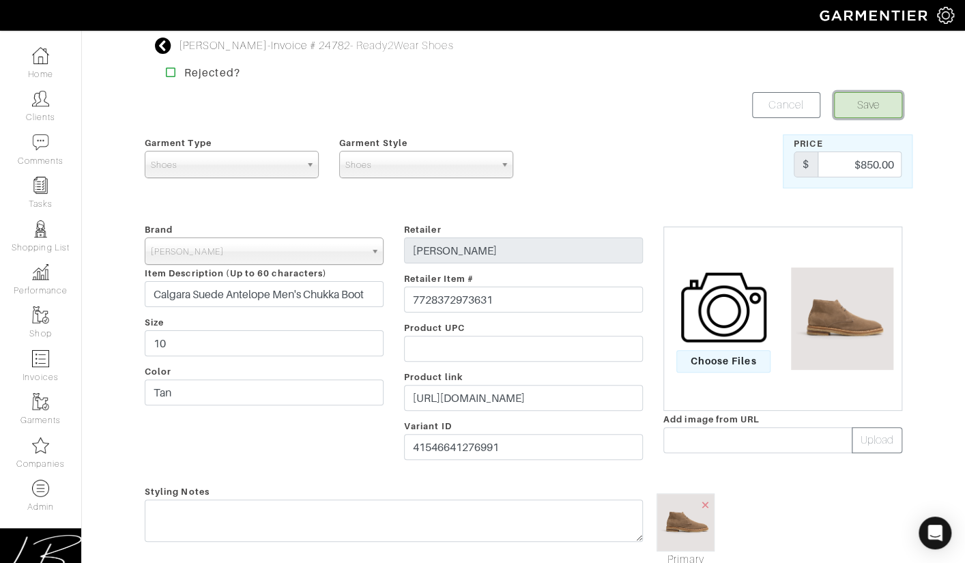
click at [852, 102] on button "Save" at bounding box center [868, 105] width 68 height 26
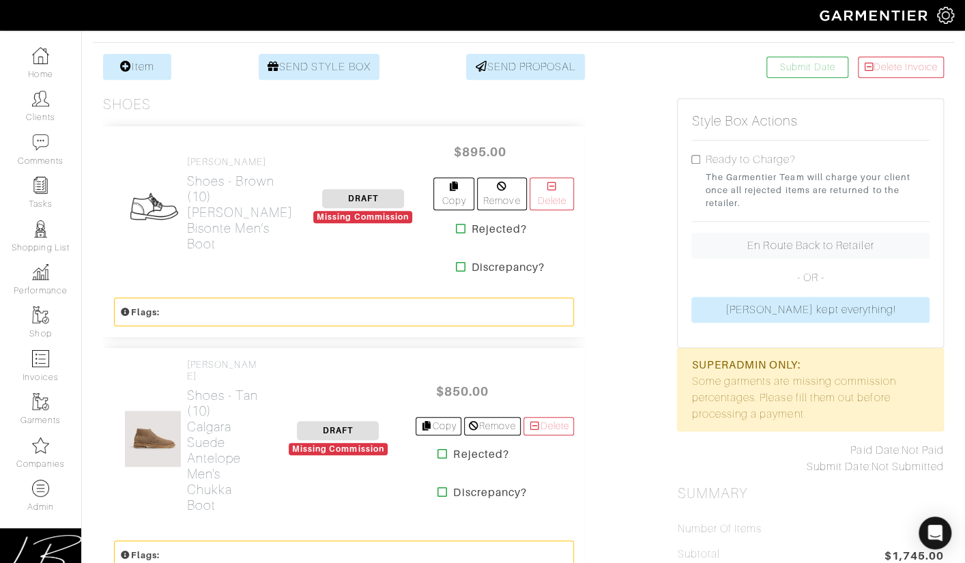
scroll to position [272, 0]
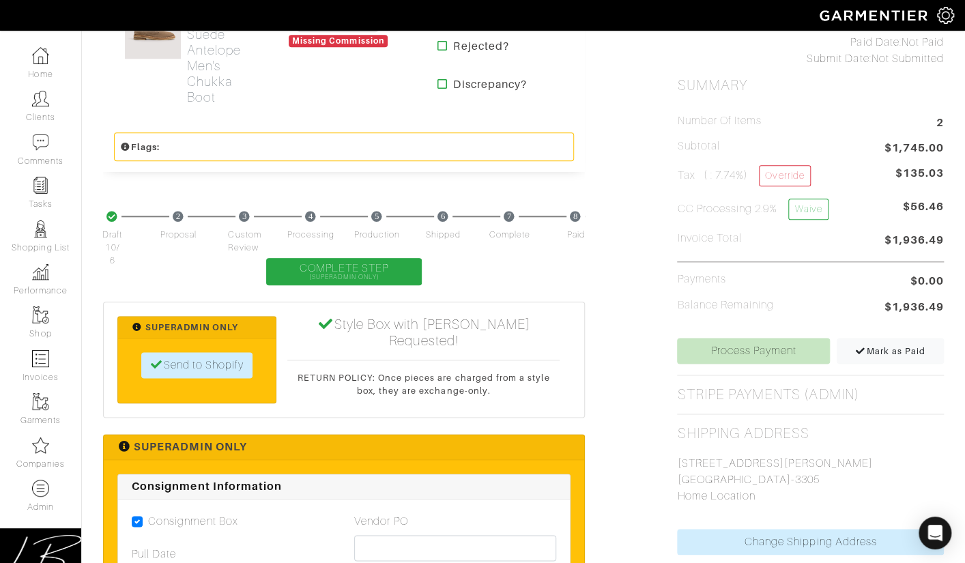
scroll to position [665, 0]
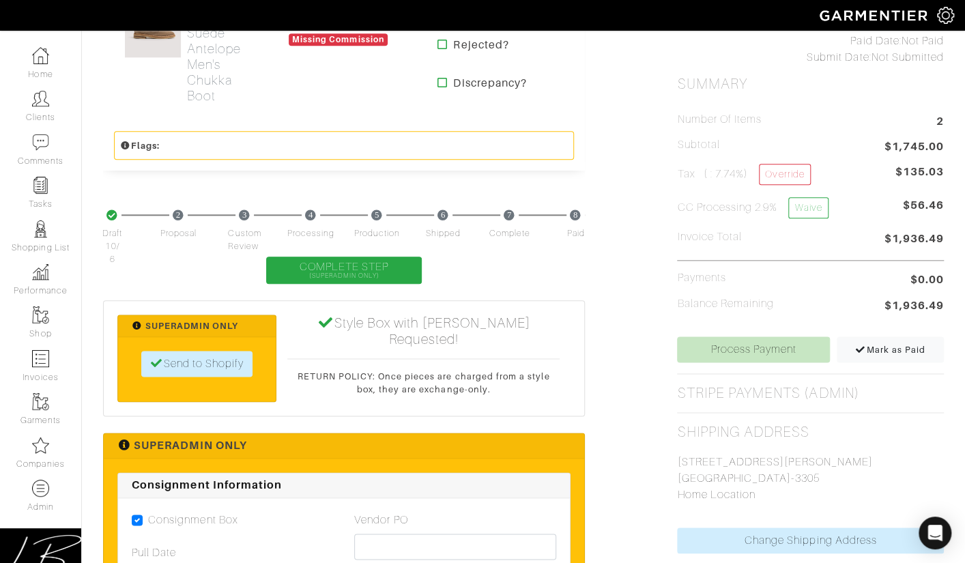
drag, startPoint x: 678, startPoint y: 461, endPoint x: 858, endPoint y: 475, distance: 181.4
copy p "[STREET_ADDRESS][PERSON_NAME]"
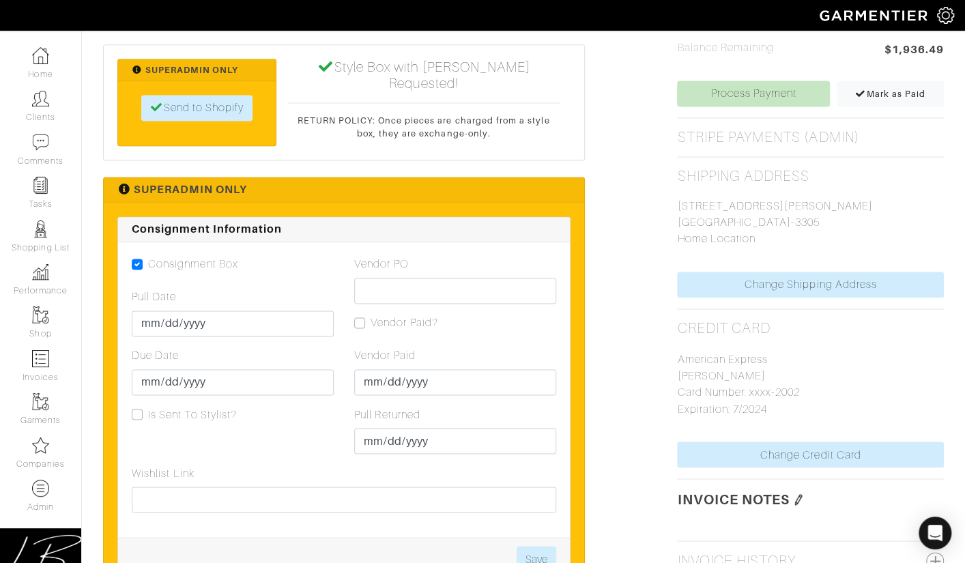
scroll to position [1002, 0]
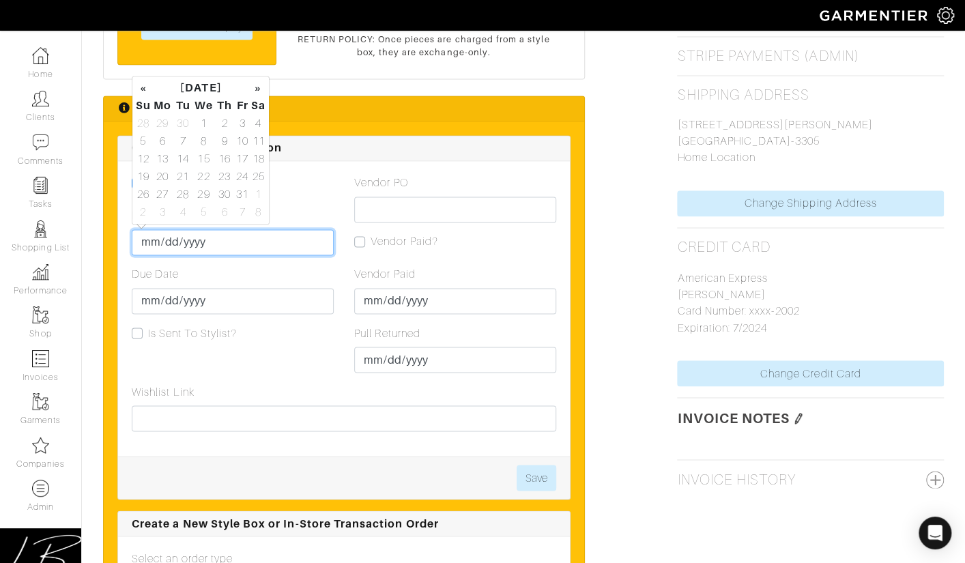
click at [145, 238] on input "Pull Date" at bounding box center [233, 242] width 202 height 26
click at [165, 141] on td "6" at bounding box center [162, 141] width 23 height 18
type input "[DATE]"
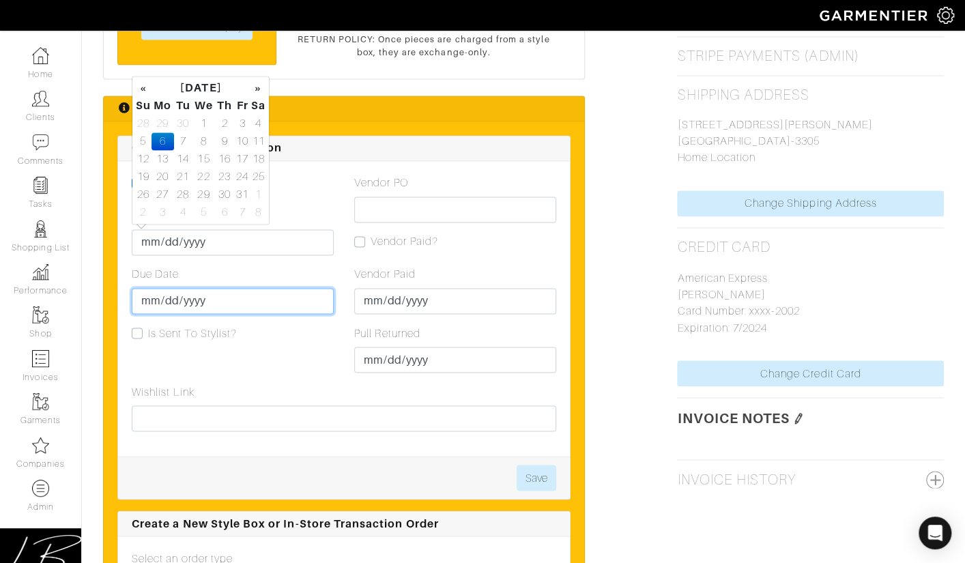
click at [146, 296] on input "Due Date" at bounding box center [233, 301] width 202 height 26
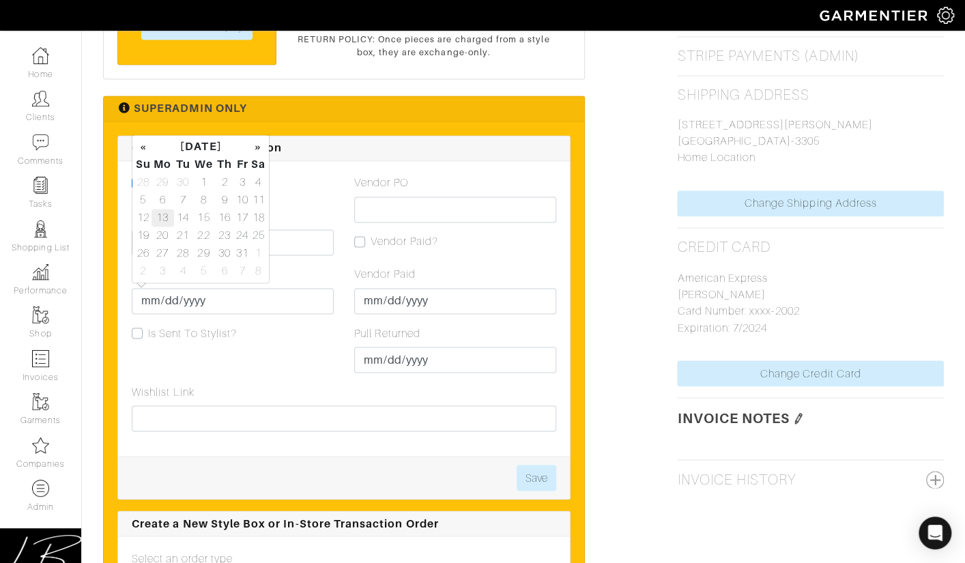
click at [166, 216] on td "13" at bounding box center [162, 218] width 23 height 18
type input "[DATE]"
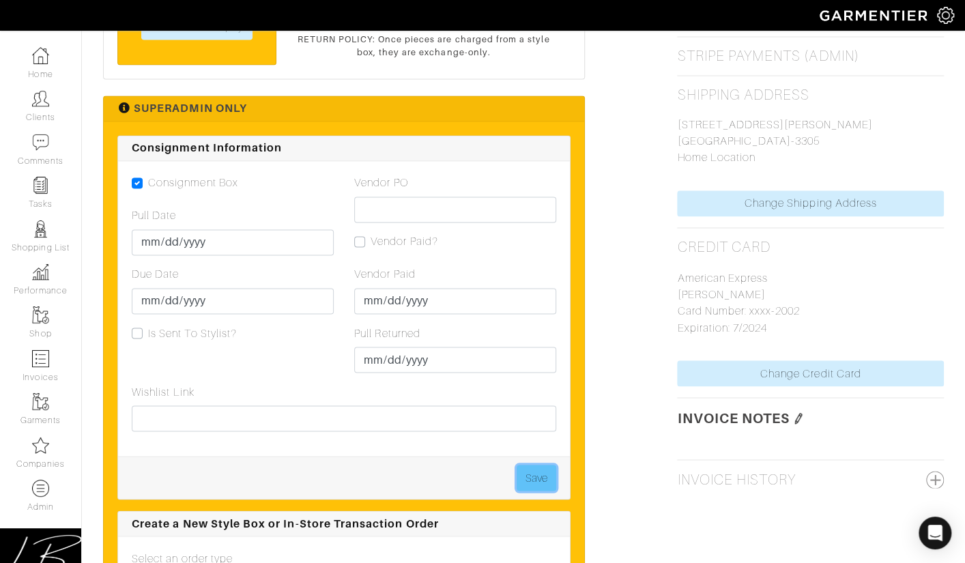
click at [538, 465] on button "Save" at bounding box center [537, 478] width 40 height 26
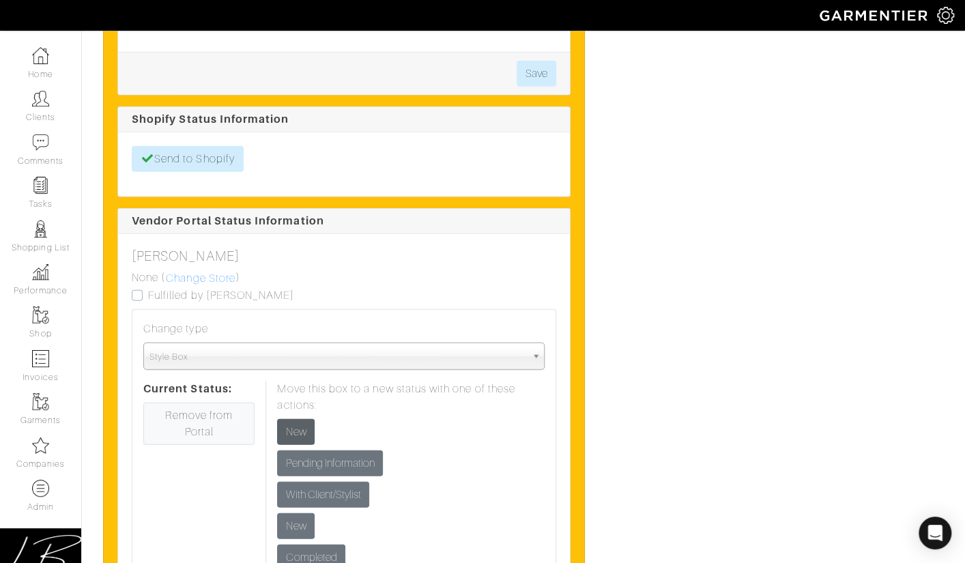
scroll to position [1638, 0]
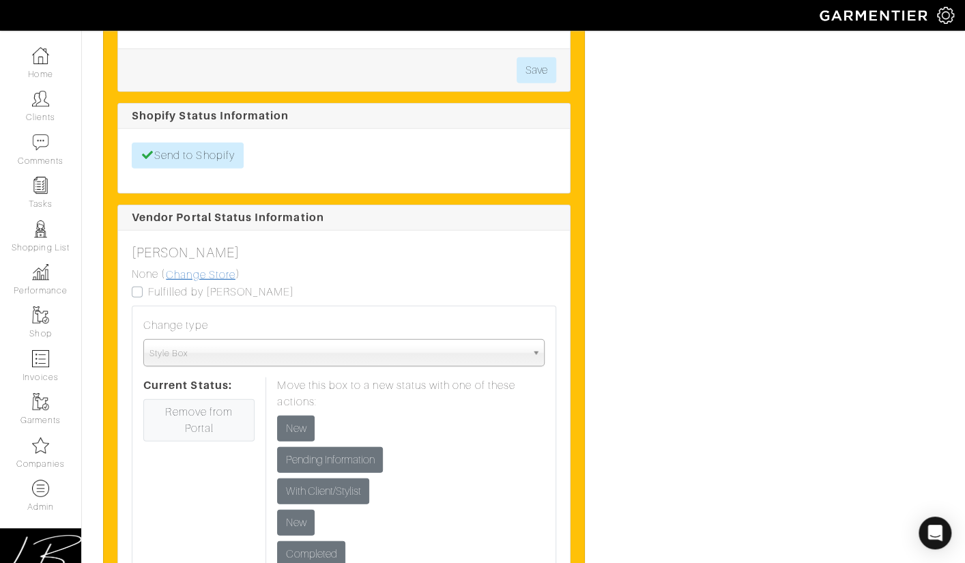
click at [205, 269] on link "Change Store" at bounding box center [200, 275] width 71 height 18
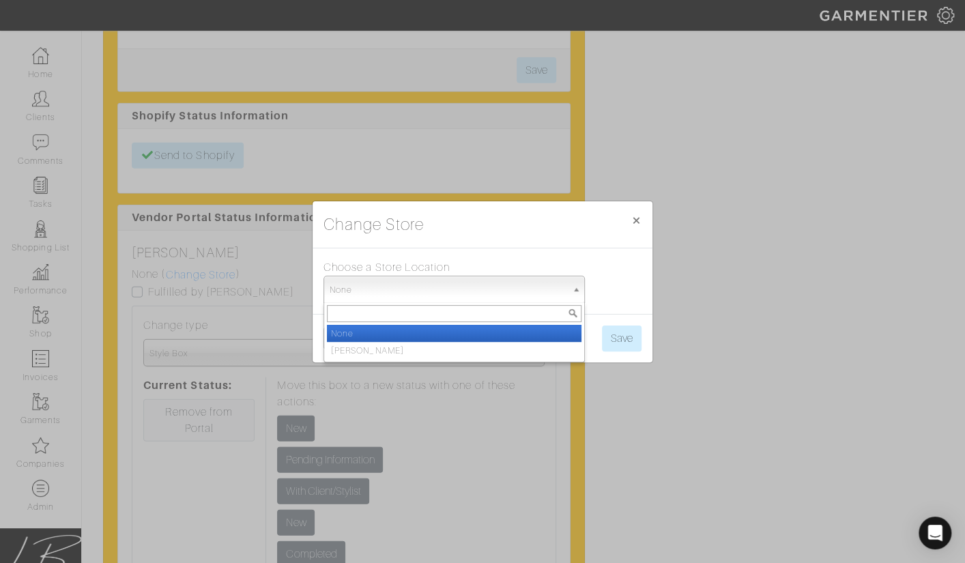
click at [350, 280] on span "None" at bounding box center [448, 289] width 237 height 27
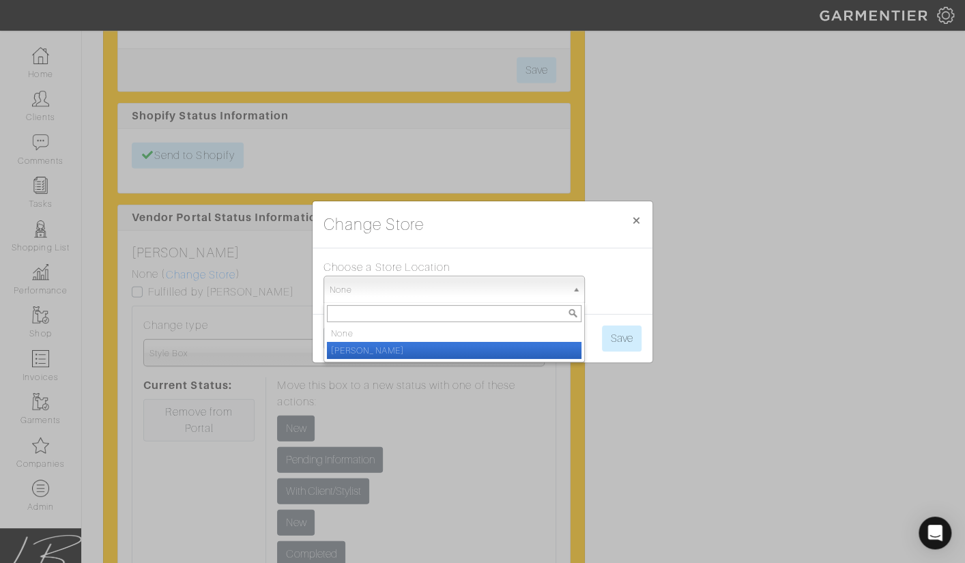
click at [364, 352] on li "[PERSON_NAME]" at bounding box center [454, 350] width 255 height 17
select select "50"
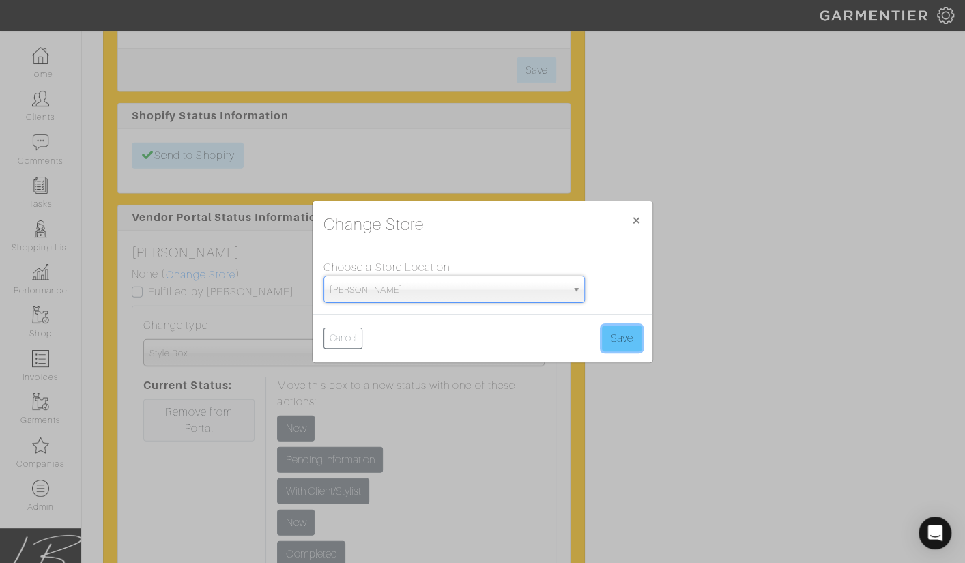
click at [626, 329] on button "Save" at bounding box center [622, 339] width 40 height 26
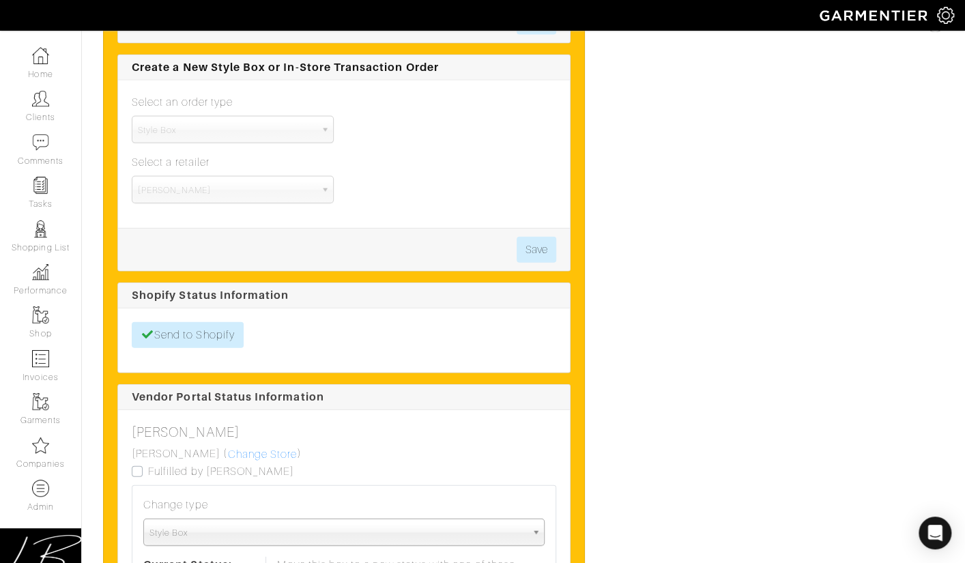
scroll to position [1597, 0]
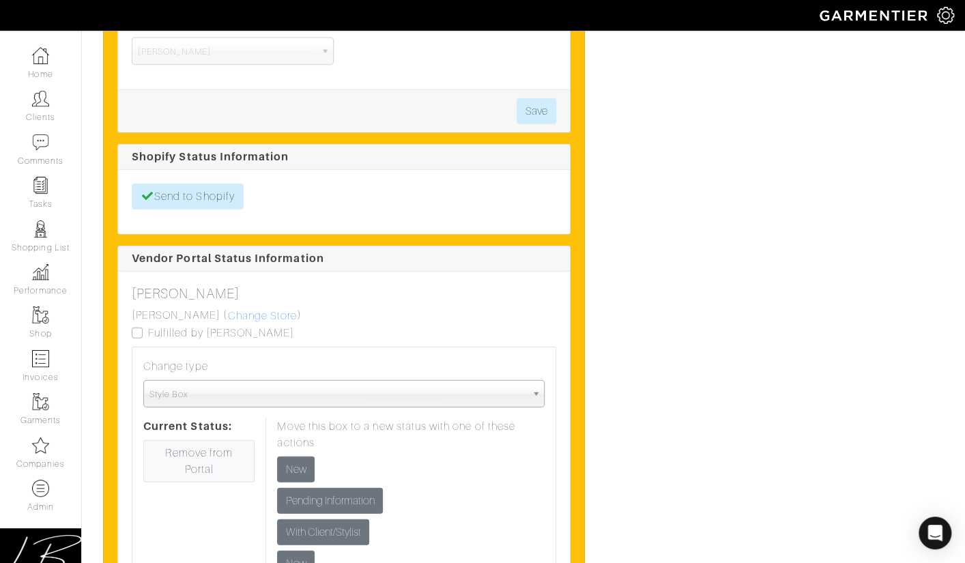
click at [148, 330] on label "Fulfilled by [PERSON_NAME]" at bounding box center [221, 333] width 146 height 16
click at [135, 330] on input "Fulfilled by [PERSON_NAME]" at bounding box center [137, 332] width 11 height 14
checkbox input "true"
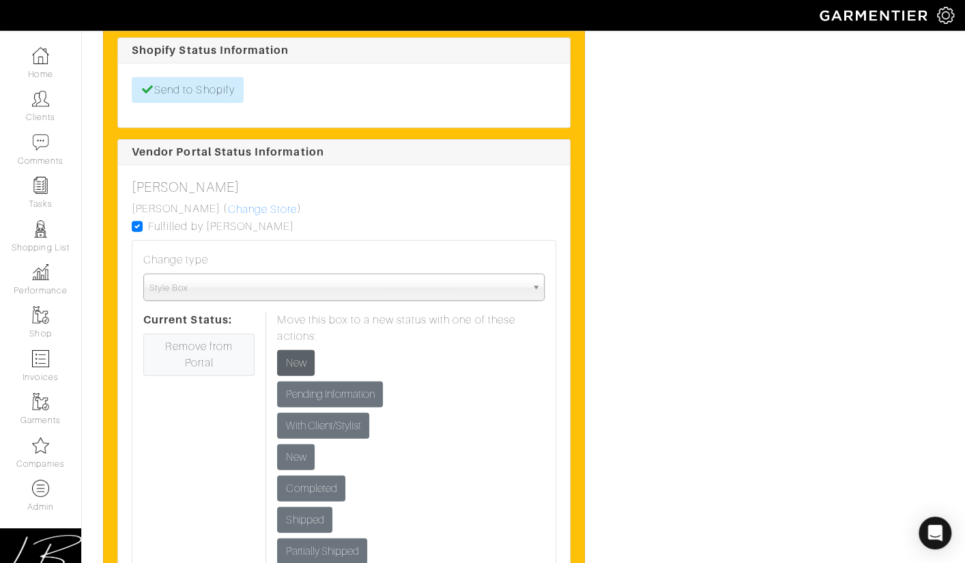
scroll to position [1706, 0]
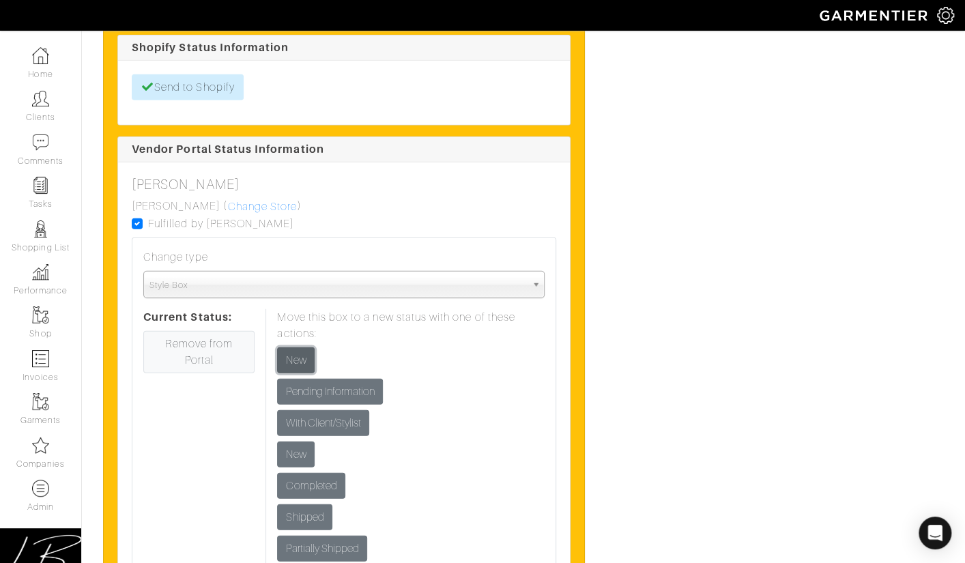
click at [293, 352] on input "New" at bounding box center [296, 360] width 38 height 26
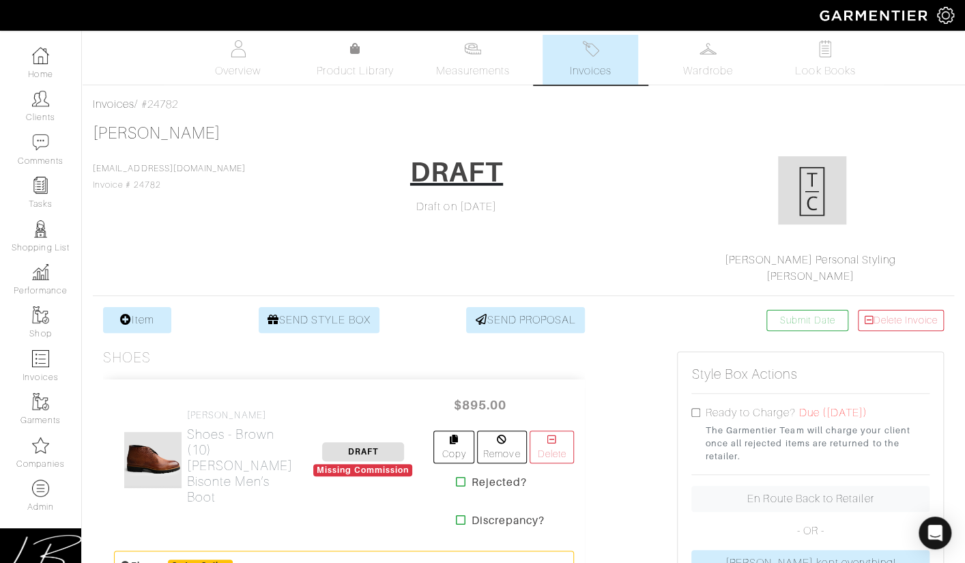
scroll to position [1, 0]
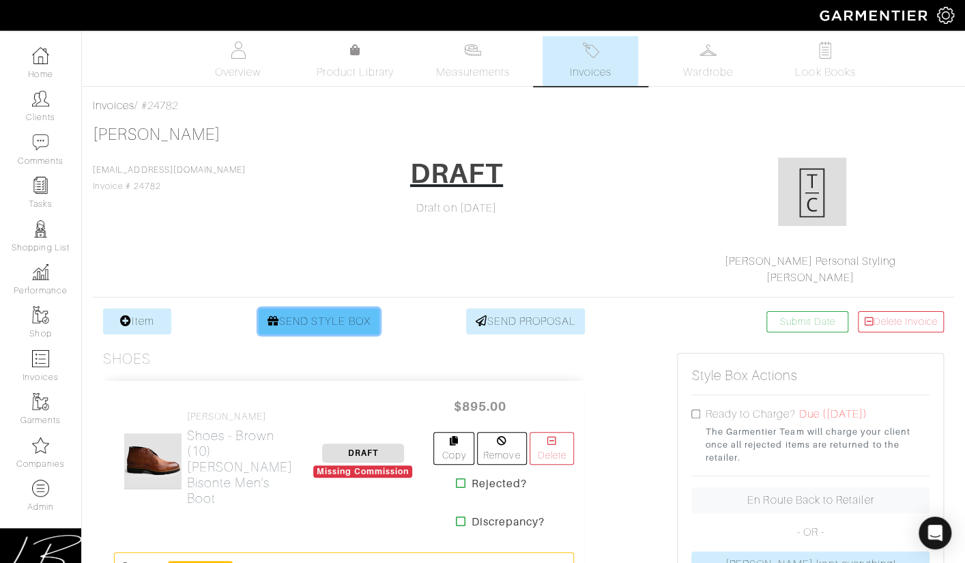
click at [312, 327] on link "SEND STYLE BOX" at bounding box center [319, 321] width 121 height 26
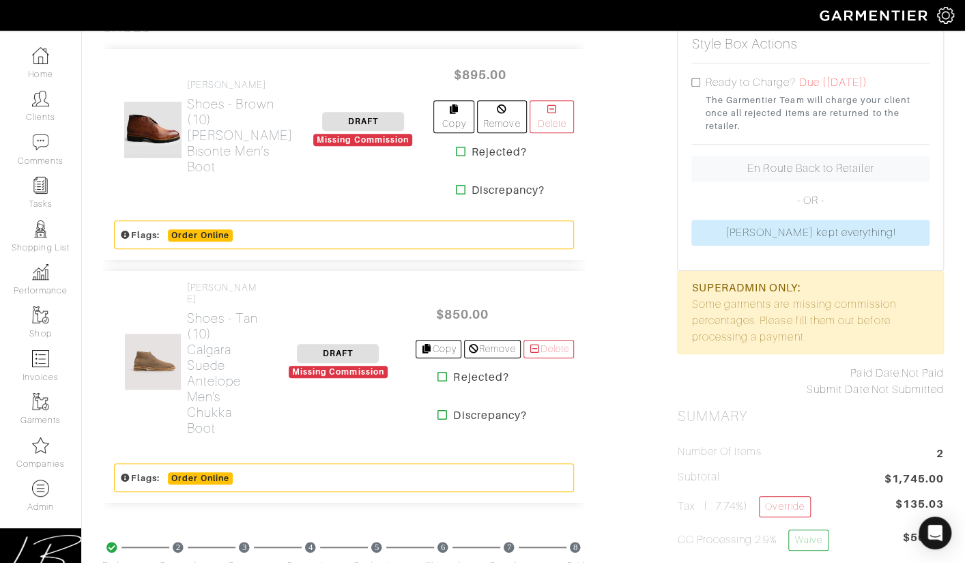
scroll to position [343, 0]
